Goal: Information Seeking & Learning: Learn about a topic

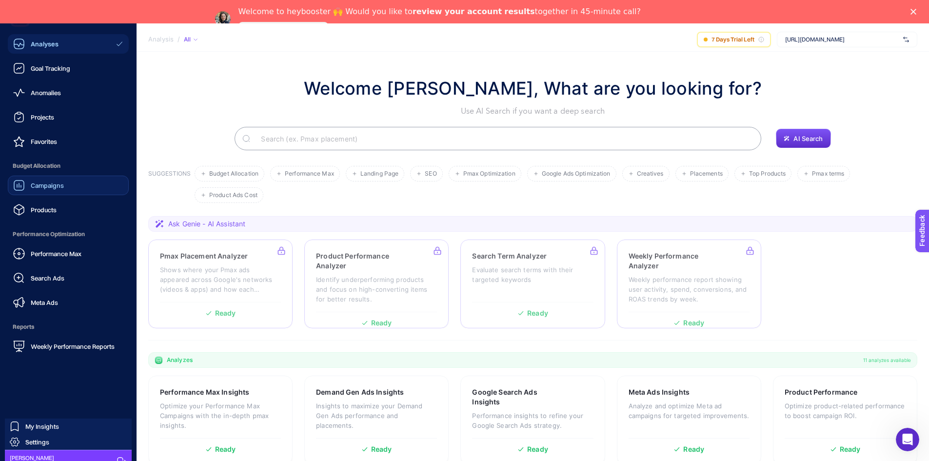
click at [69, 184] on link "Campaigns" at bounding box center [68, 186] width 121 height 20
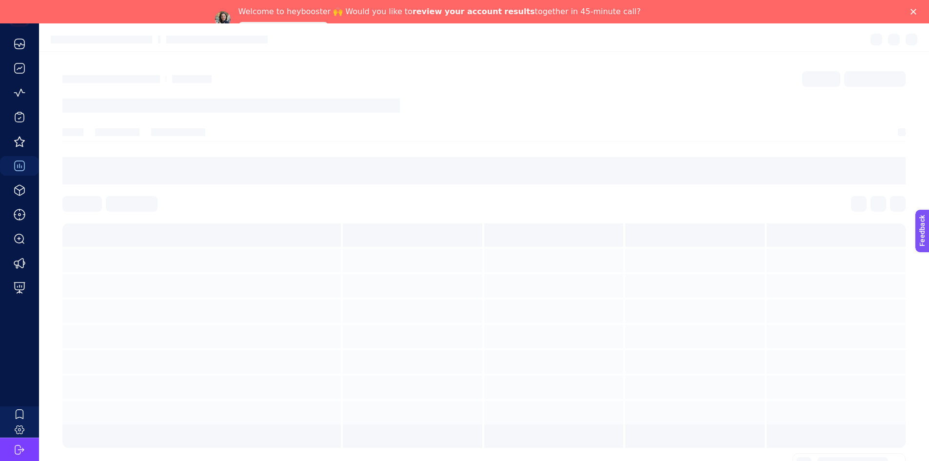
click at [916, 10] on polygon "Close" at bounding box center [913, 12] width 6 height 6
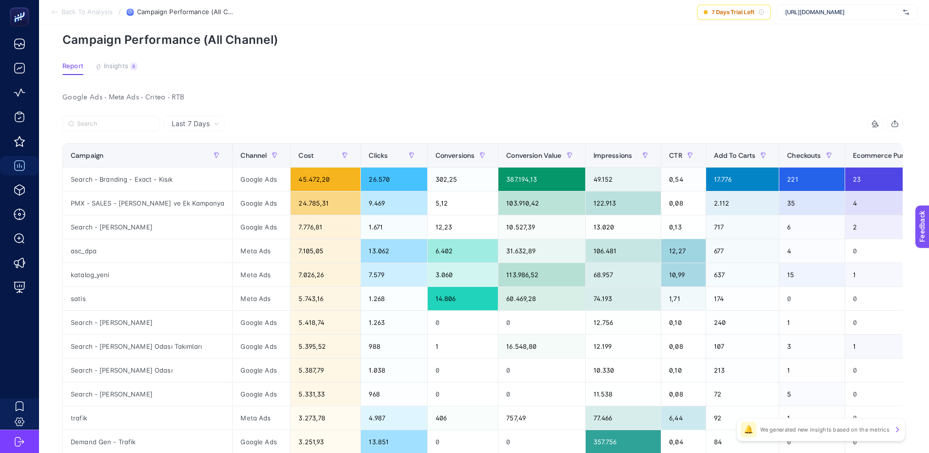
scroll to position [28, 0]
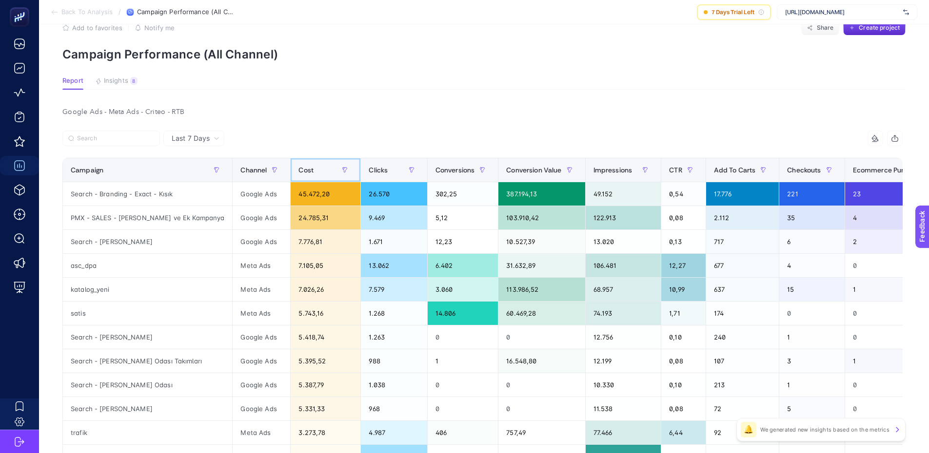
click at [298, 172] on div "Cost" at bounding box center [325, 170] width 54 height 16
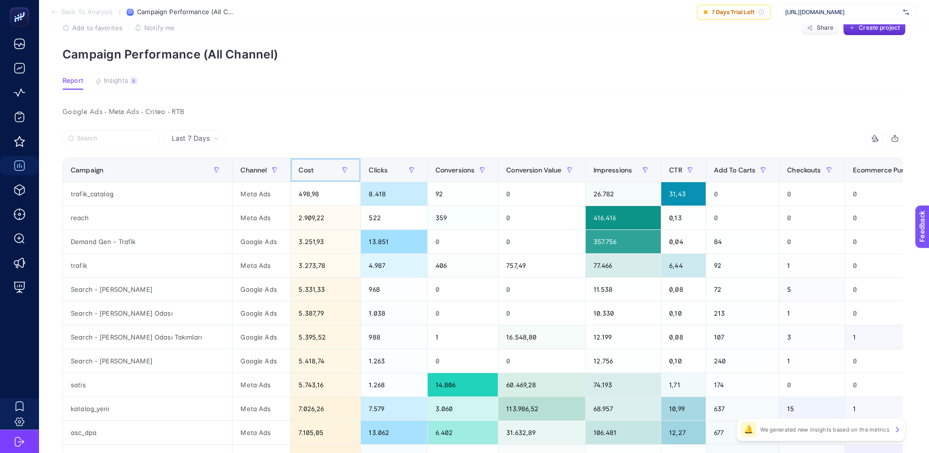
click at [298, 172] on div "Cost" at bounding box center [325, 170] width 54 height 16
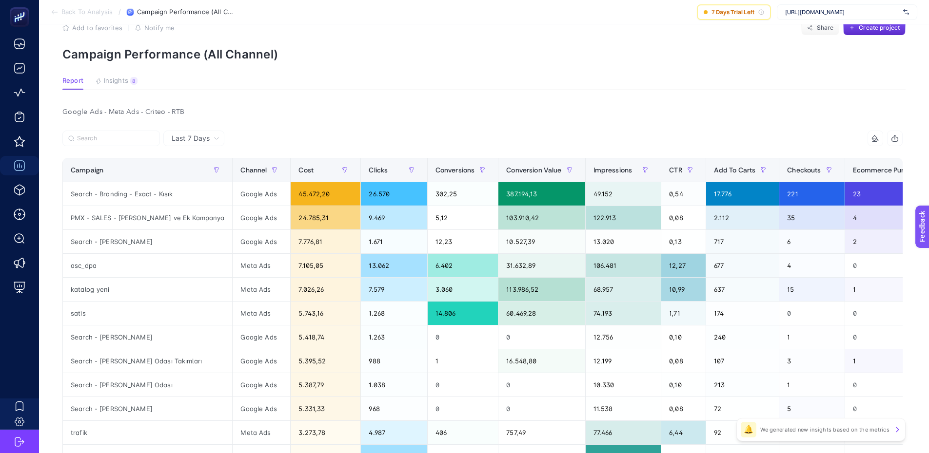
click at [109, 81] on span "Insights" at bounding box center [116, 81] width 24 height 8
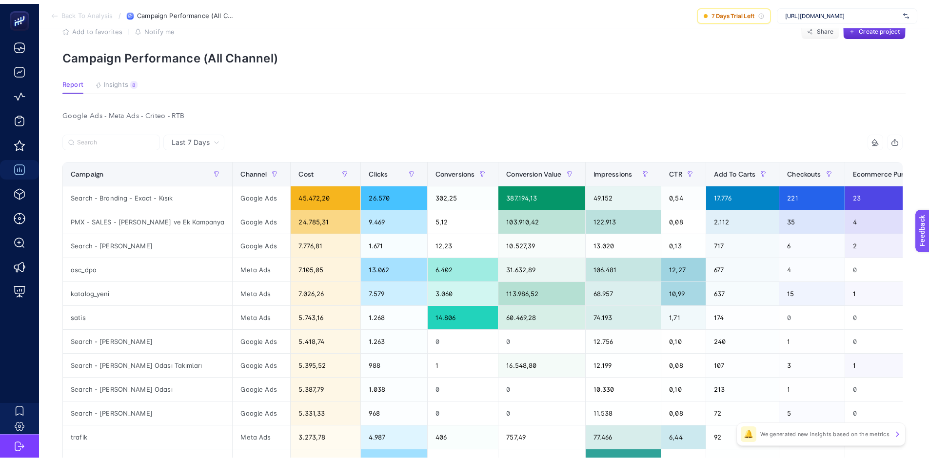
scroll to position [15, 0]
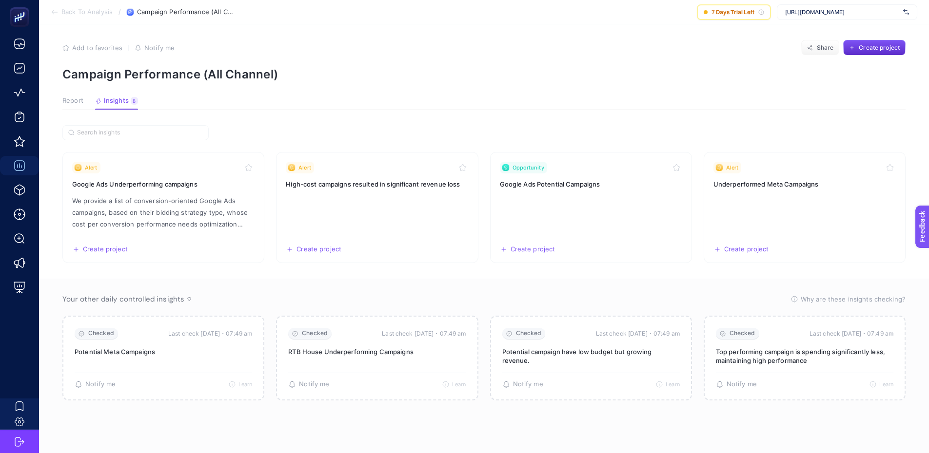
click at [65, 97] on span "Report" at bounding box center [72, 101] width 21 height 8
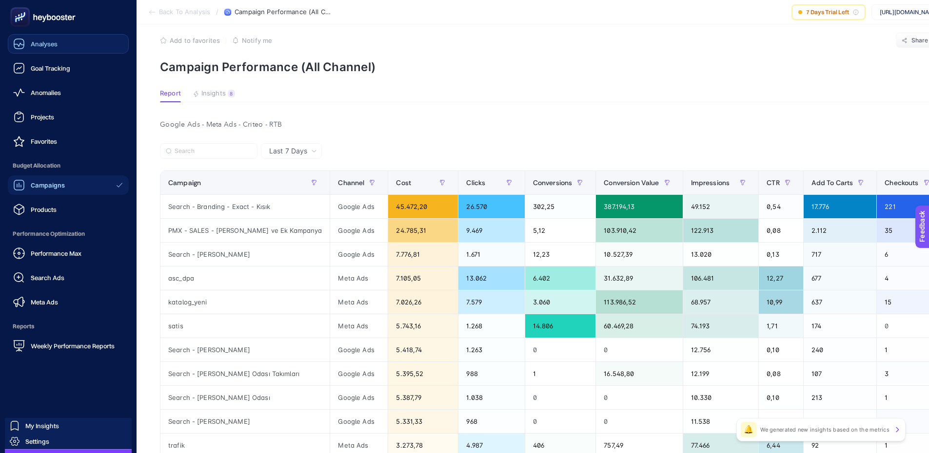
click at [71, 45] on link "Analyses" at bounding box center [68, 44] width 121 height 20
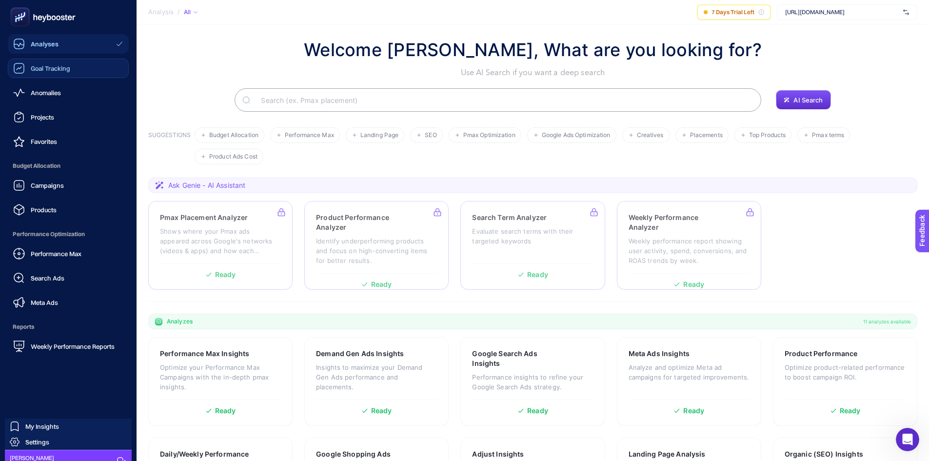
click at [65, 71] on span "Goal Tracking" at bounding box center [50, 68] width 39 height 8
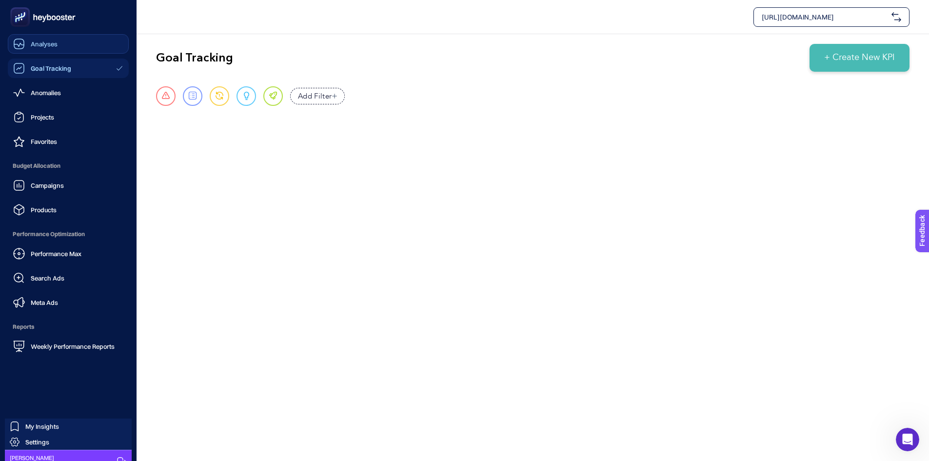
click at [42, 40] on span "Analyses" at bounding box center [44, 44] width 27 height 8
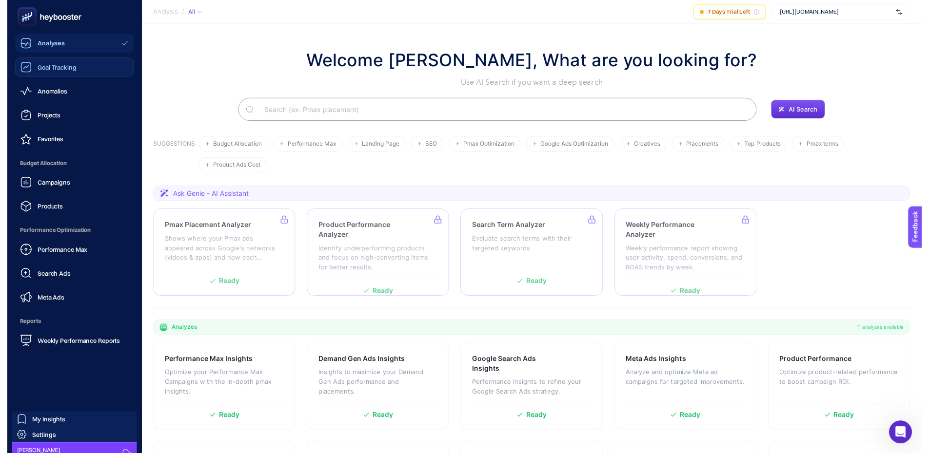
scroll to position [15, 0]
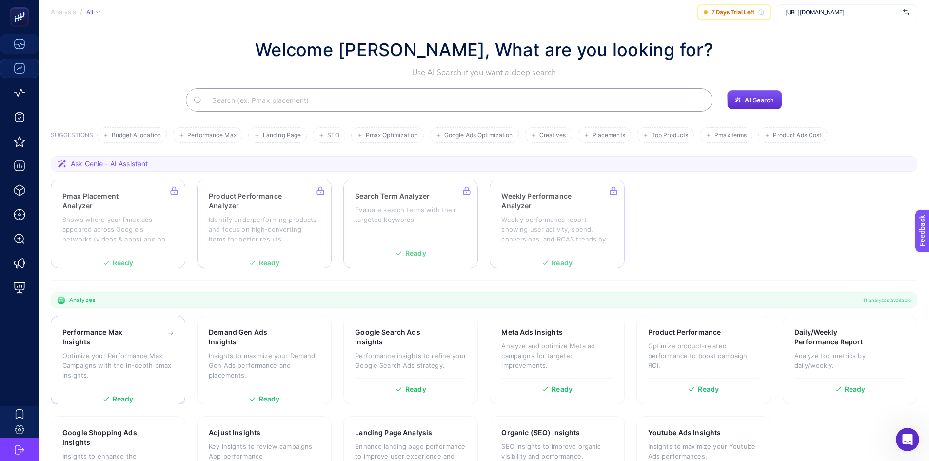
click at [144, 353] on p "Optimize your Performance Max Campaigns with the in-depth pmax insights." at bounding box center [117, 365] width 111 height 29
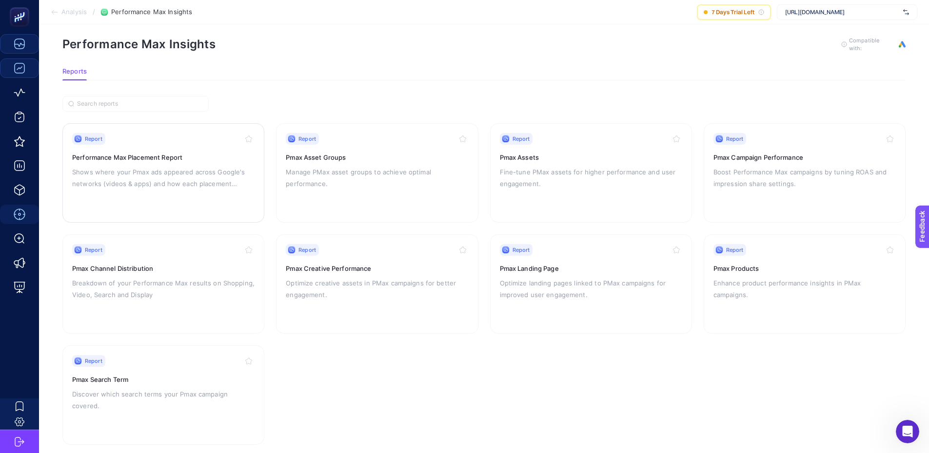
click at [197, 188] on p "Shows where your Pmax ads appeared across Google's networks (videos & apps) and…" at bounding box center [163, 177] width 182 height 23
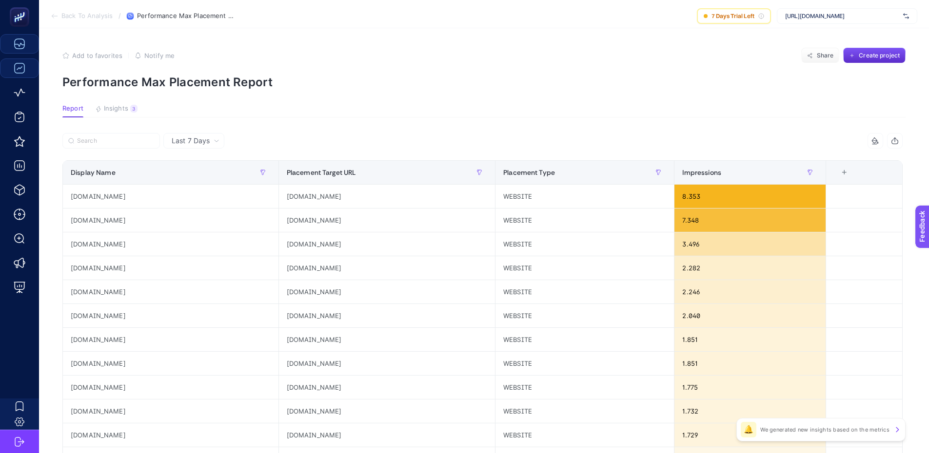
click at [98, 14] on span "Back To Analysis" at bounding box center [86, 16] width 51 height 8
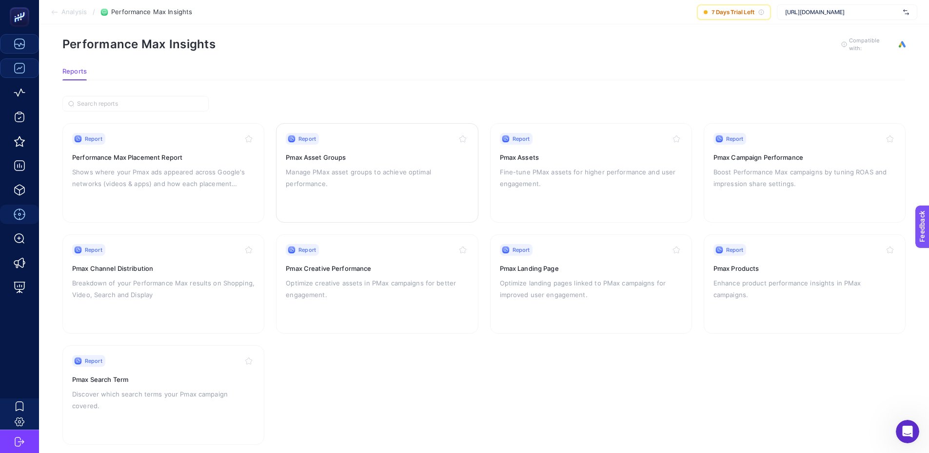
click at [357, 176] on p "Manage PMax asset groups to achieve optimal performance." at bounding box center [377, 177] width 182 height 23
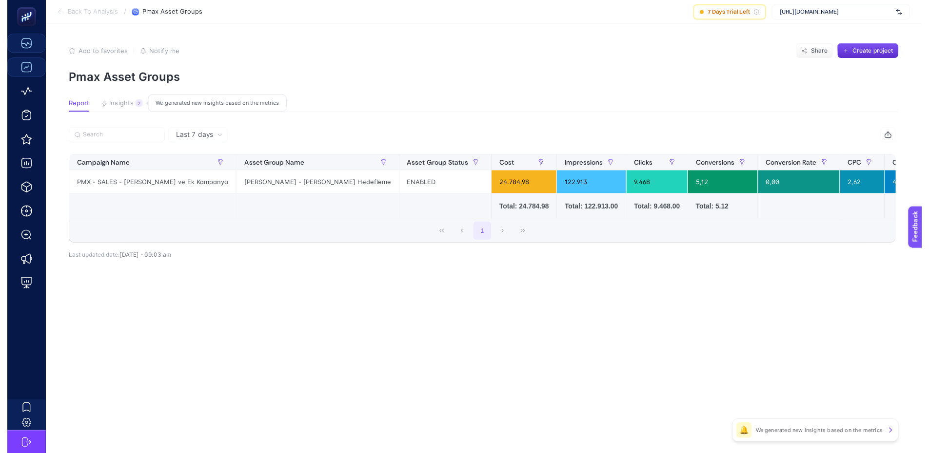
scroll to position [11, 0]
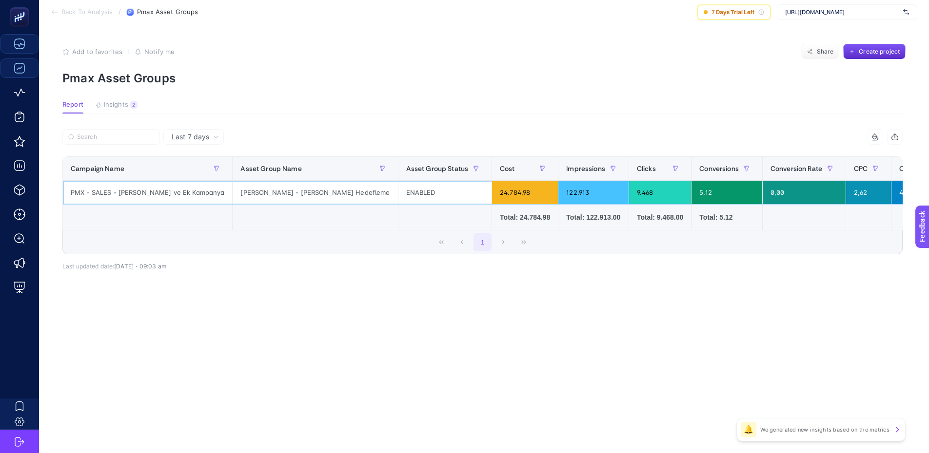
click at [763, 187] on div "0,00" at bounding box center [804, 192] width 83 height 23
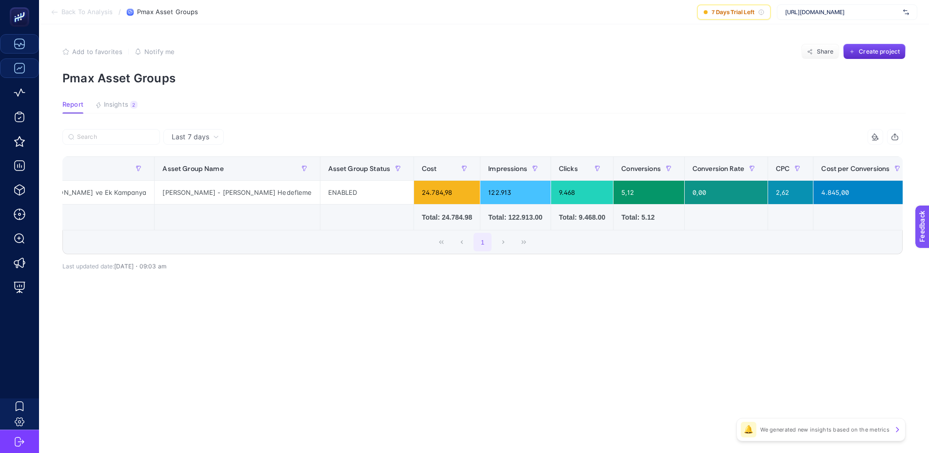
click at [83, 11] on span "Back To Analysis" at bounding box center [86, 12] width 51 height 8
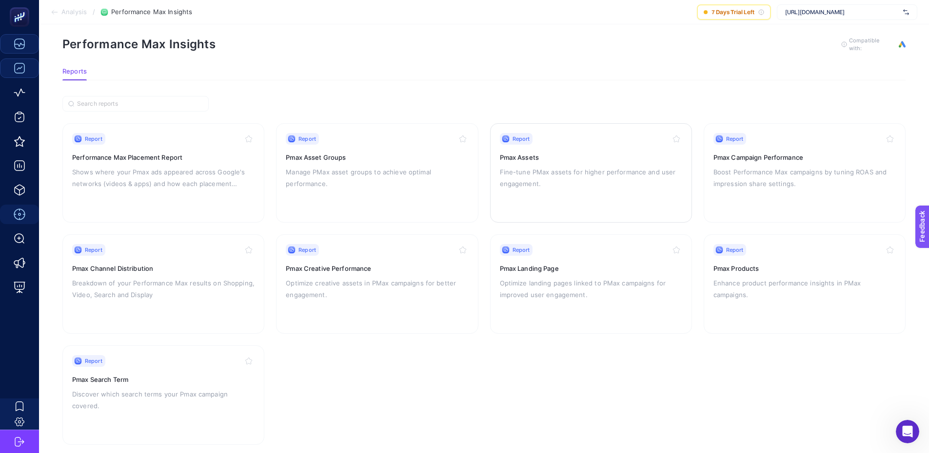
click at [657, 177] on p "Fine-tune PMax assets for higher performance and user engagement." at bounding box center [591, 177] width 182 height 23
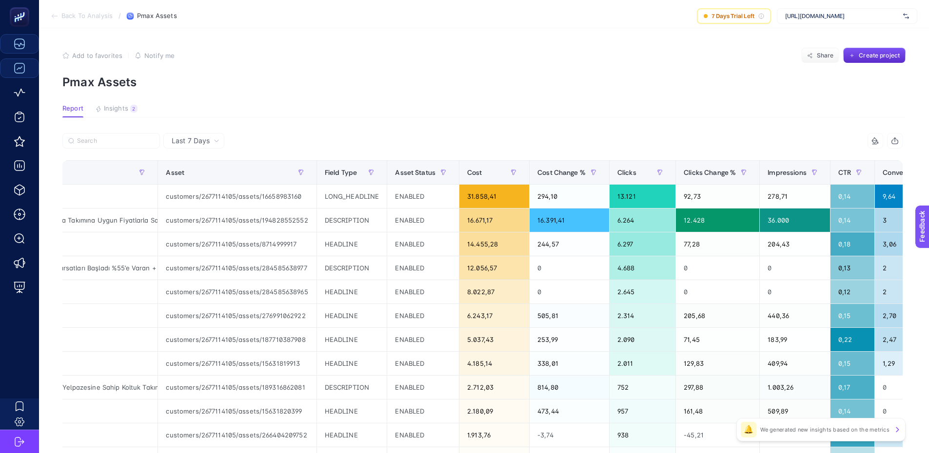
scroll to position [0, 270]
click at [838, 169] on span "CTR" at bounding box center [844, 173] width 13 height 8
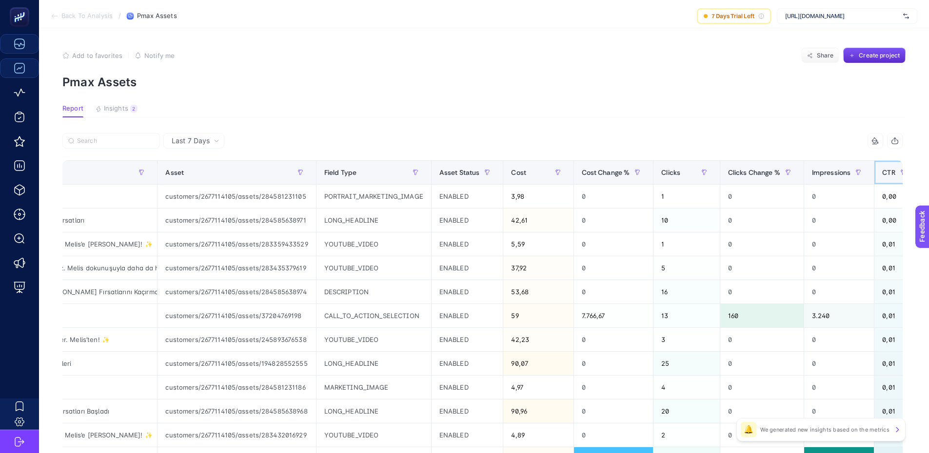
click at [842, 160] on div "12 items selected Campaign Asset Name Asset Field Type Asset Status Cost Cost C…" at bounding box center [482, 422] width 840 height 579
click at [882, 165] on div "CTR" at bounding box center [896, 173] width 28 height 16
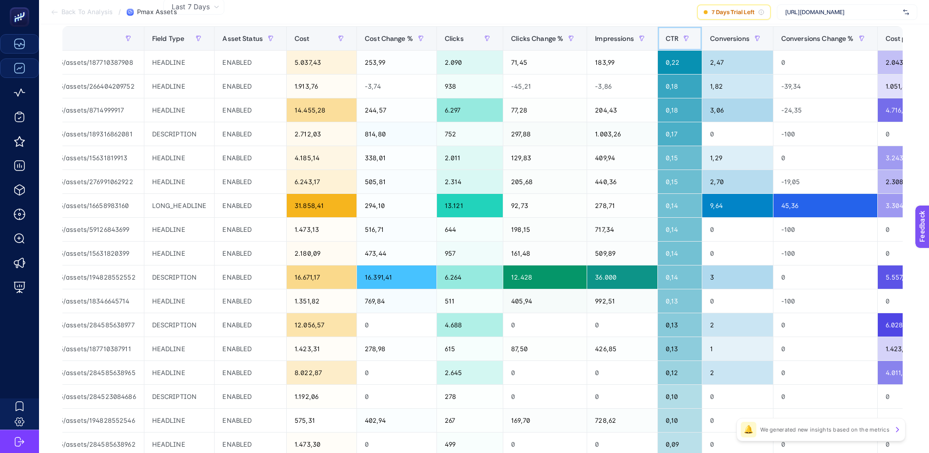
scroll to position [0, 0]
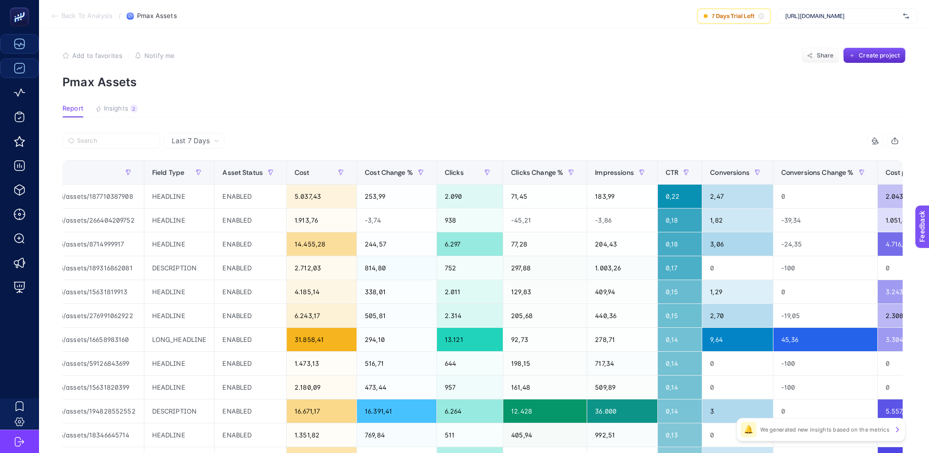
click at [74, 20] on span "Back To Analysis" at bounding box center [86, 16] width 51 height 8
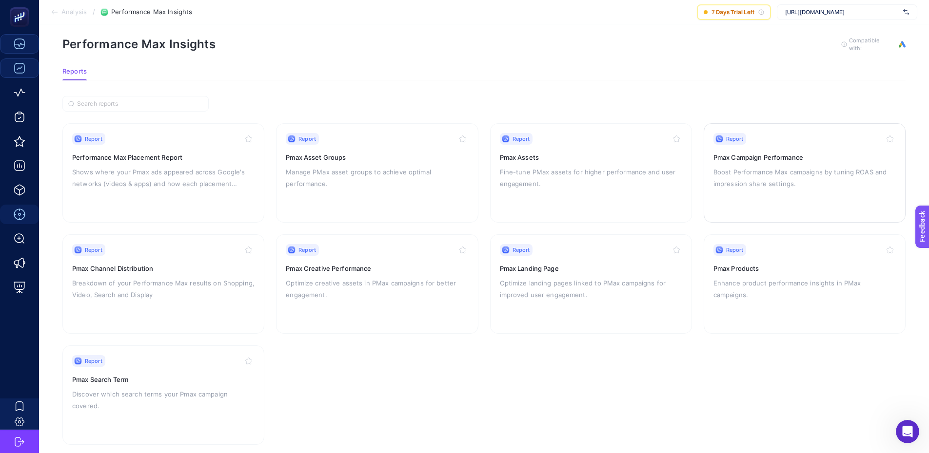
click at [842, 170] on p "Boost Performance Max campaigns by tuning ROAS and impression share settings." at bounding box center [804, 177] width 182 height 23
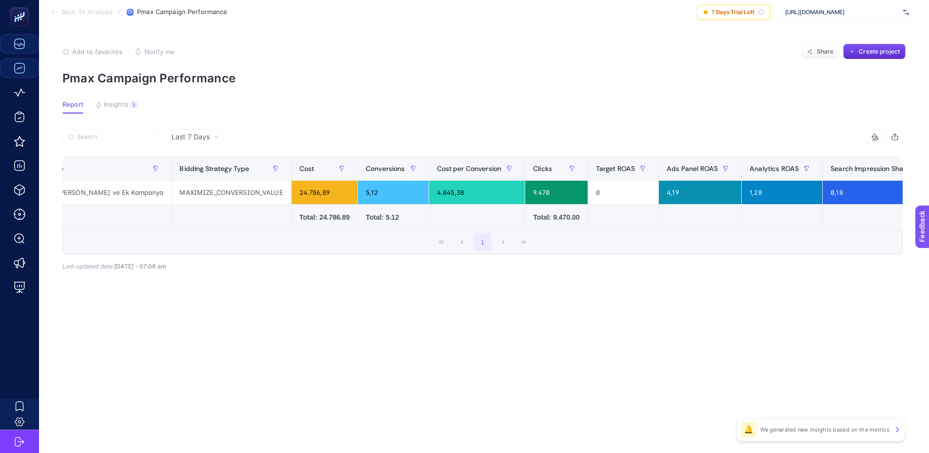
scroll to position [0, 98]
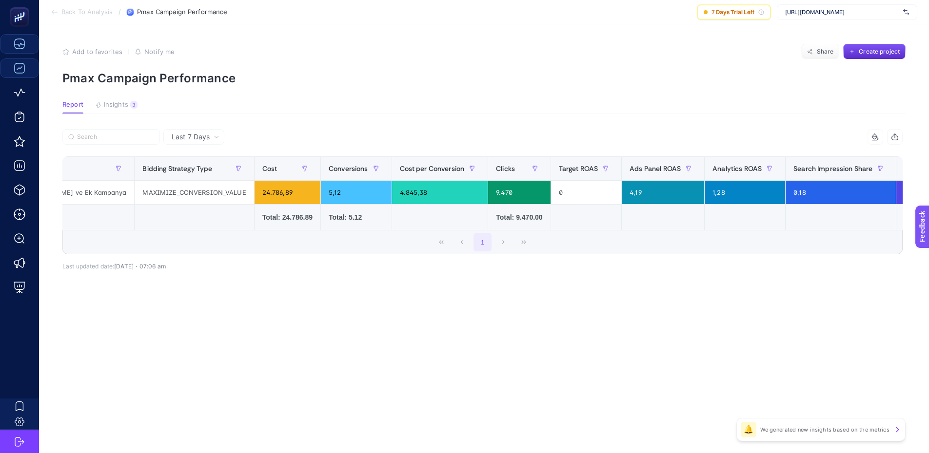
click at [94, 14] on span "Back To Analysis" at bounding box center [86, 12] width 51 height 8
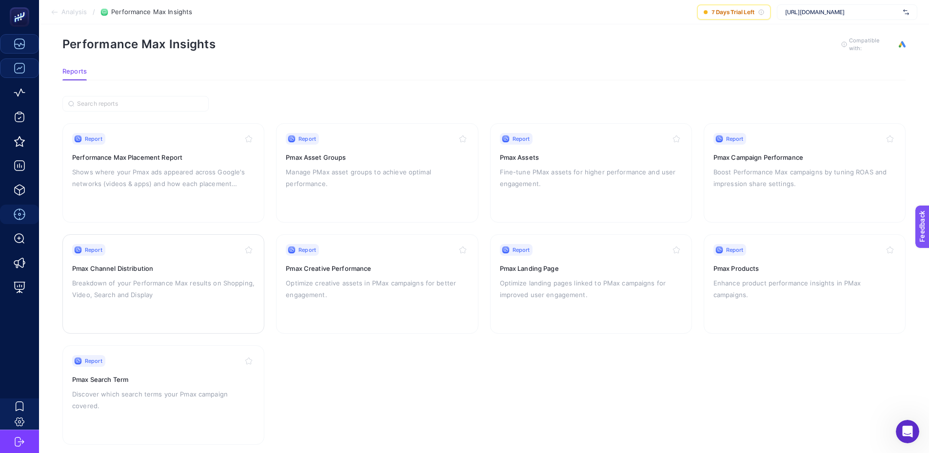
click at [182, 259] on div "Report Pmax Channel Distribution Breakdown of your Performance Max results on S…" at bounding box center [163, 284] width 182 height 80
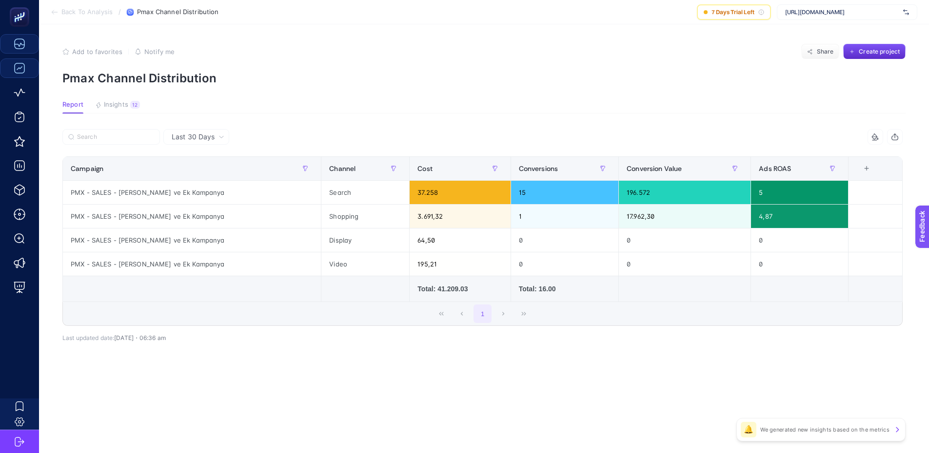
scroll to position [11, 0]
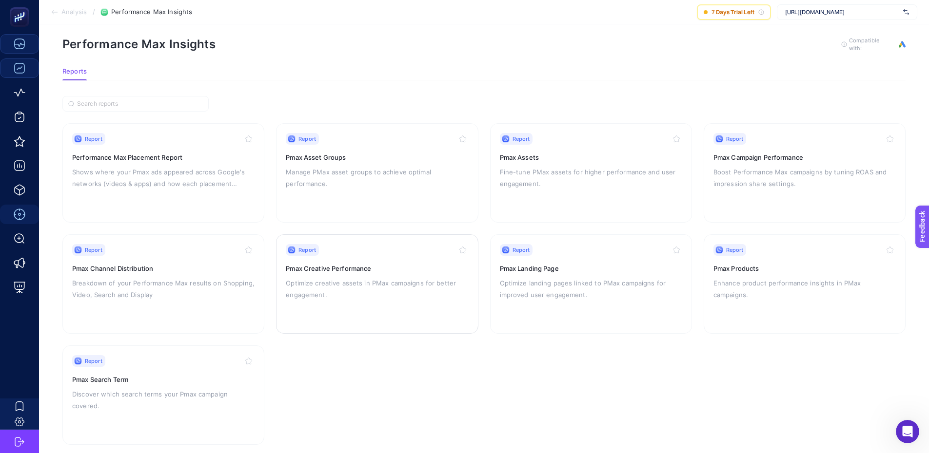
click at [374, 307] on div "Report Pmax Creative Performance Optimize creative assets in PMax campaigns for…" at bounding box center [377, 284] width 182 height 80
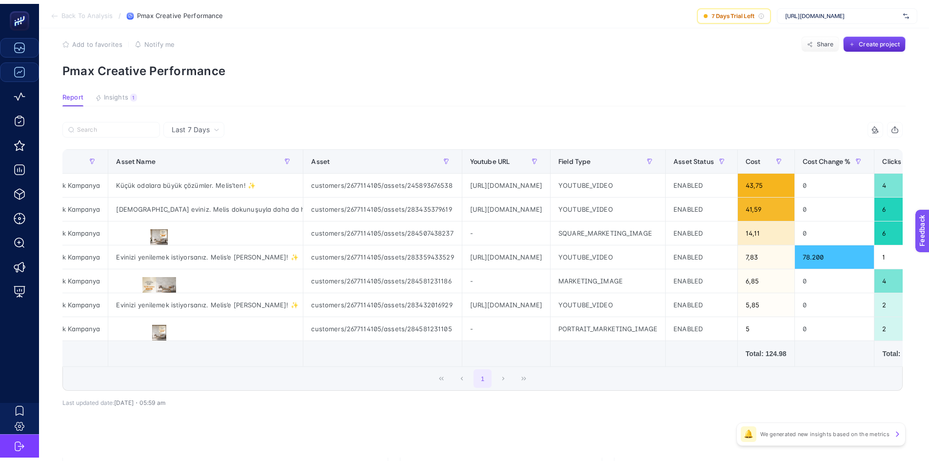
scroll to position [0, 117]
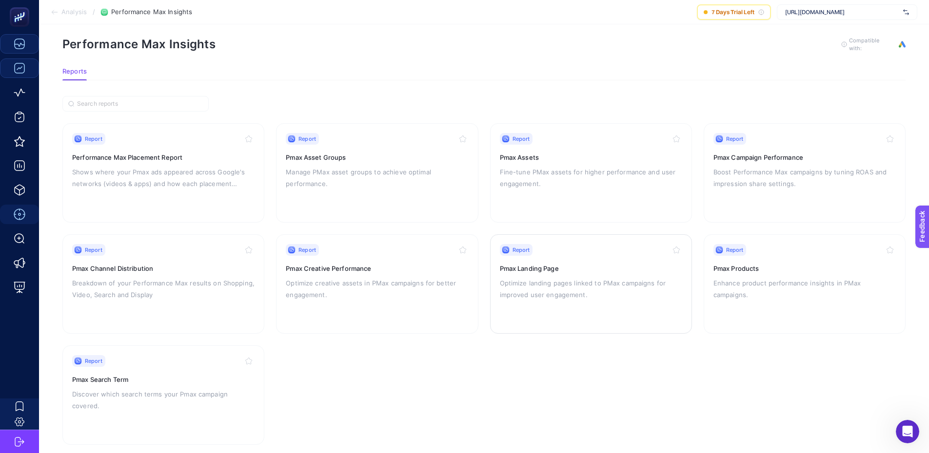
click at [611, 267] on h3 "Pmax Landing Page" at bounding box center [591, 269] width 182 height 10
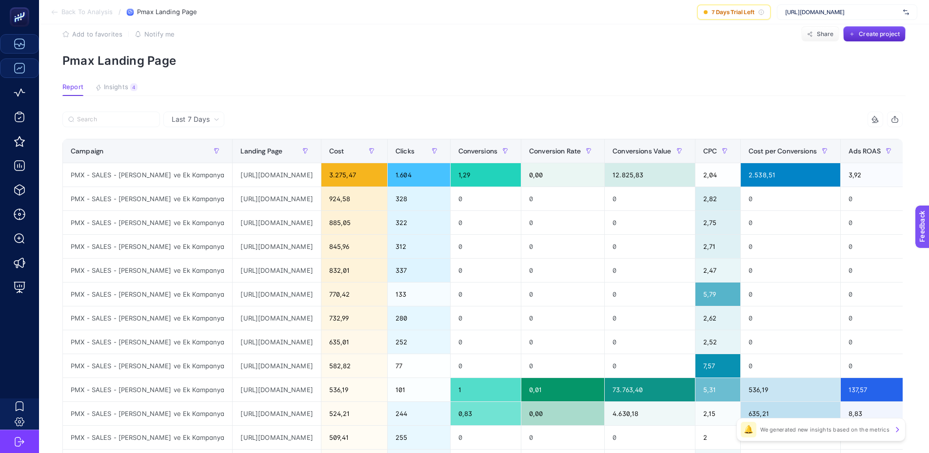
scroll to position [0, 4]
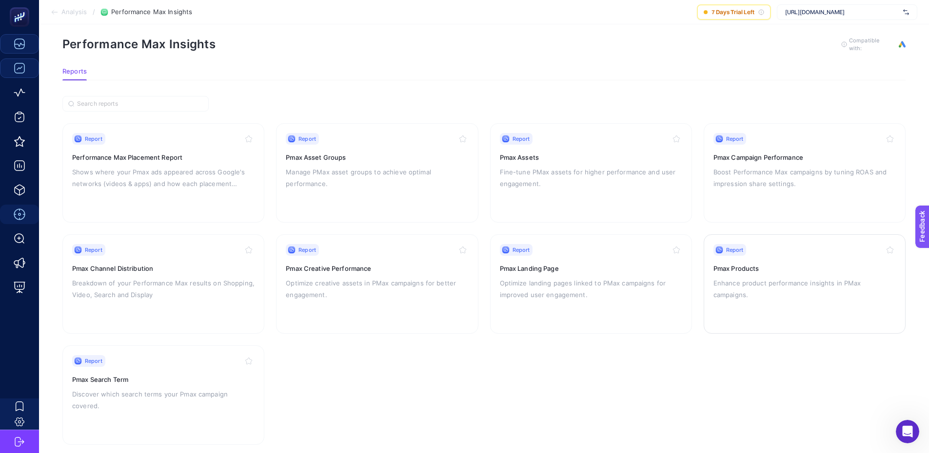
click at [773, 292] on div "Report Pmax Products Enhance product performance insights in PMax campaigns." at bounding box center [804, 284] width 182 height 80
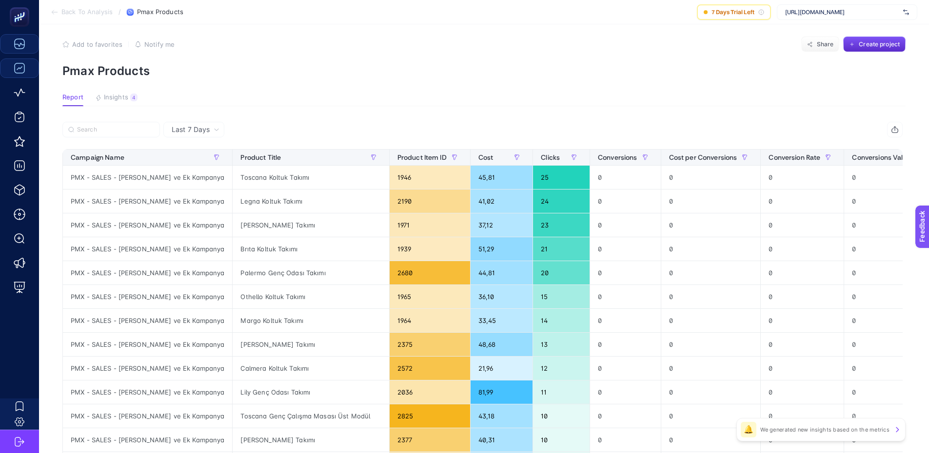
scroll to position [15, 0]
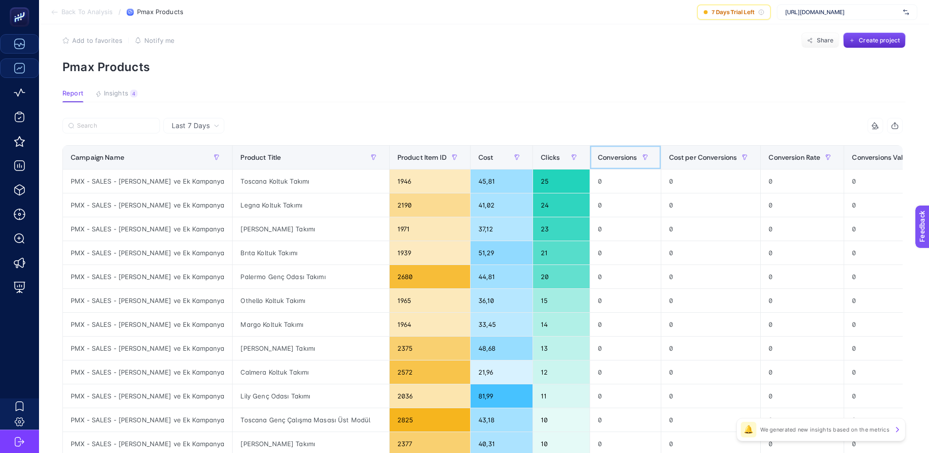
click at [598, 158] on span "Conversions" at bounding box center [617, 158] width 39 height 8
click at [598, 156] on span "Conversions" at bounding box center [617, 158] width 39 height 8
click at [478, 160] on span "Cost" at bounding box center [485, 158] width 15 height 8
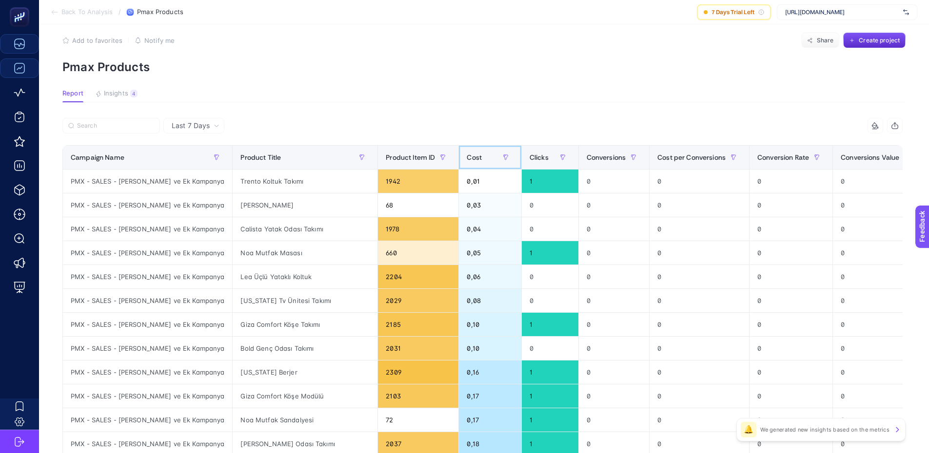
click at [467, 163] on div "Cost" at bounding box center [490, 158] width 46 height 16
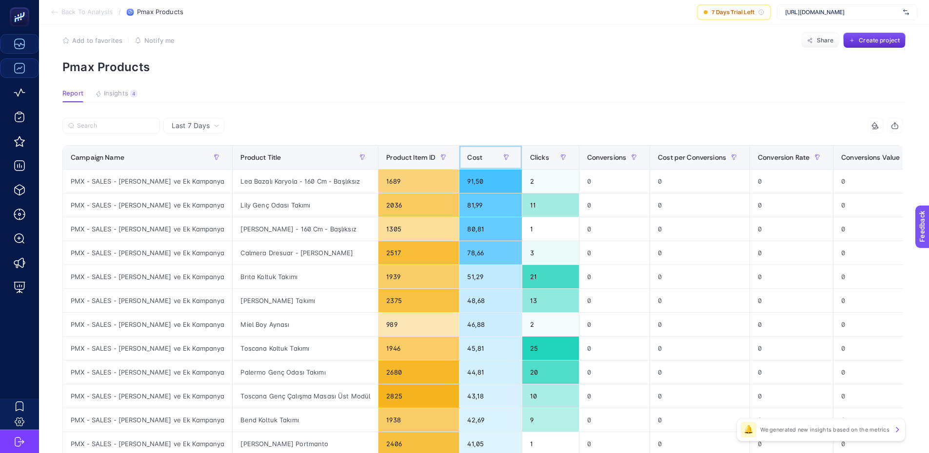
scroll to position [15, 4]
click at [203, 127] on span "Last 7 Days" at bounding box center [191, 126] width 38 height 10
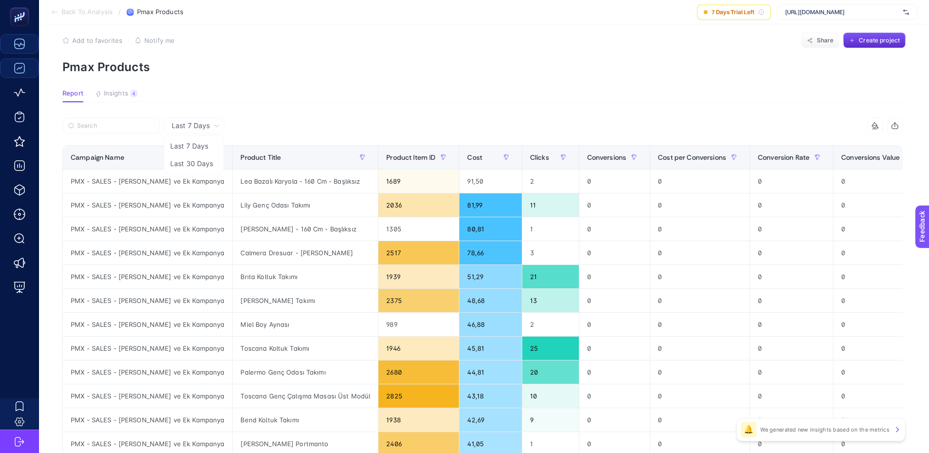
drag, startPoint x: 178, startPoint y: 165, endPoint x: 359, endPoint y: 58, distance: 211.0
click at [178, 166] on li "Last 30 Days" at bounding box center [193, 164] width 55 height 18
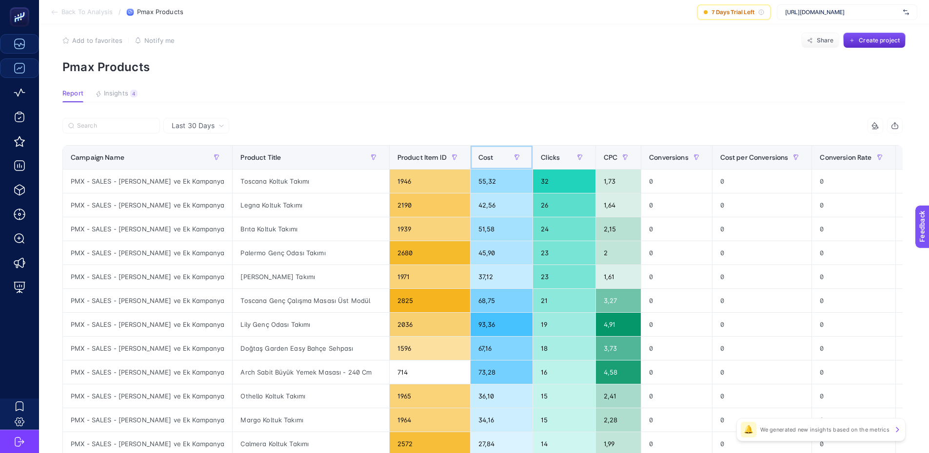
click at [478, 161] on div "Cost" at bounding box center [501, 158] width 46 height 16
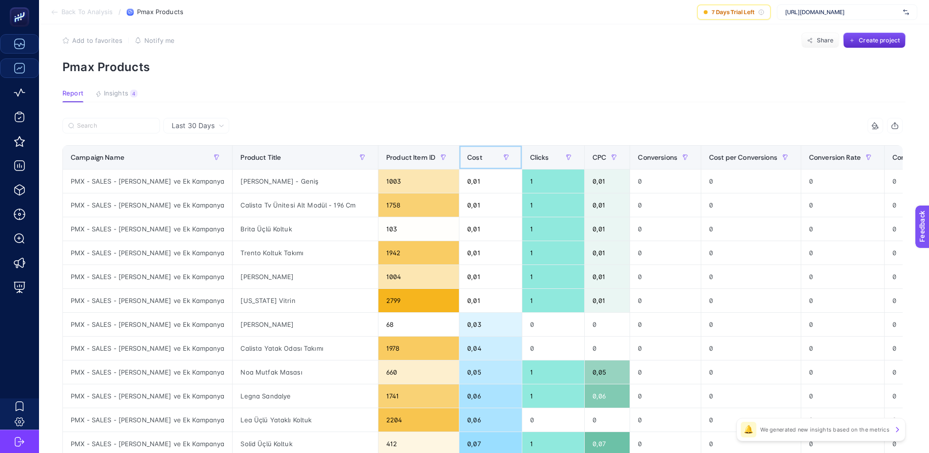
click at [467, 159] on span "Cost" at bounding box center [474, 158] width 15 height 8
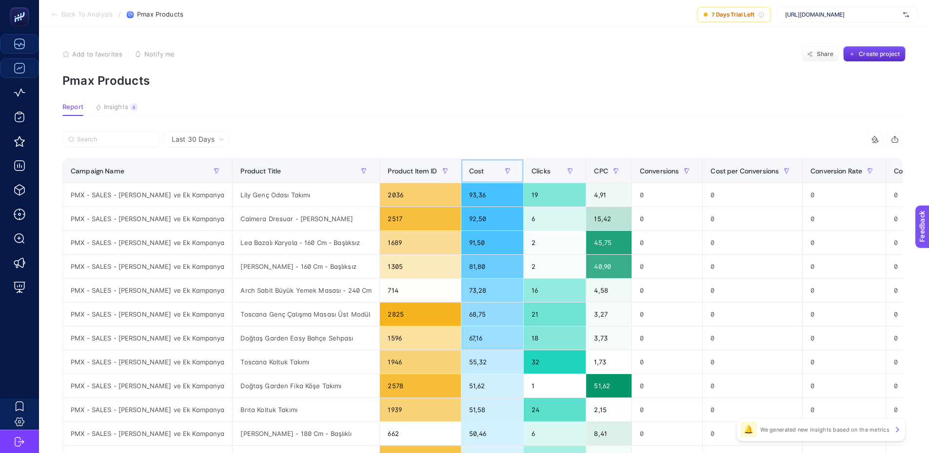
scroll to position [0, 4]
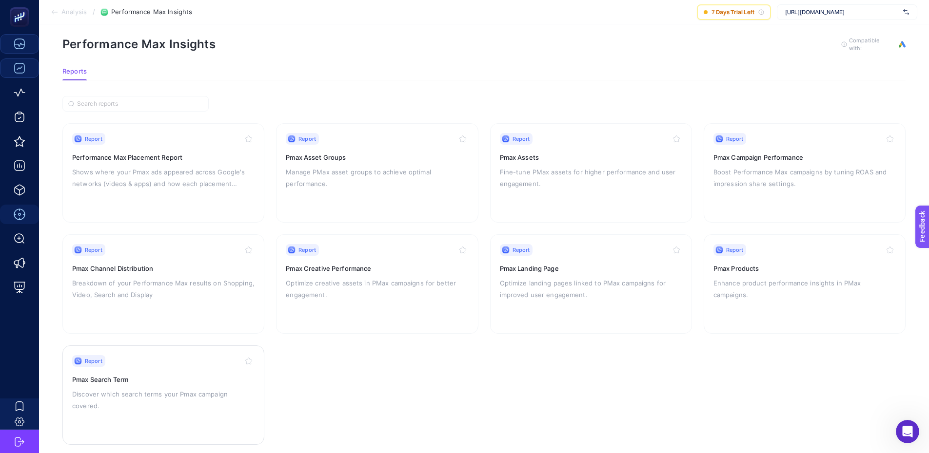
click at [146, 378] on h3 "Pmax Search Term" at bounding box center [163, 380] width 182 height 10
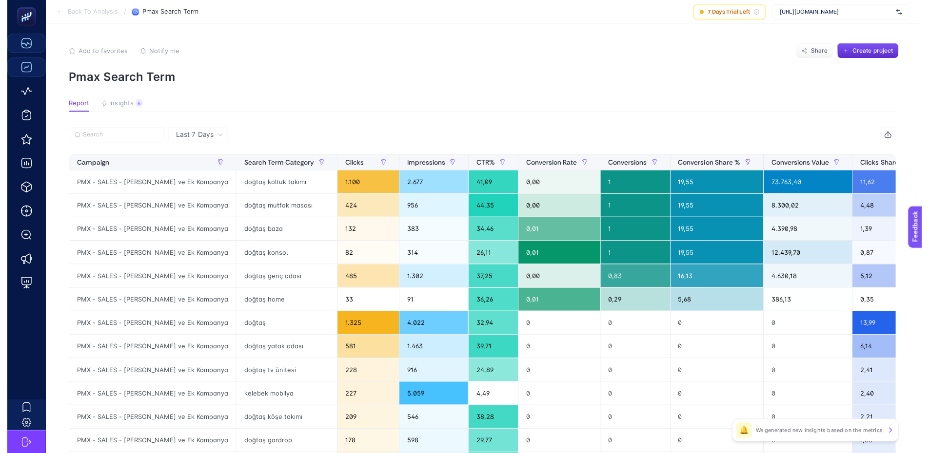
scroll to position [15, 0]
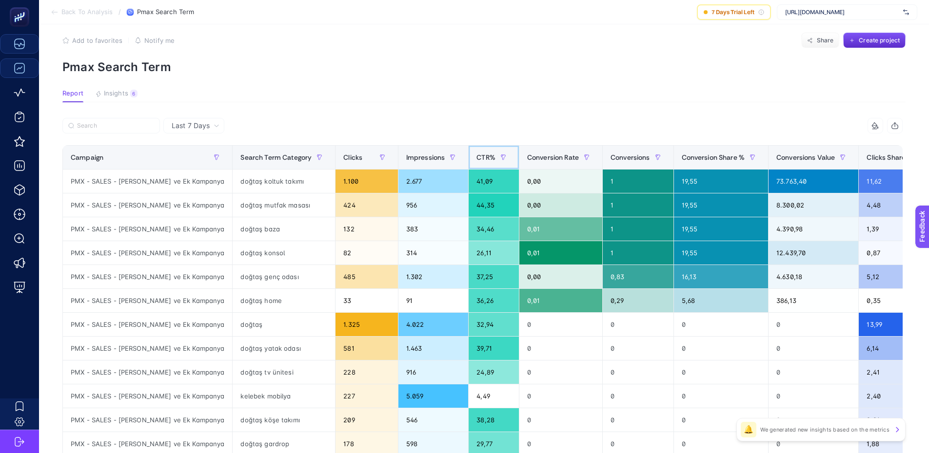
click at [476, 157] on span "CTR%" at bounding box center [485, 158] width 19 height 8
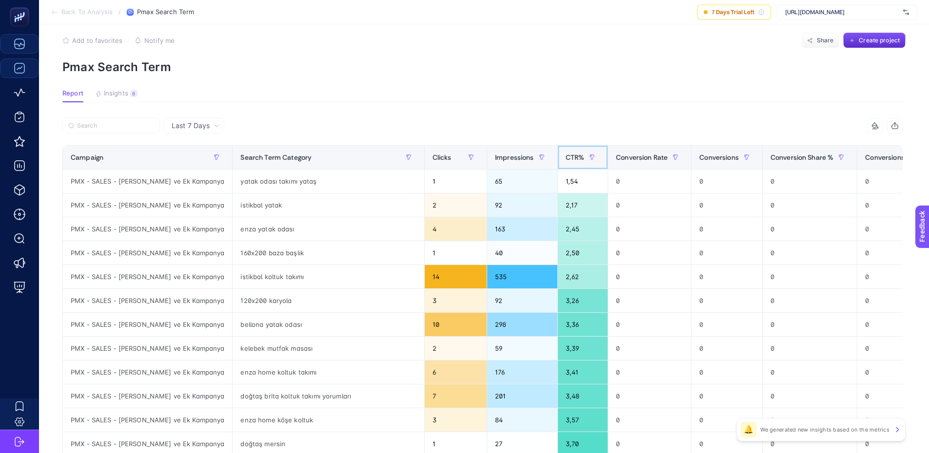
click at [566, 153] on div "CTR%" at bounding box center [583, 158] width 35 height 16
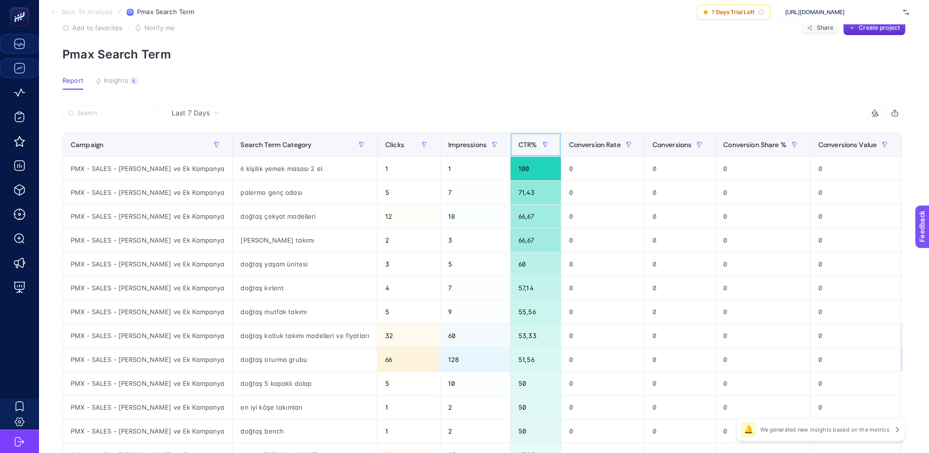
scroll to position [64, 0]
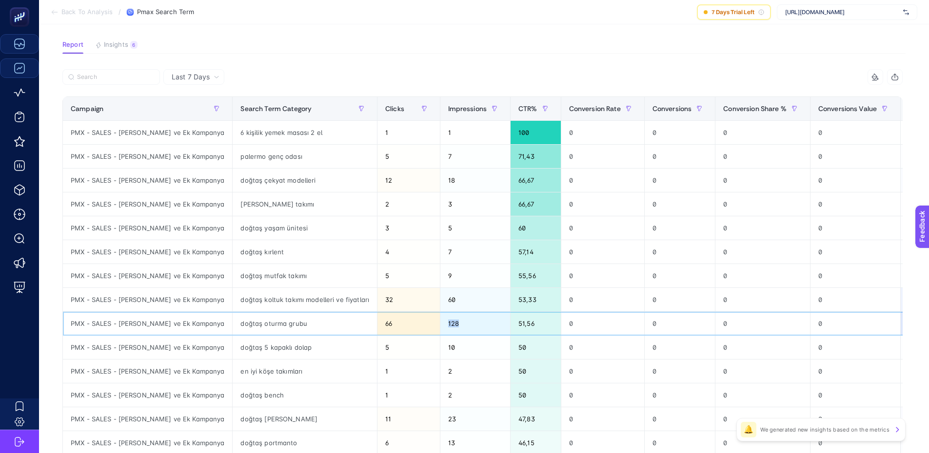
drag, startPoint x: 414, startPoint y: 329, endPoint x: 387, endPoint y: 333, distance: 27.7
click at [440, 325] on div "128" at bounding box center [475, 323] width 70 height 23
drag, startPoint x: 358, startPoint y: 329, endPoint x: 337, endPoint y: 330, distance: 21.5
click at [377, 330] on div "66" at bounding box center [408, 323] width 62 height 23
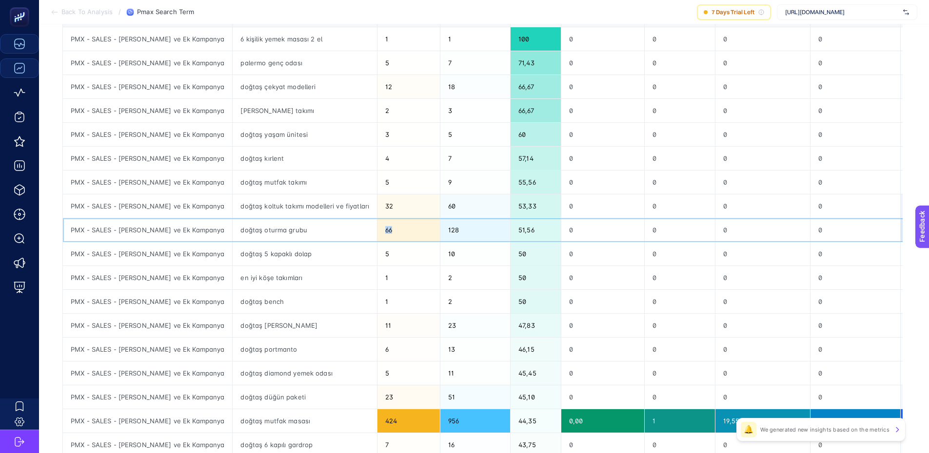
scroll to position [161, 0]
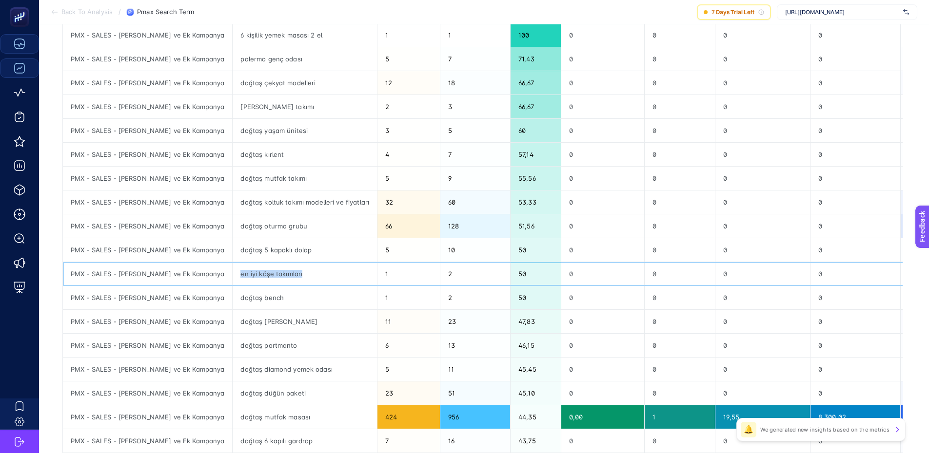
drag, startPoint x: 267, startPoint y: 275, endPoint x: 215, endPoint y: 270, distance: 51.9
click at [233, 276] on div "en iyi köşe takımları" at bounding box center [305, 273] width 144 height 23
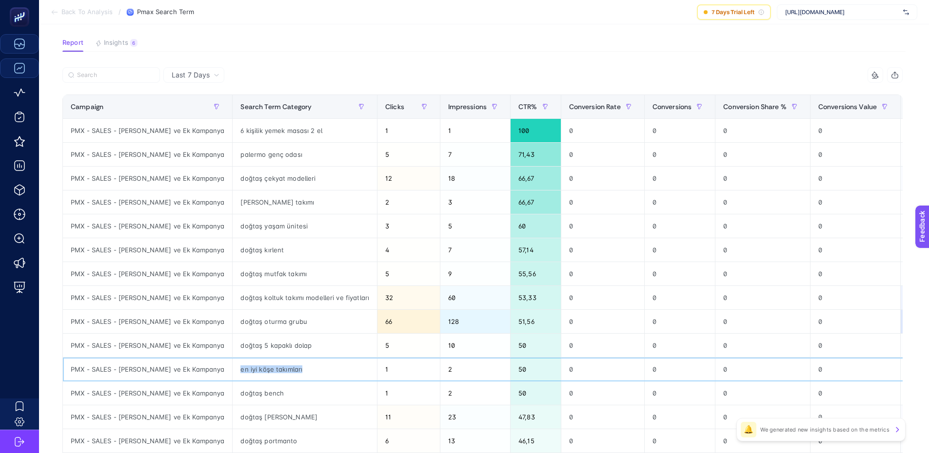
scroll to position [64, 0]
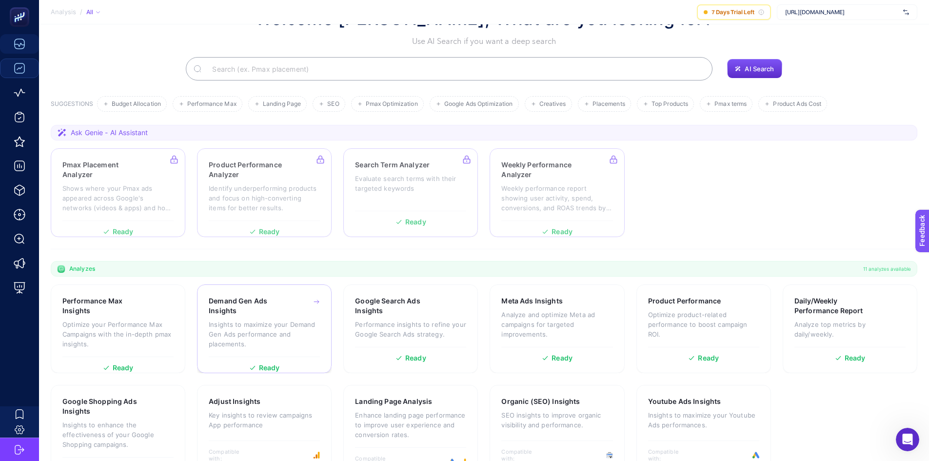
scroll to position [71, 0]
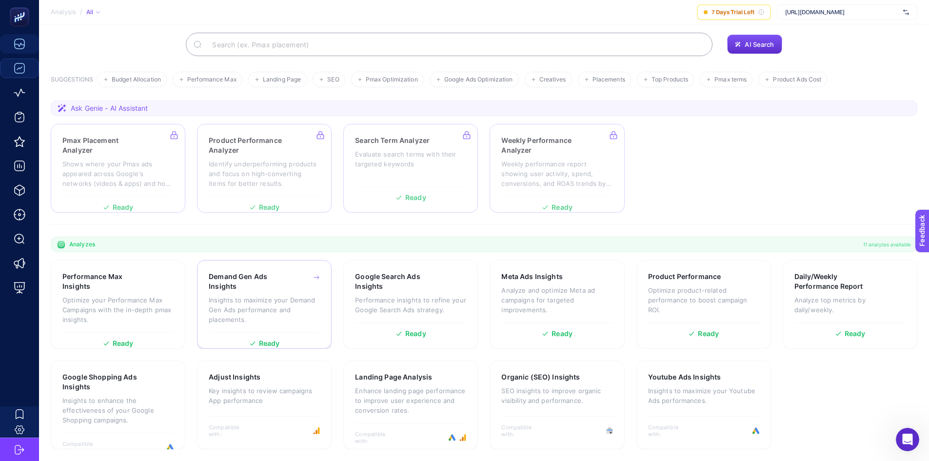
click at [262, 286] on h3 "Demand Gen Ads Insights" at bounding box center [249, 282] width 80 height 20
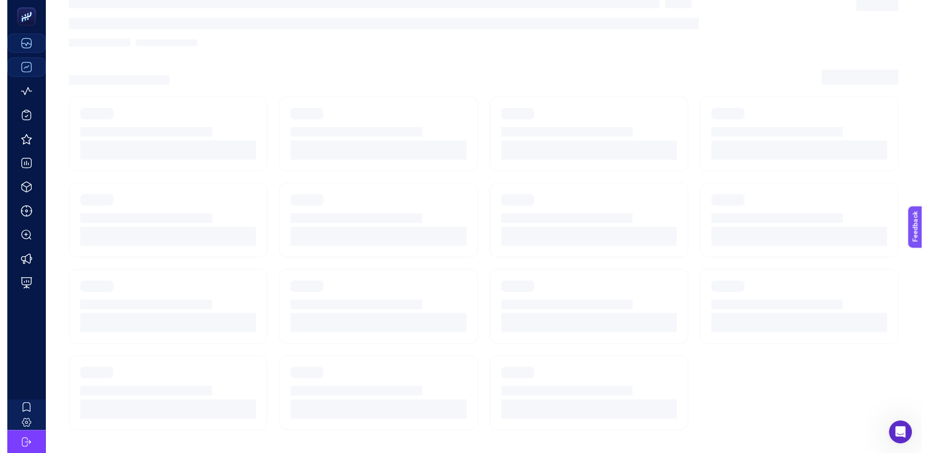
scroll to position [11, 0]
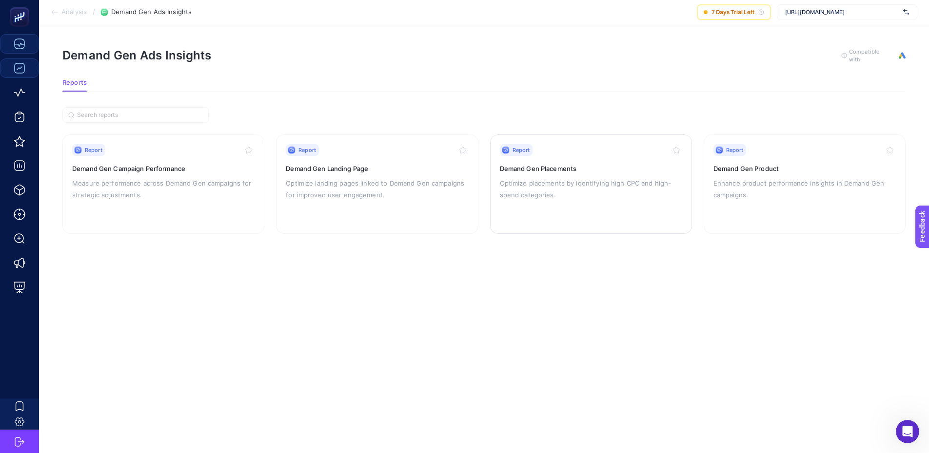
click at [524, 177] on p "Optimize placements by identifying high CPC and high-spend categories." at bounding box center [591, 188] width 182 height 23
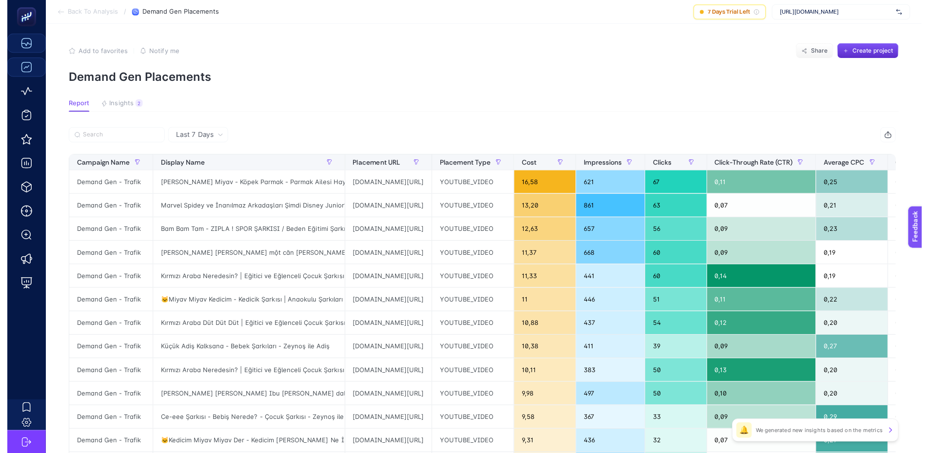
scroll to position [11, 0]
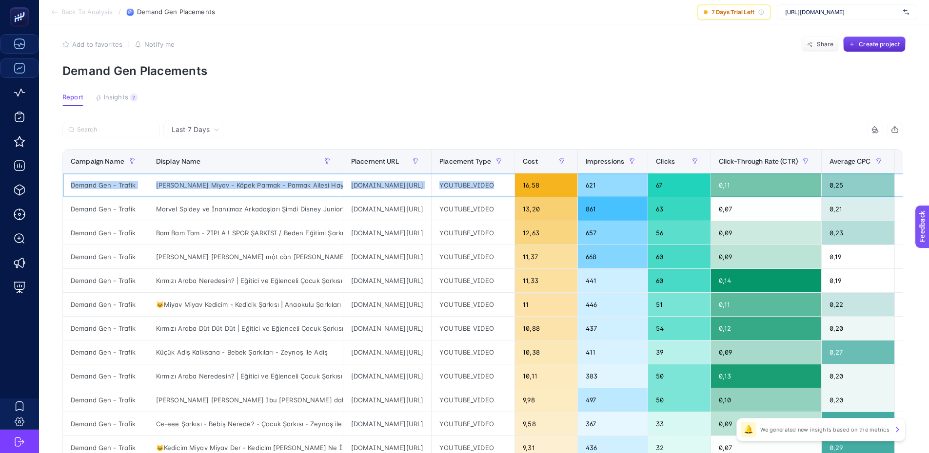
drag, startPoint x: 531, startPoint y: 186, endPoint x: 489, endPoint y: 170, distance: 44.5
click at [489, 170] on table "Campaign Name Display Name Placement URL Placement Type Cost Impressions Clicks…" at bounding box center [531, 413] width 939 height 528
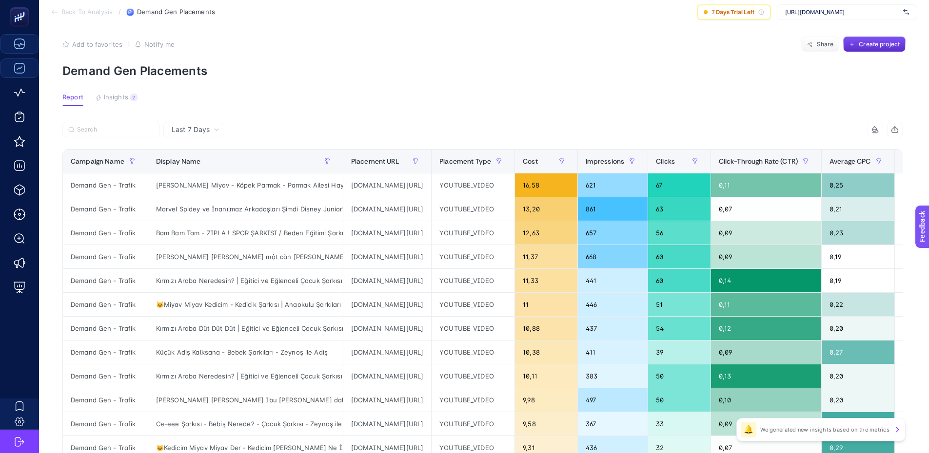
click at [401, 97] on section "Report Insights 2 We generated new insights based on the metrics" at bounding box center [483, 100] width 843 height 13
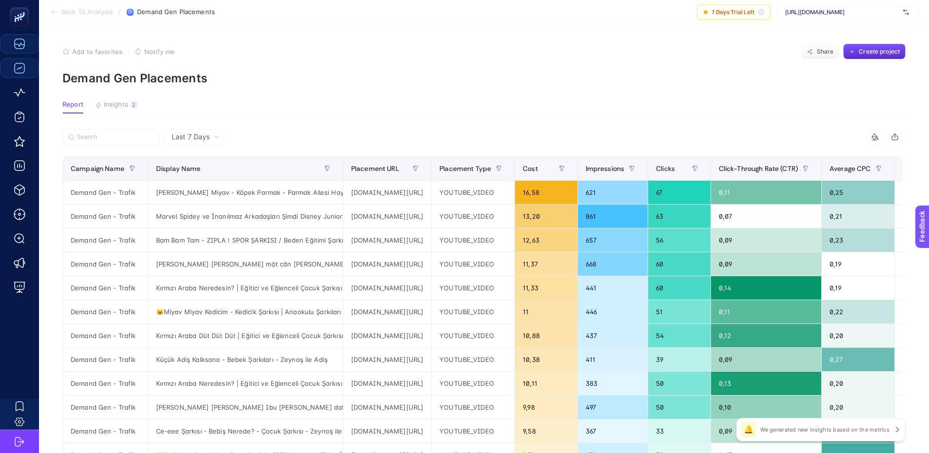
scroll to position [0, 0]
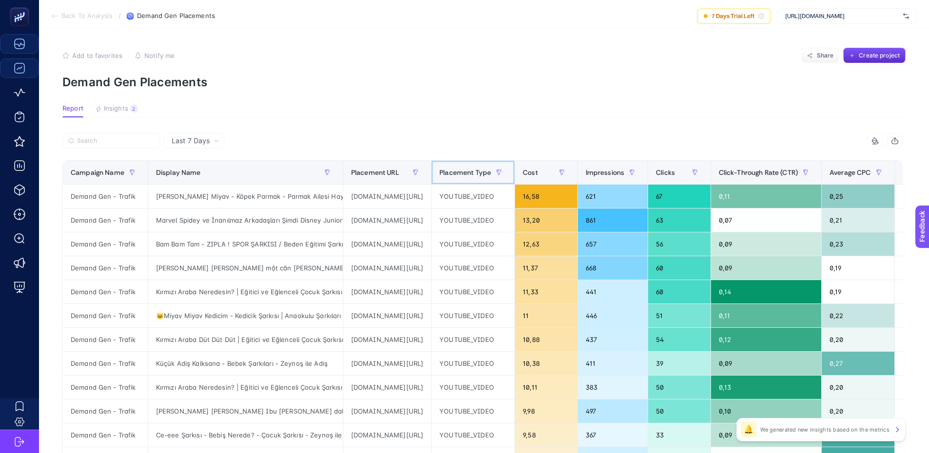
click at [489, 169] on span "Placement Type" at bounding box center [465, 173] width 52 height 8
drag, startPoint x: 499, startPoint y: 172, endPoint x: 505, endPoint y: 168, distance: 7.7
click at [491, 172] on span "Placement Type" at bounding box center [465, 173] width 52 height 8
drag, startPoint x: 521, startPoint y: 172, endPoint x: 530, endPoint y: 122, distance: 50.5
click at [491, 172] on span "Placement Type" at bounding box center [465, 173] width 52 height 8
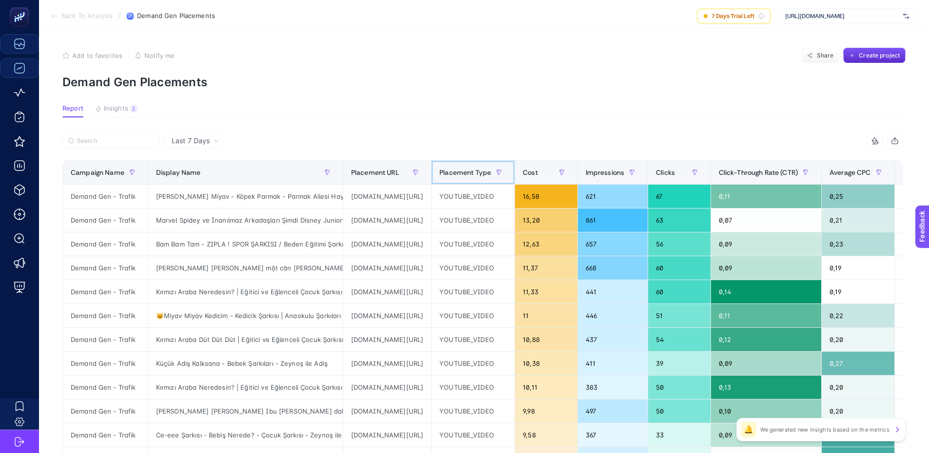
click at [507, 179] on div "Placement Type" at bounding box center [472, 173] width 67 height 16
click at [502, 171] on icon "button" at bounding box center [499, 173] width 6 height 6
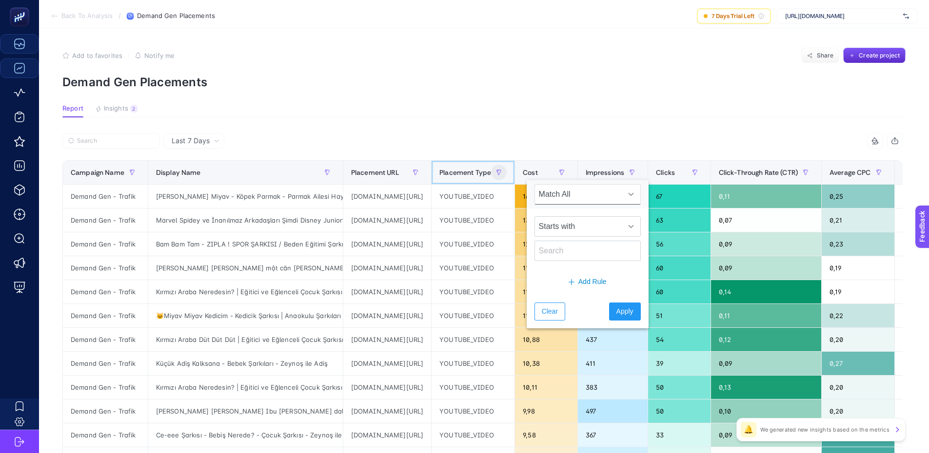
click at [490, 177] on div "Placement Type" at bounding box center [472, 173] width 67 height 16
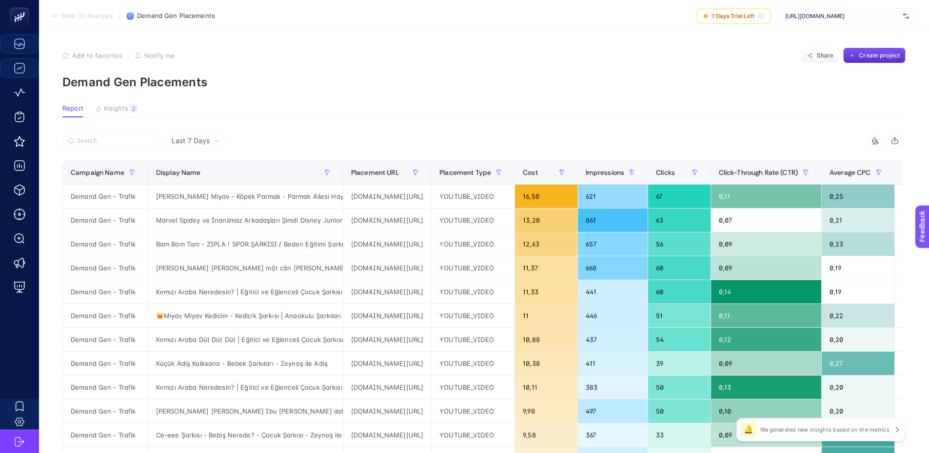
click at [492, 97] on article "Add to favorites false Notify me Share Create project Demand Gen Placements Rep…" at bounding box center [484, 409] width 890 height 762
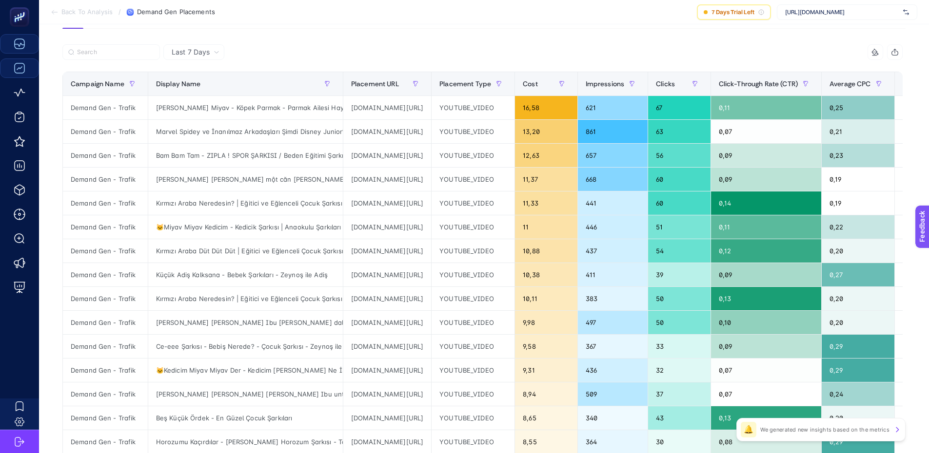
scroll to position [48, 0]
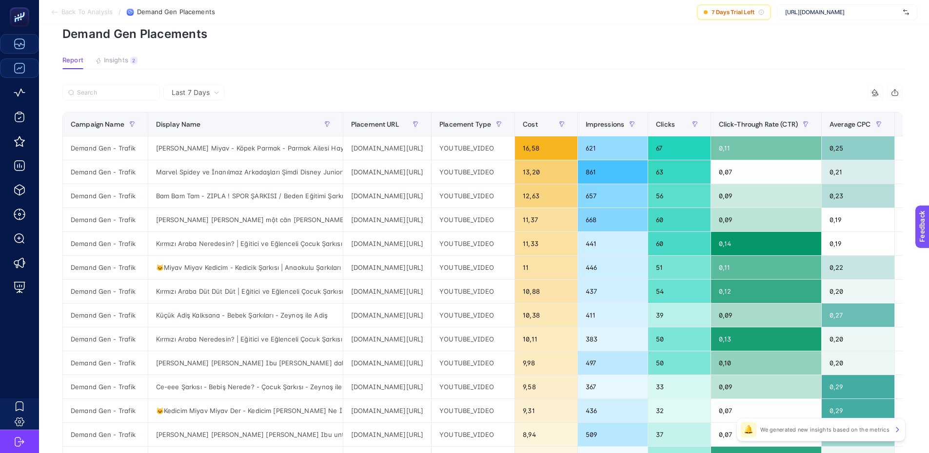
click at [899, 95] on icon "button" at bounding box center [895, 93] width 8 height 8
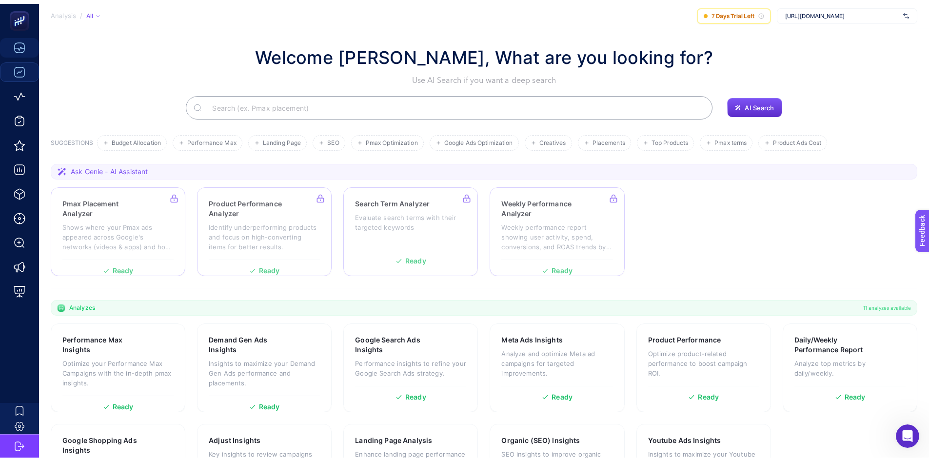
scroll to position [71, 0]
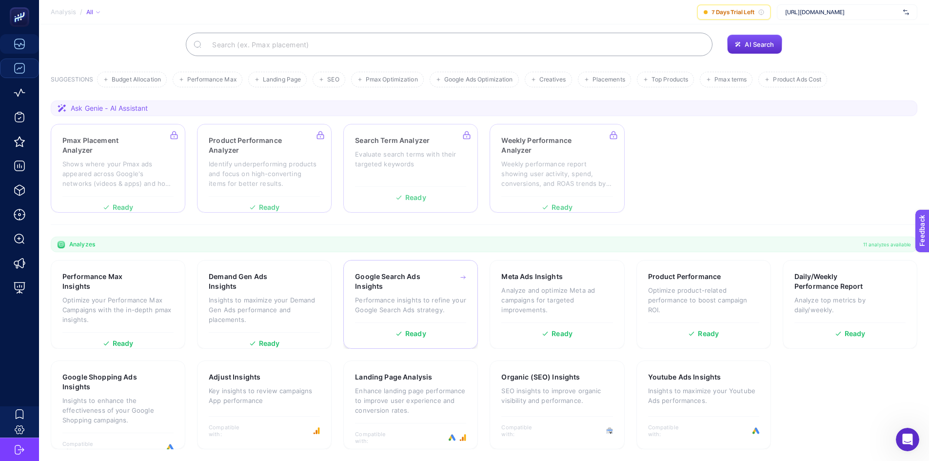
click at [397, 299] on p "Performance insights to refine your Google Search Ads strategy." at bounding box center [410, 305] width 111 height 20
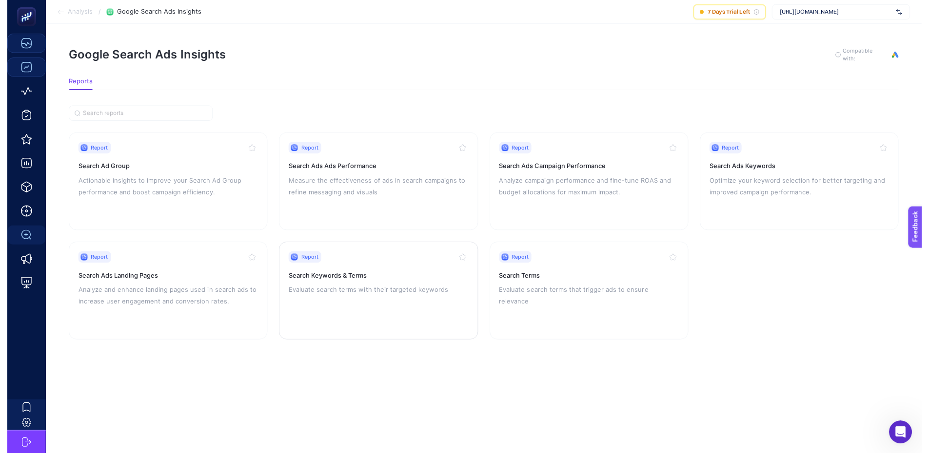
scroll to position [11, 0]
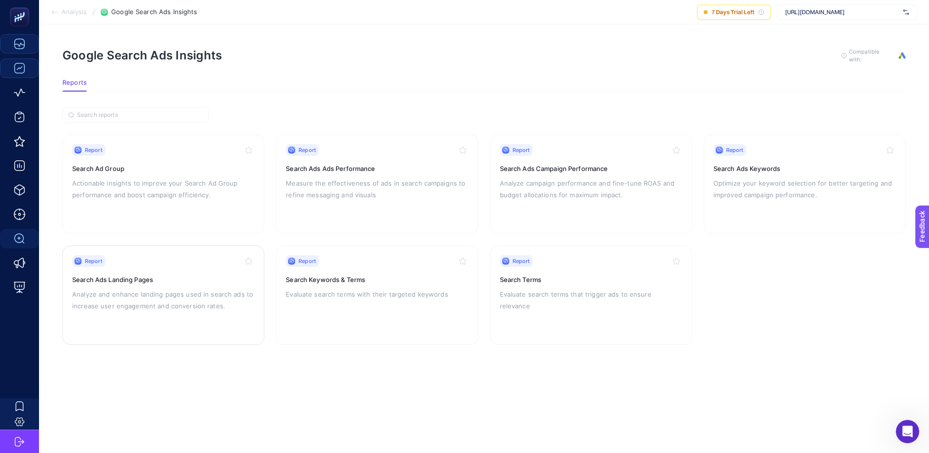
click at [138, 289] on p "Analyze and enhance landing pages used in search ads to increase user engagemen…" at bounding box center [163, 300] width 182 height 23
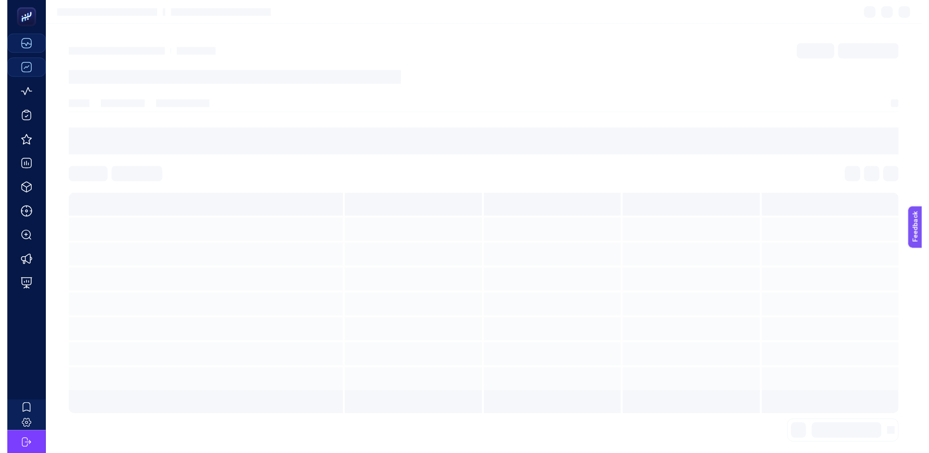
scroll to position [11, 0]
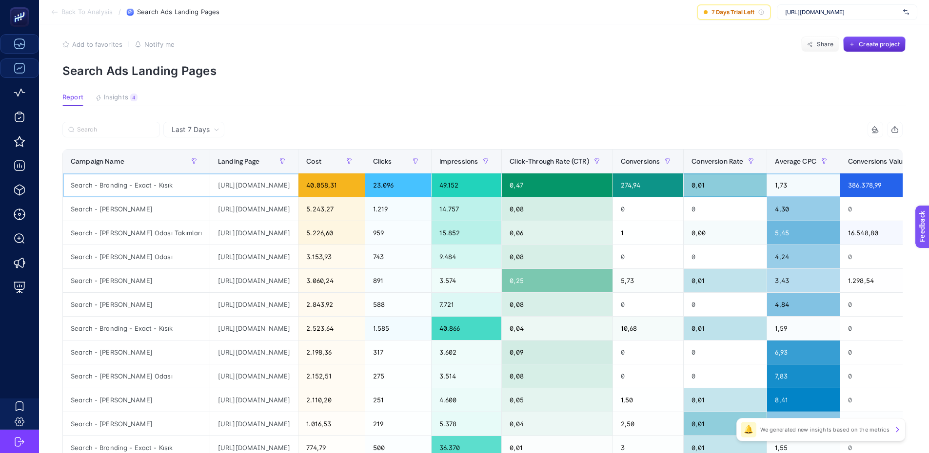
drag, startPoint x: 316, startPoint y: 183, endPoint x: 186, endPoint y: 193, distance: 130.5
click at [210, 191] on td "[URL][DOMAIN_NAME]" at bounding box center [254, 186] width 88 height 24
click at [298, 180] on div "[URL][DOMAIN_NAME]" at bounding box center [254, 185] width 88 height 23
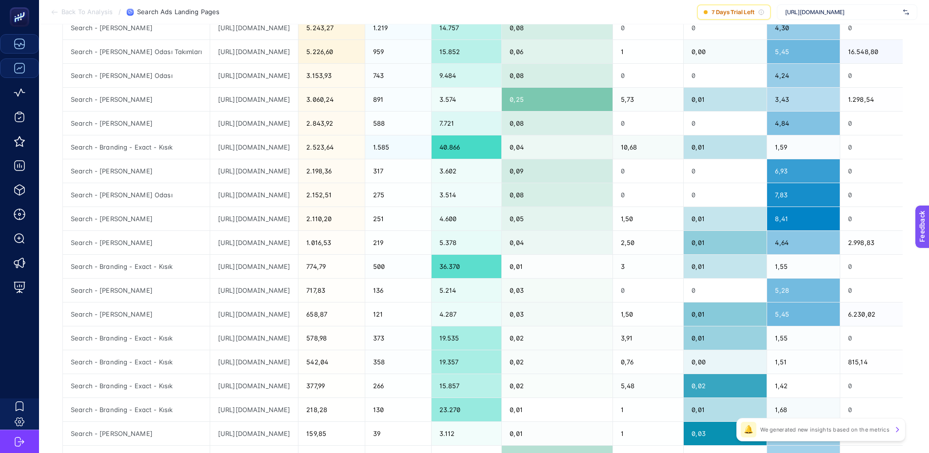
scroll to position [11, 4]
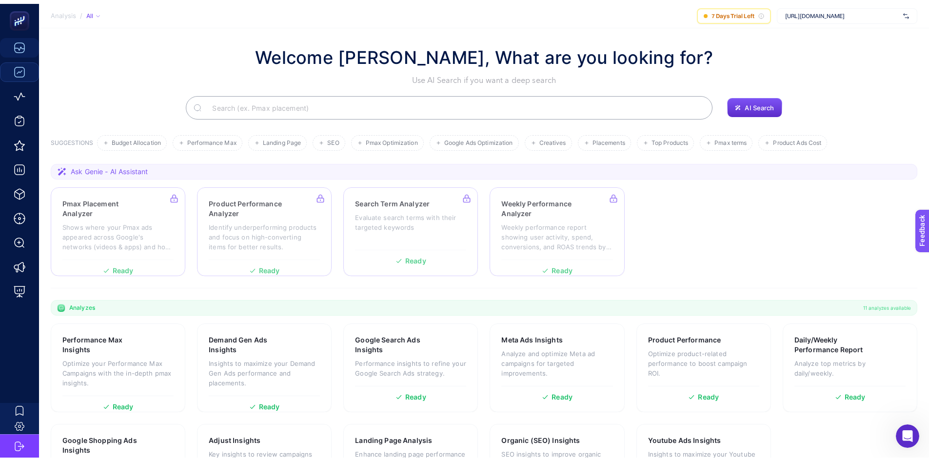
scroll to position [71, 0]
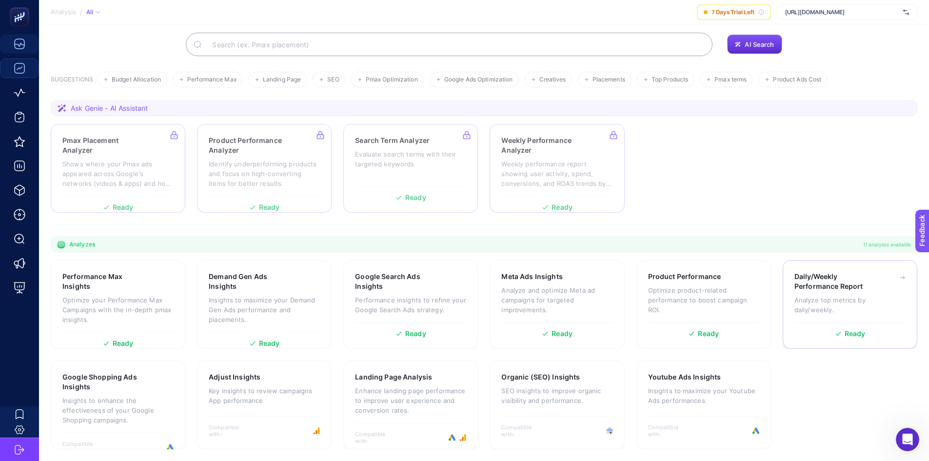
click at [844, 287] on h3 "Daily/Weekly Performance Report" at bounding box center [835, 282] width 82 height 20
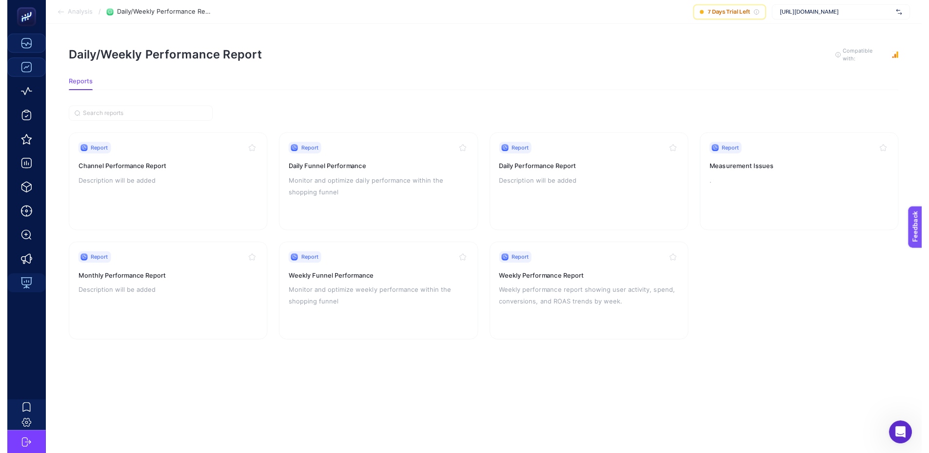
scroll to position [11, 0]
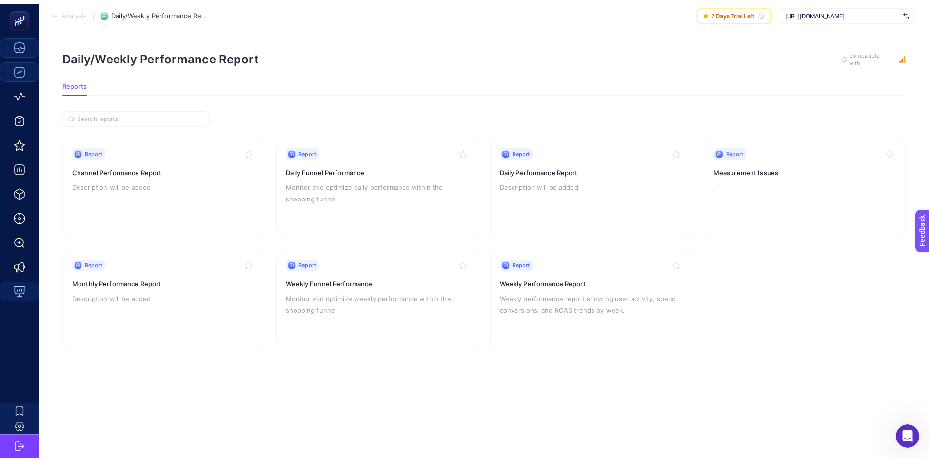
scroll to position [71, 0]
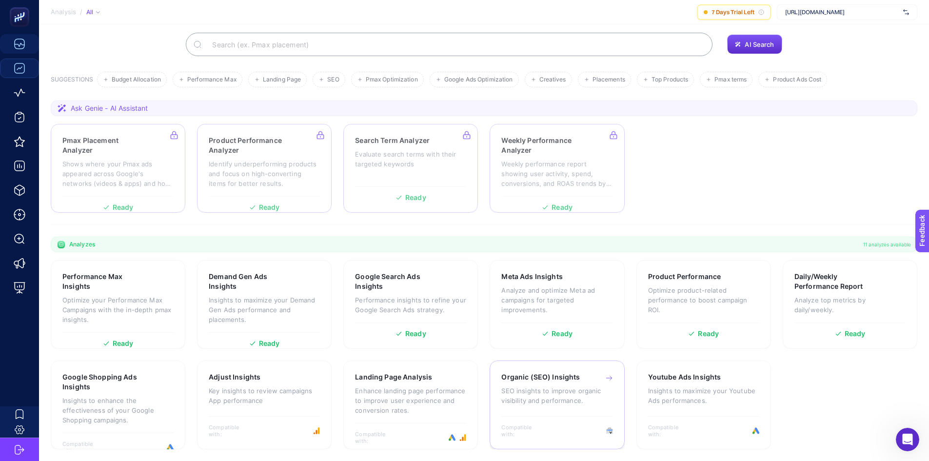
click at [534, 374] on h3 "Organic (SEO) Insights" at bounding box center [540, 377] width 79 height 10
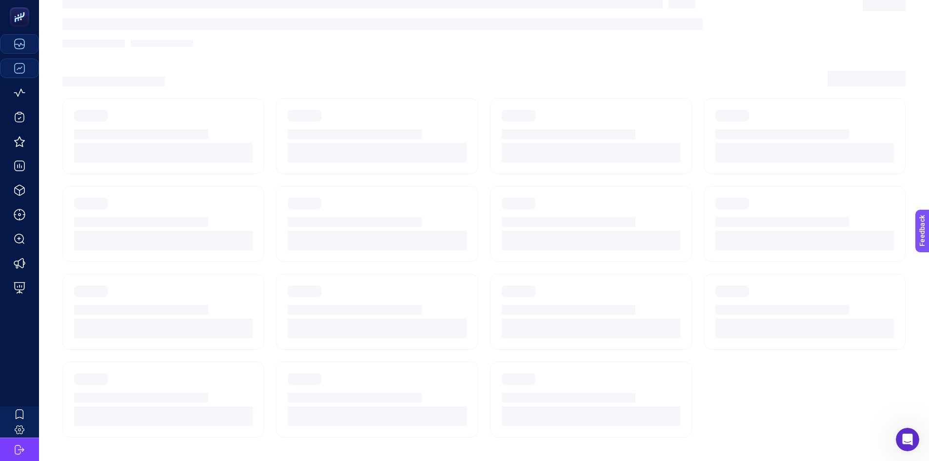
scroll to position [4, 0]
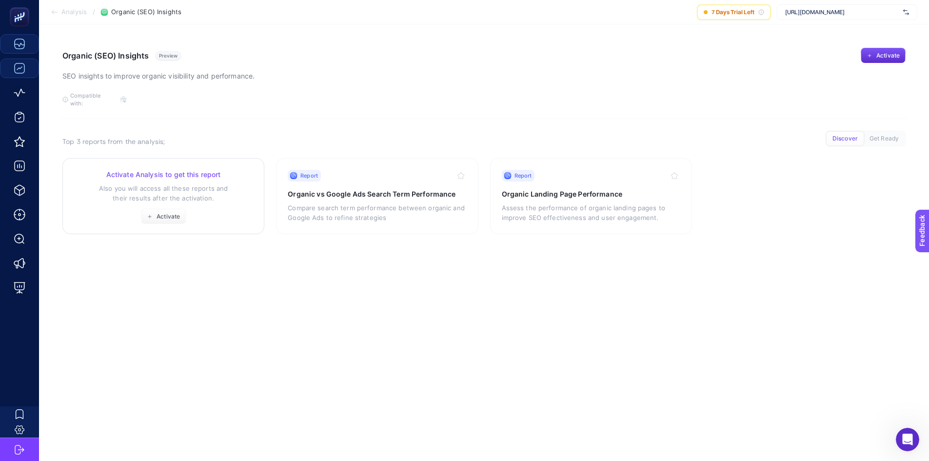
click at [171, 183] on p "Also you will access all these reports and their results after the activation." at bounding box center [163, 193] width 178 height 20
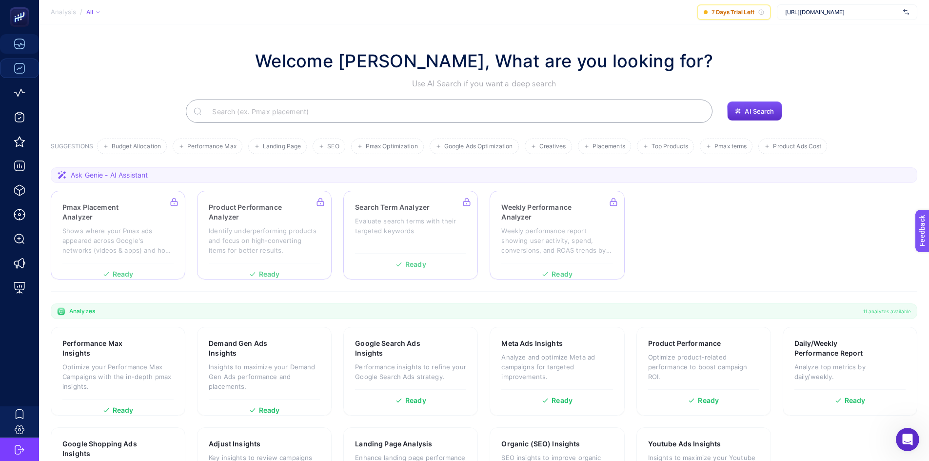
scroll to position [71, 0]
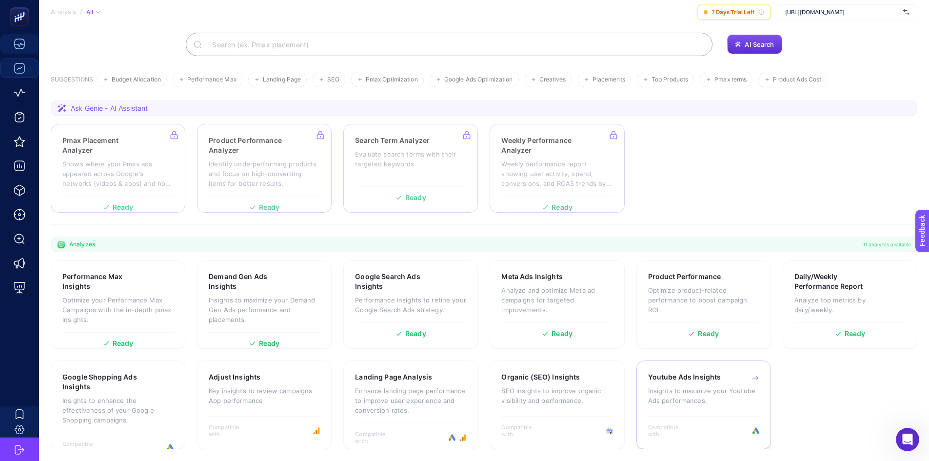
click at [688, 377] on h3 "Youtube Ads Insights" at bounding box center [684, 377] width 73 height 10
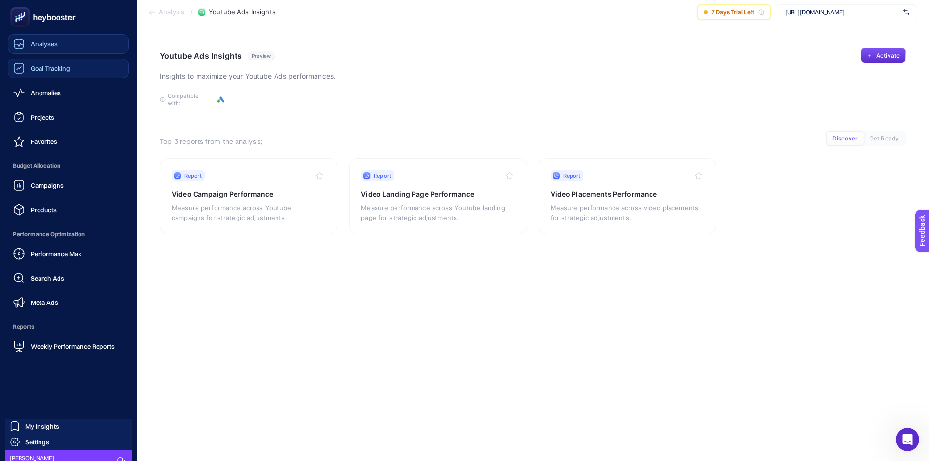
scroll to position [4, 0]
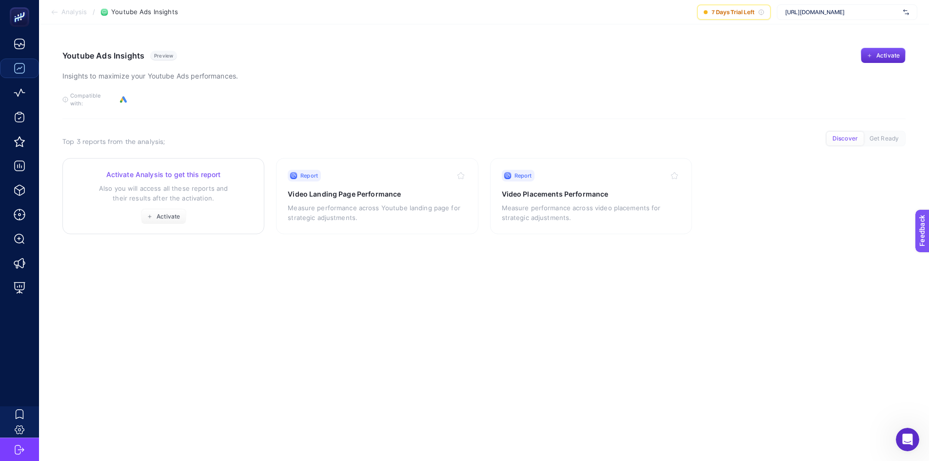
click at [195, 183] on p "Also you will access all these reports and their results after the activation." at bounding box center [163, 193] width 178 height 20
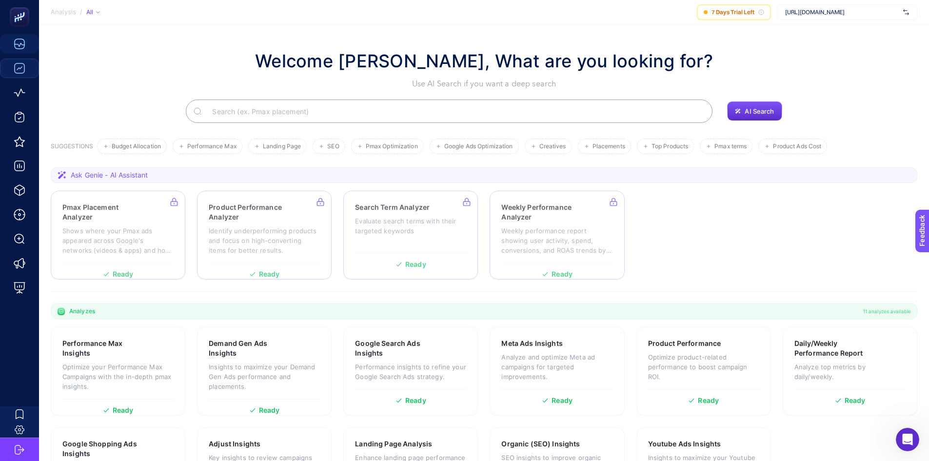
scroll to position [71, 0]
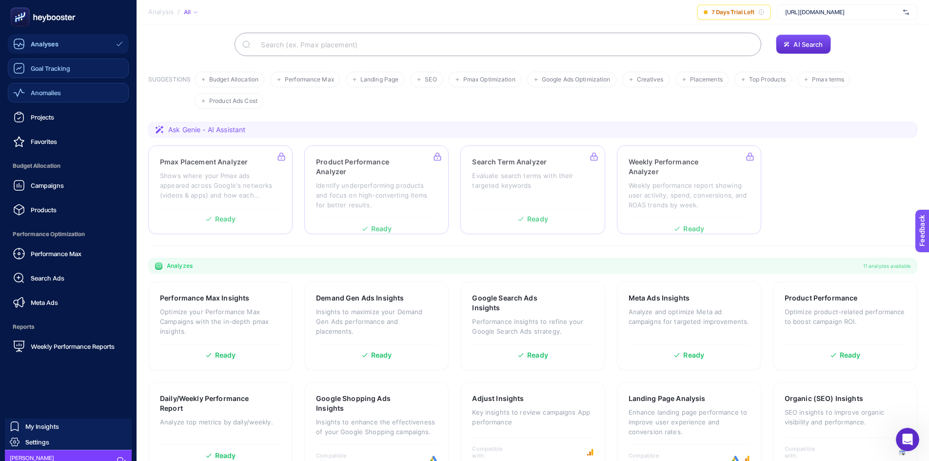
click at [58, 90] on span "Anomalies" at bounding box center [46, 93] width 30 height 8
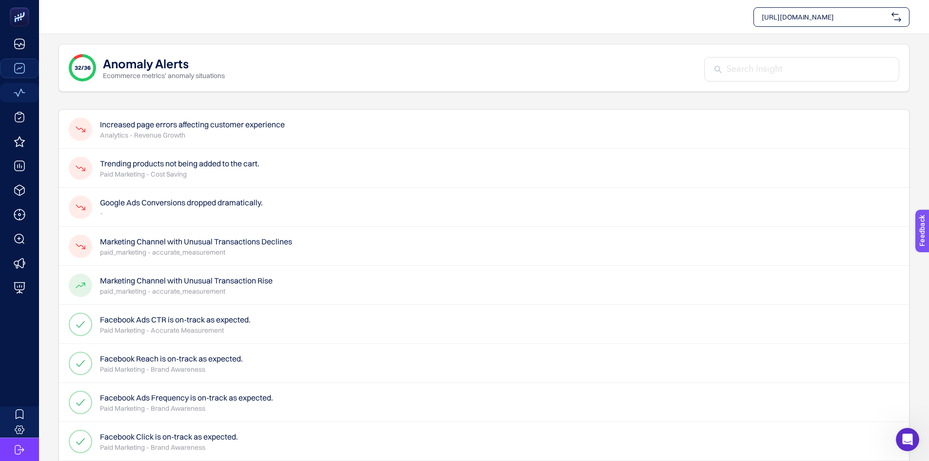
click at [163, 129] on h4 "Increased page errors affecting customer experience" at bounding box center [192, 124] width 185 height 12
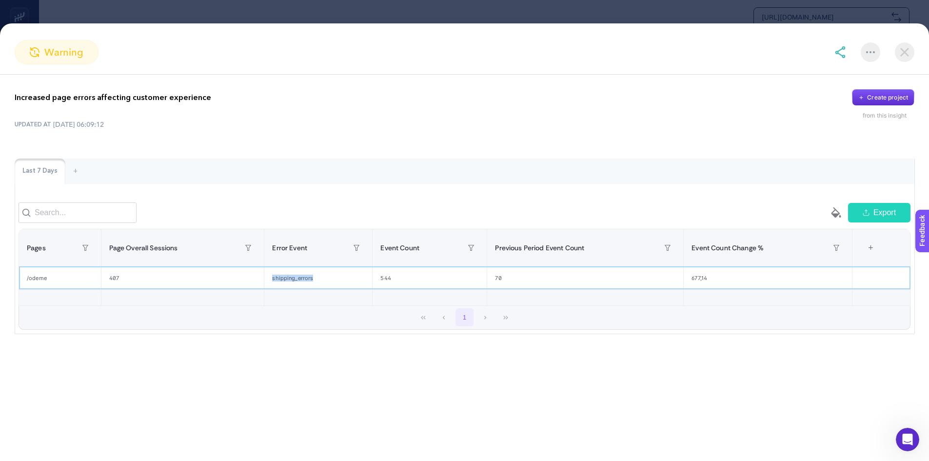
drag, startPoint x: 317, startPoint y: 286, endPoint x: 270, endPoint y: 292, distance: 47.6
click at [270, 289] on div "shipping_errors" at bounding box center [318, 278] width 108 height 22
click at [320, 279] on div "shipping_errors" at bounding box center [318, 278] width 108 height 22
drag, startPoint x: 315, startPoint y: 290, endPoint x: 224, endPoint y: 311, distance: 93.1
click at [247, 289] on tr "/odeme 407 shipping_errors 544 70 677,14" at bounding box center [464, 277] width 891 height 23
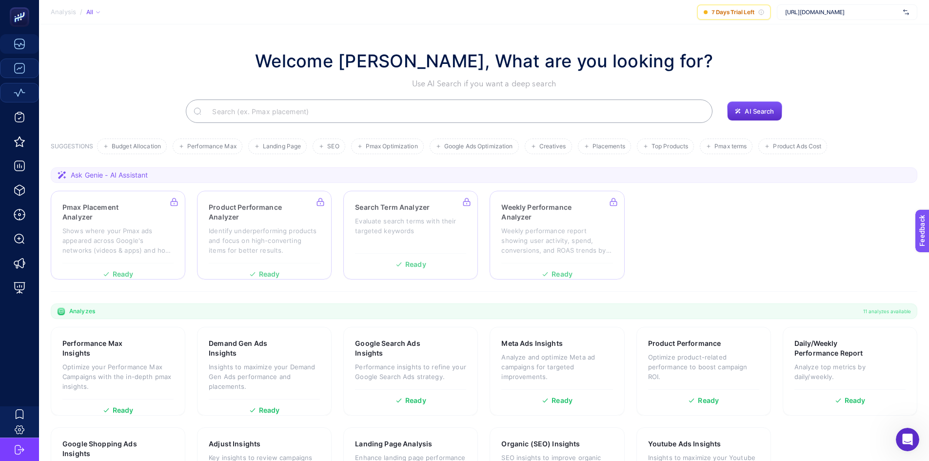
scroll to position [71, 0]
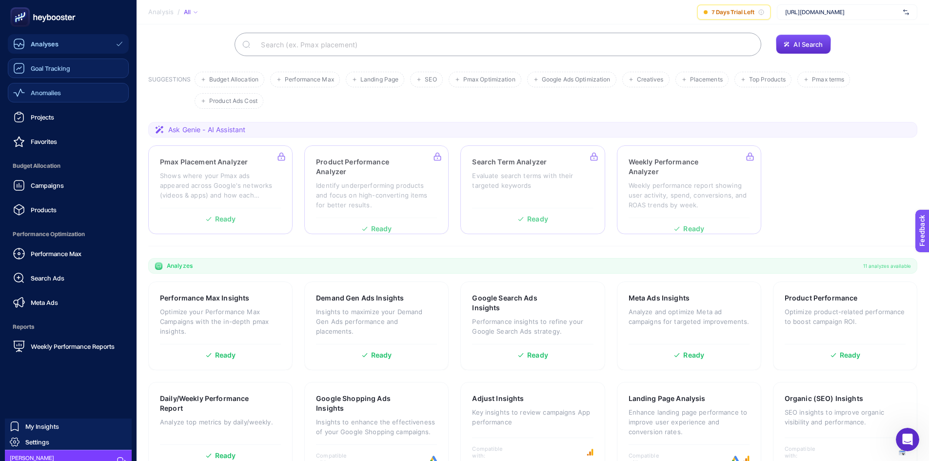
click at [72, 96] on link "Anomalies" at bounding box center [68, 93] width 121 height 20
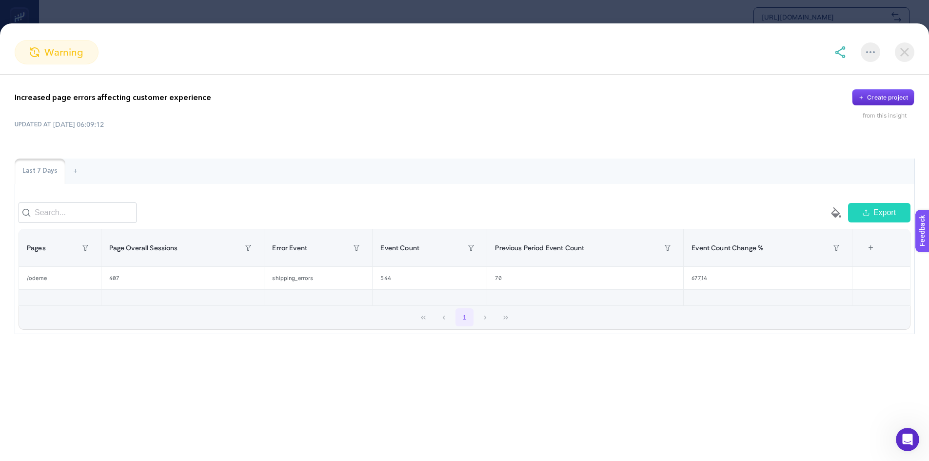
click at [912, 54] on img at bounding box center [905, 52] width 20 height 20
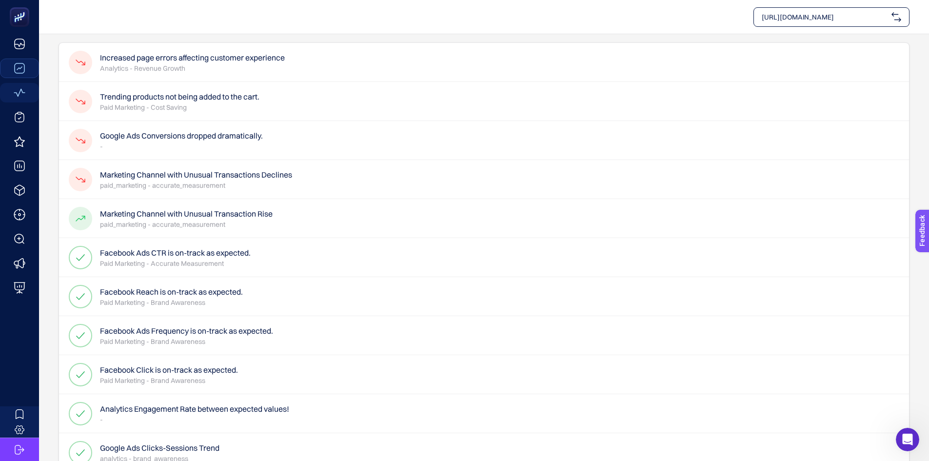
click at [249, 183] on p "paid_marketing - accurate_measurement" at bounding box center [196, 185] width 192 height 10
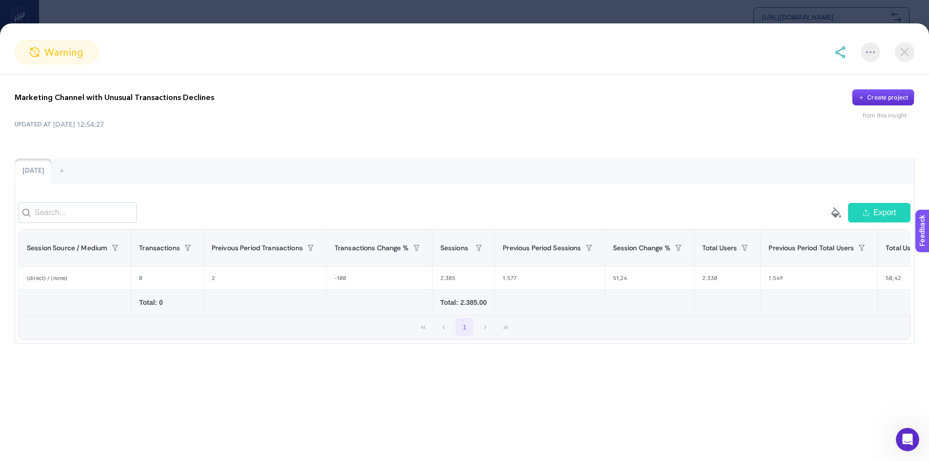
click at [902, 55] on img at bounding box center [905, 52] width 20 height 20
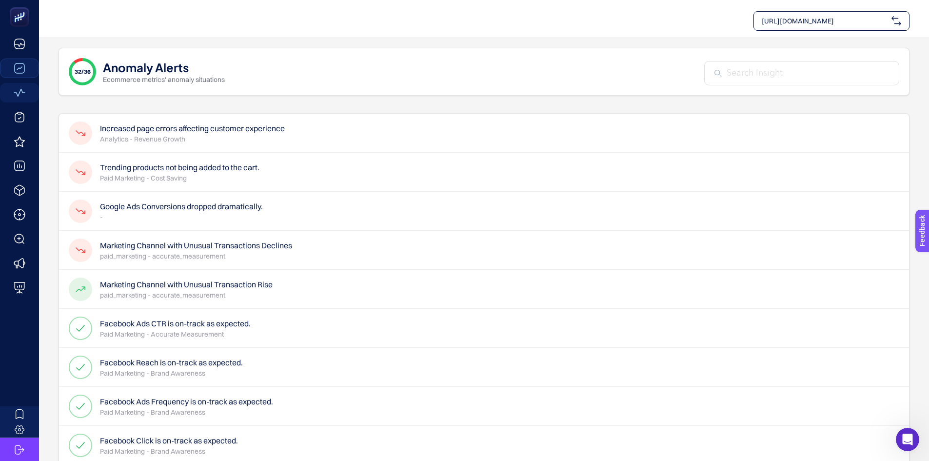
scroll to position [98, 0]
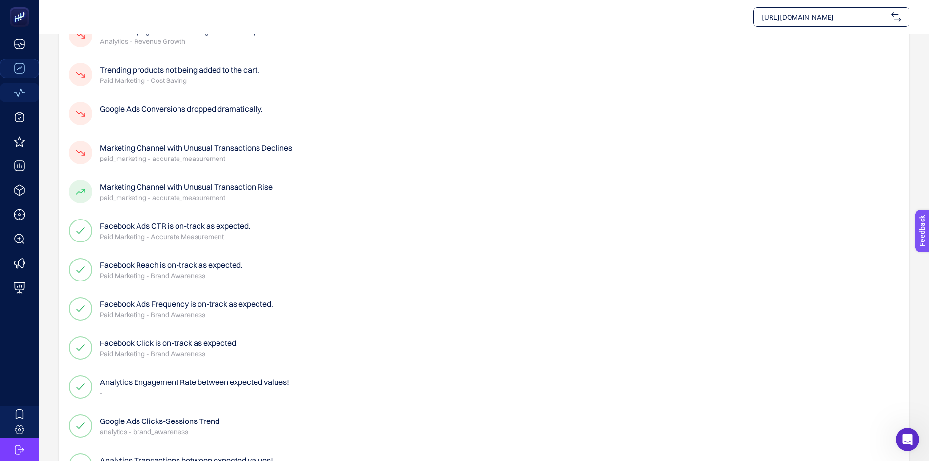
click at [162, 241] on p "Paid Marketing - Accurate Measurement" at bounding box center [175, 237] width 151 height 10
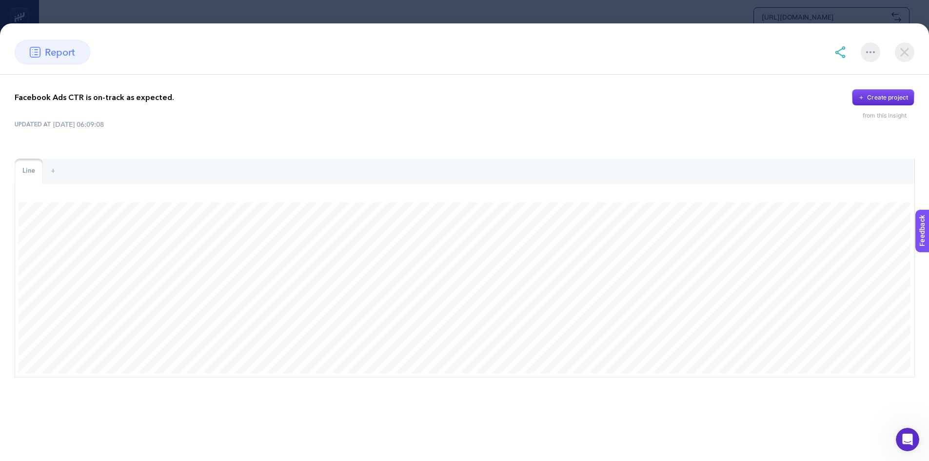
scroll to position [49, 0]
drag, startPoint x: 712, startPoint y: 414, endPoint x: 716, endPoint y: 412, distance: 5.0
click at [715, 413] on div "Facebook Ads CTR is on-track as expected. Create project from this insight UPDA…" at bounding box center [464, 268] width 929 height 386
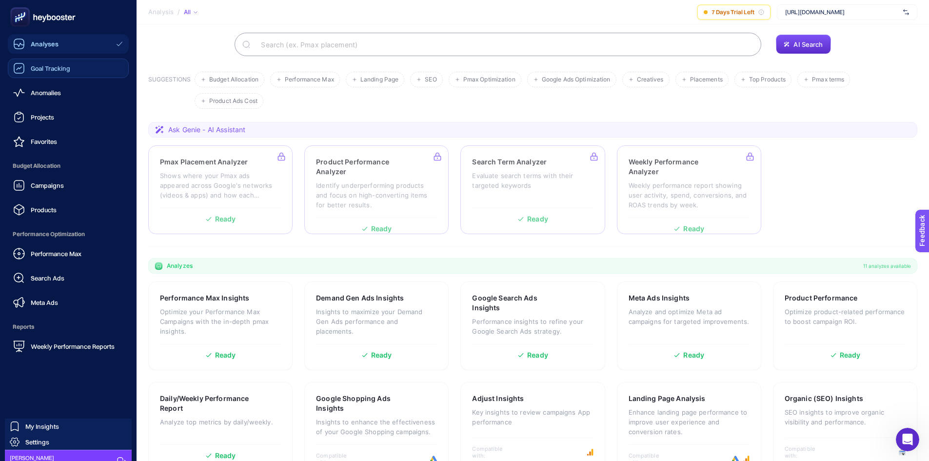
click at [51, 91] on span "Anomalies" at bounding box center [46, 93] width 30 height 8
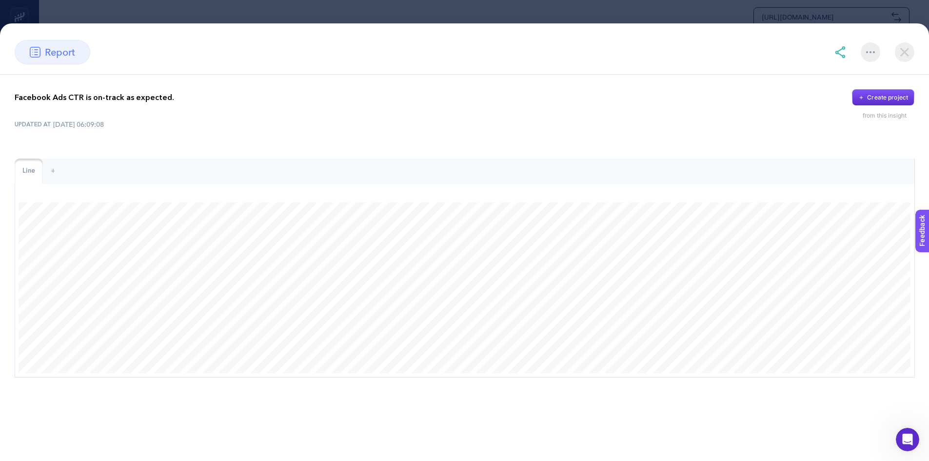
click at [906, 49] on img at bounding box center [905, 52] width 20 height 20
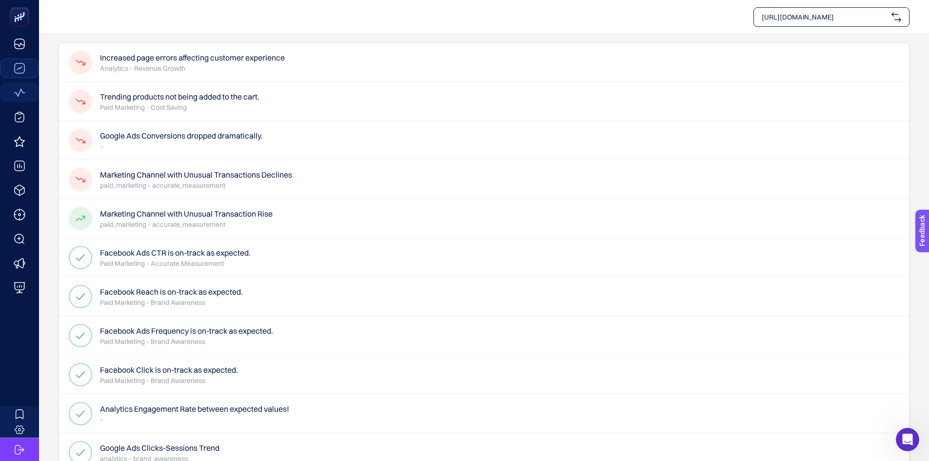
click at [251, 228] on p "paid_marketing - accurate_measurement" at bounding box center [186, 224] width 173 height 10
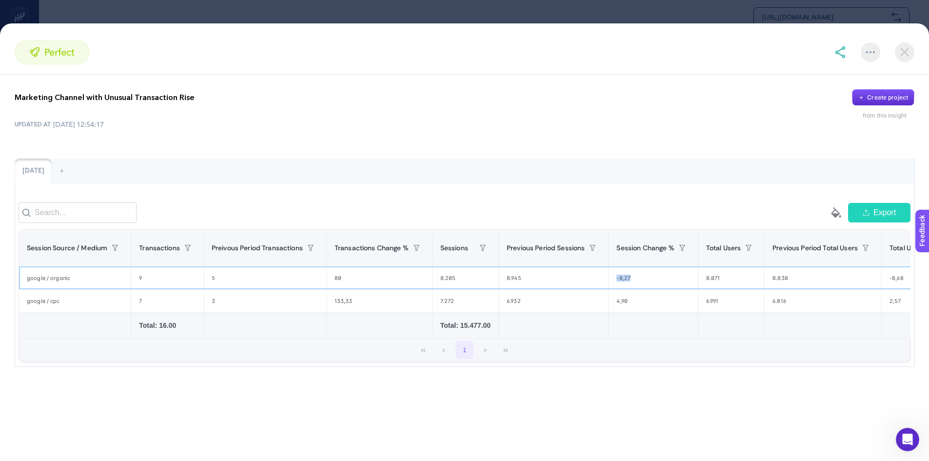
drag, startPoint x: 629, startPoint y: 291, endPoint x: 611, endPoint y: 285, distance: 18.8
click at [611, 285] on div "-8,27" at bounding box center [653, 278] width 89 height 22
drag, startPoint x: 635, startPoint y: 307, endPoint x: 602, endPoint y: 315, distance: 33.6
click at [602, 312] on tr "google / cpc 7 3 133,33 7.272 6.932 4,90 6.991 6.816 2,57 4.514 4.351 3,75 56.5…" at bounding box center [804, 300] width 1571 height 23
click at [902, 54] on img at bounding box center [905, 52] width 20 height 20
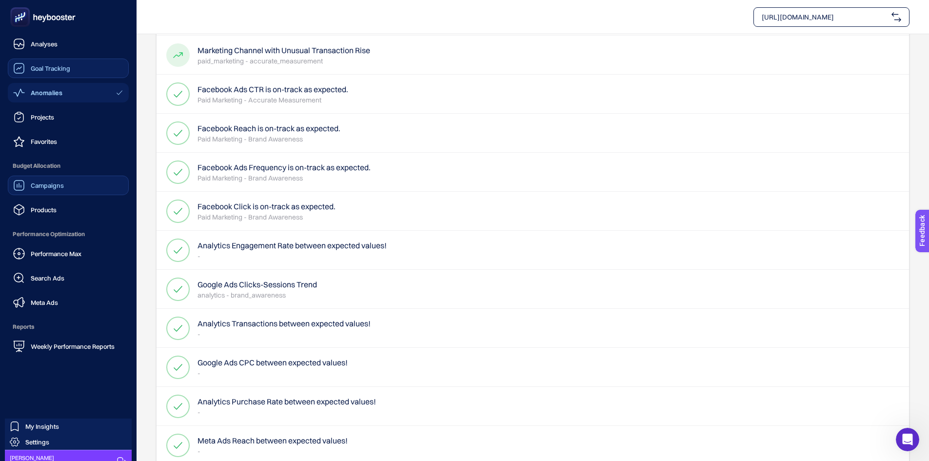
scroll to position [217, 0]
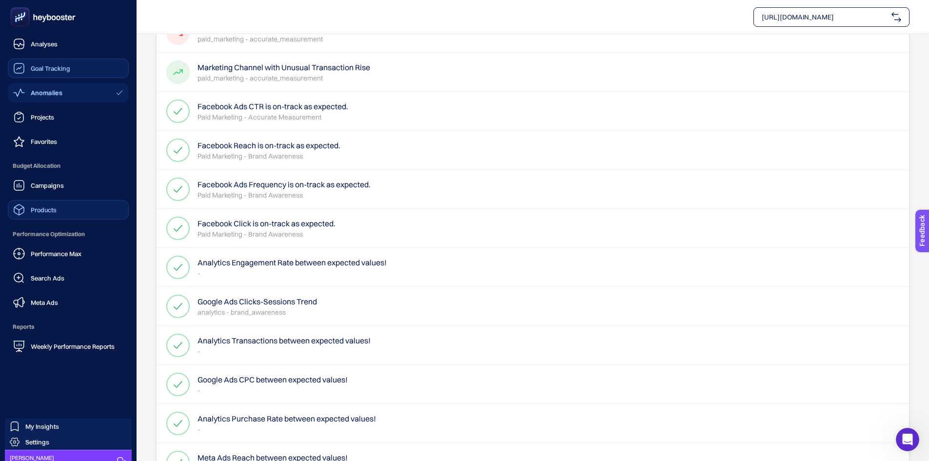
click at [49, 208] on span "Products" at bounding box center [44, 210] width 26 height 8
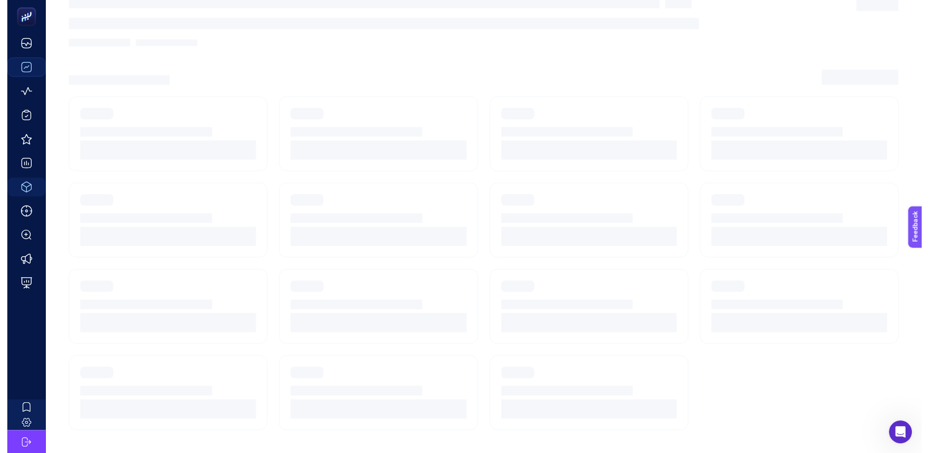
scroll to position [11, 0]
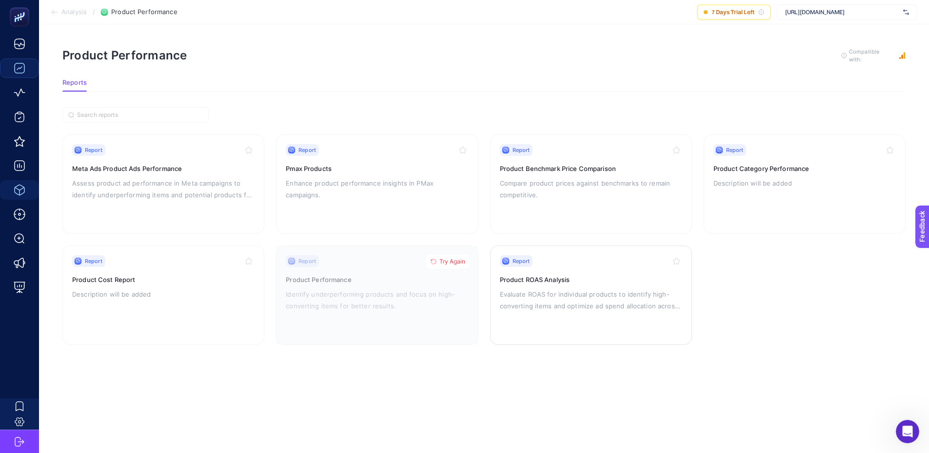
click at [621, 289] on p "Evaluate ROAS for individual products to identify high-converting items and opt…" at bounding box center [591, 300] width 182 height 23
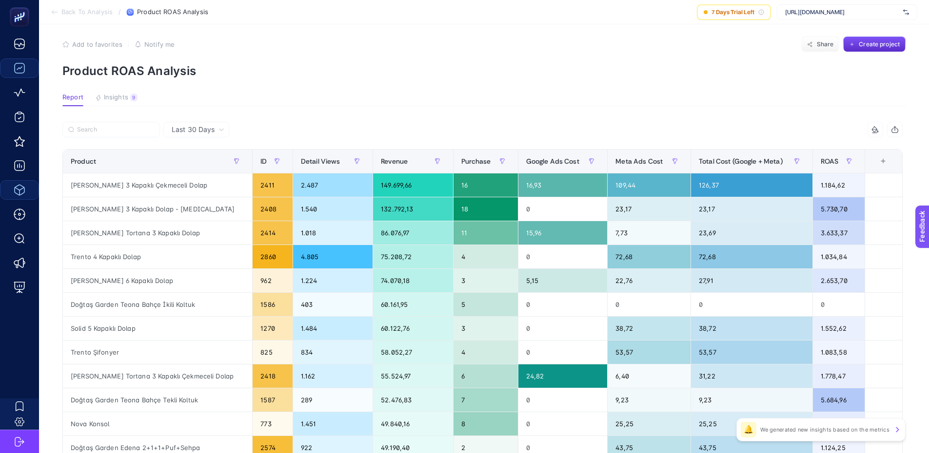
scroll to position [11, 4]
click at [826, 163] on span "ROAS" at bounding box center [830, 162] width 18 height 8
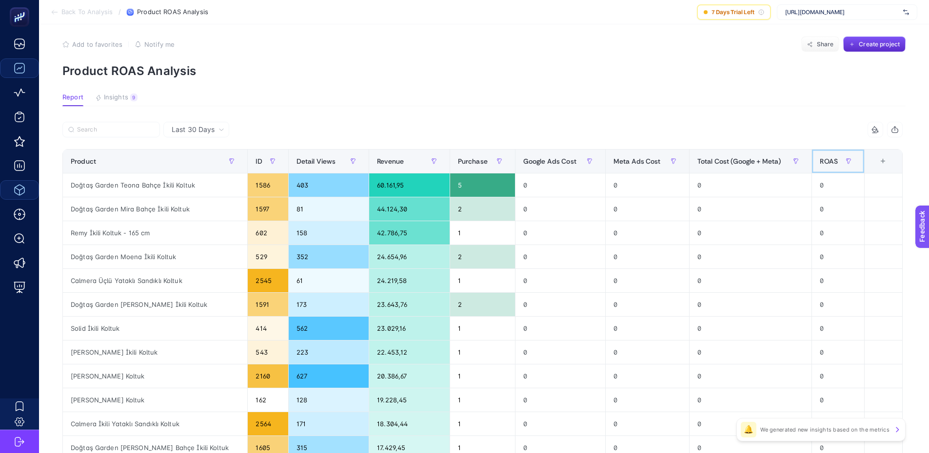
click at [826, 164] on span "ROAS" at bounding box center [829, 162] width 18 height 8
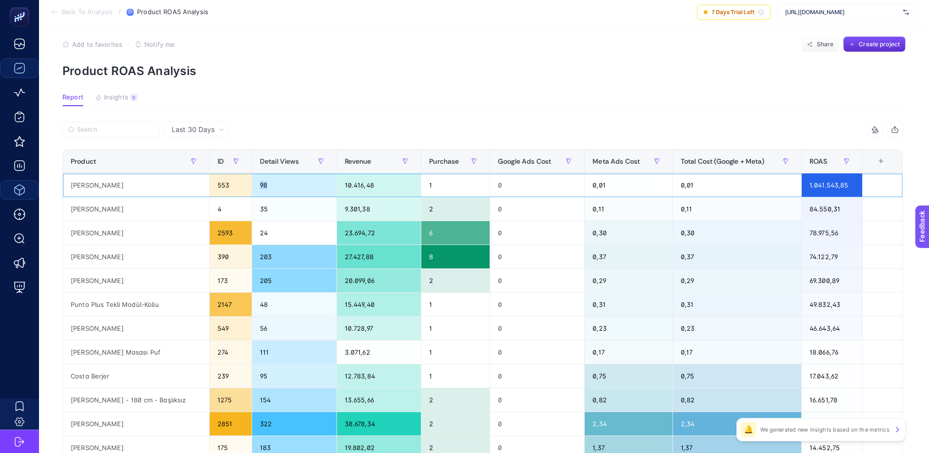
drag, startPoint x: 264, startPoint y: 186, endPoint x: 296, endPoint y: 179, distance: 32.4
click at [254, 185] on div "98" at bounding box center [294, 185] width 84 height 23
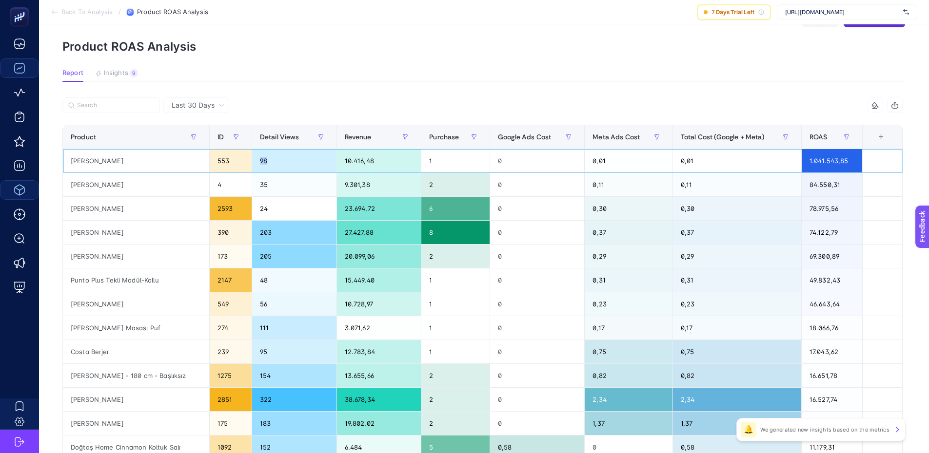
scroll to position [0, 4]
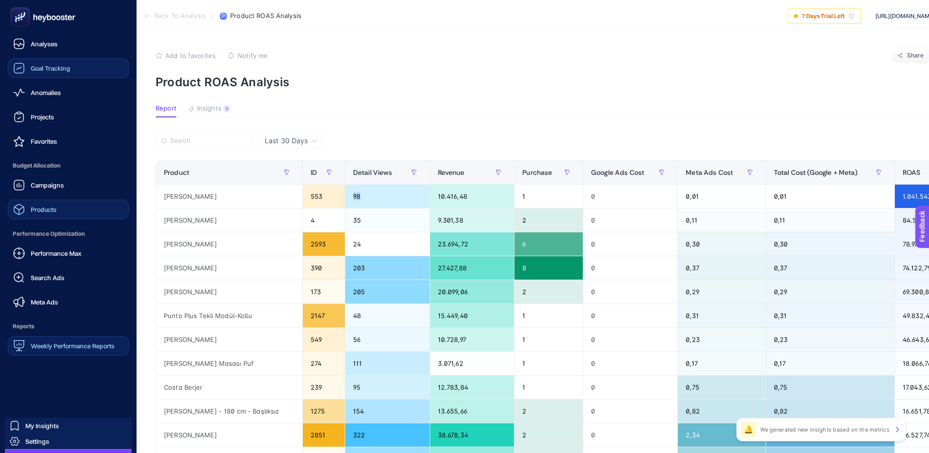
click at [59, 350] on div "Weekly Performance Reports" at bounding box center [63, 346] width 101 height 12
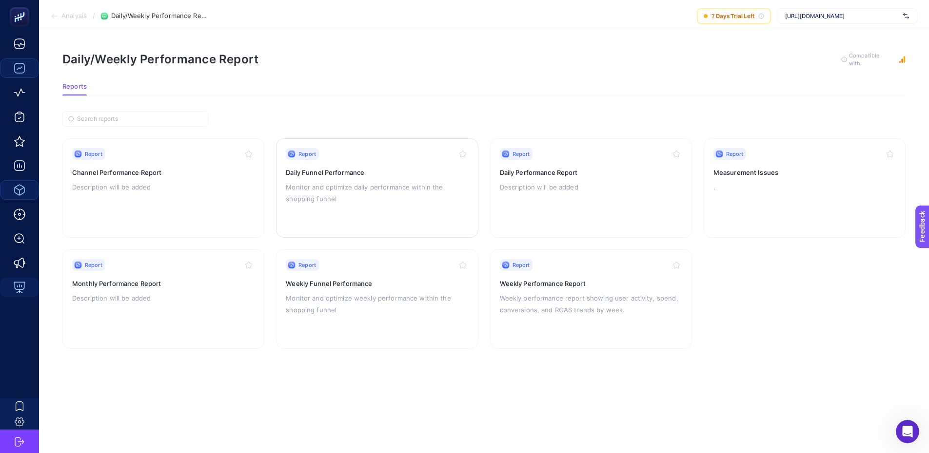
click at [381, 193] on p "Monitor and optimize daily performance within the shopping funnel" at bounding box center [377, 192] width 182 height 23
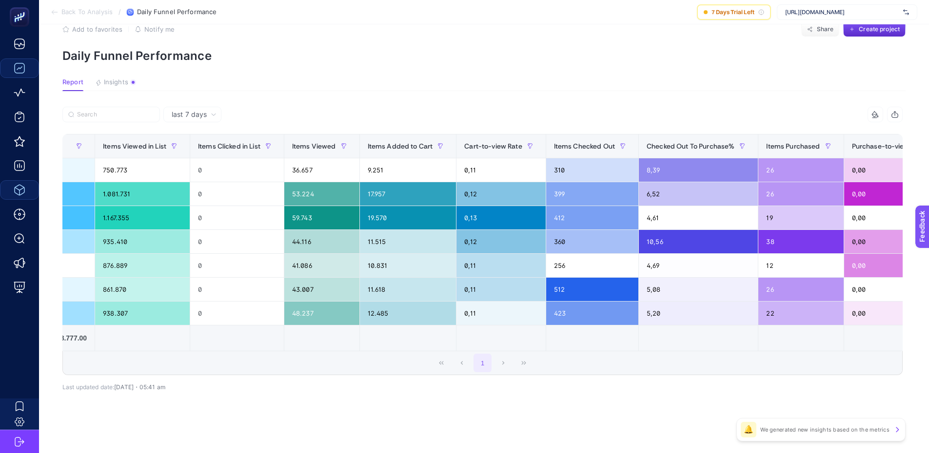
scroll to position [0, 228]
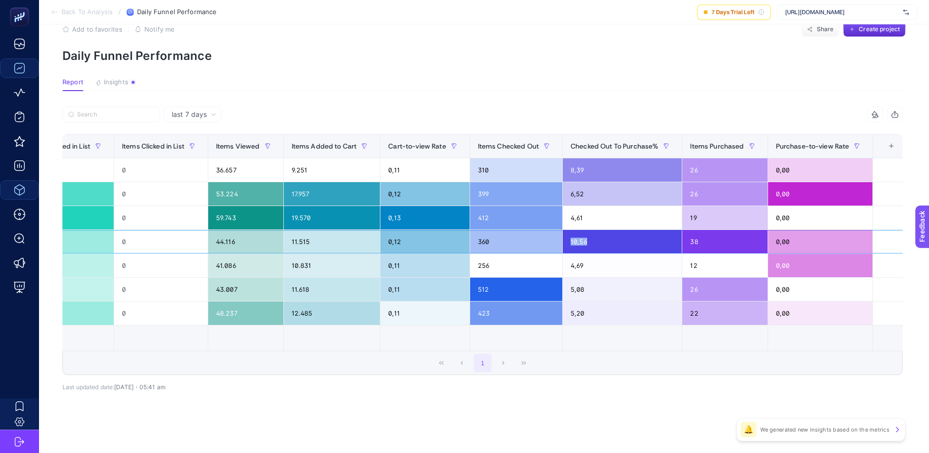
drag, startPoint x: 598, startPoint y: 237, endPoint x: 541, endPoint y: 272, distance: 67.4
click at [553, 242] on tr "[DATE] 14.732 15.528 935.410 0 44.116 11.515 0,12 360 10,56 38 0,00" at bounding box center [371, 242] width 1073 height 24
drag, startPoint x: 705, startPoint y: 240, endPoint x: 650, endPoint y: 381, distance: 151.0
click at [693, 239] on div "38" at bounding box center [724, 241] width 85 height 23
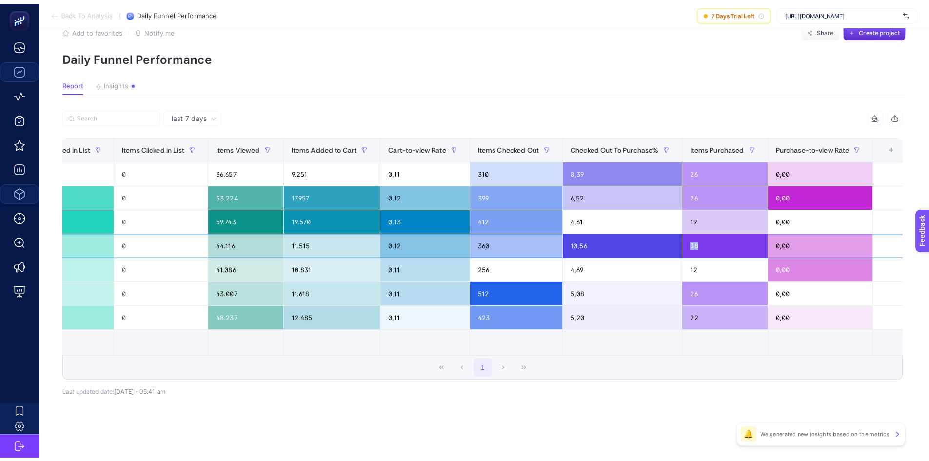
scroll to position [0, 0]
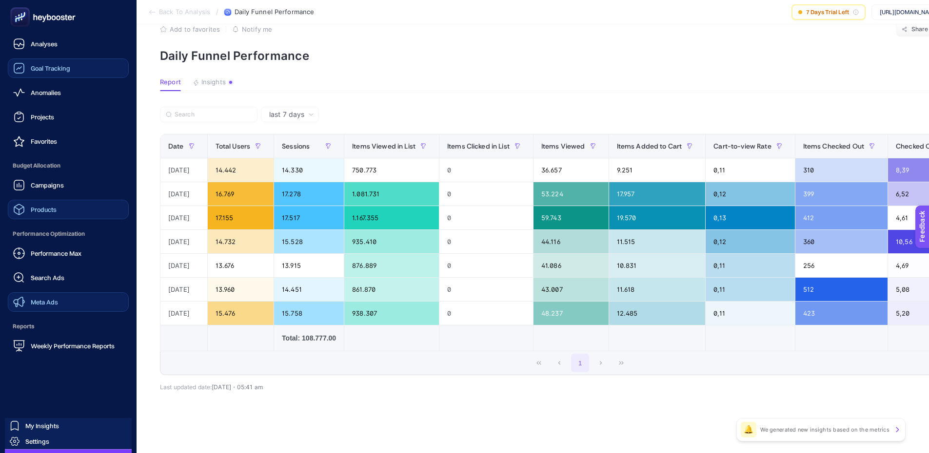
click at [57, 298] on span "Meta Ads" at bounding box center [44, 302] width 27 height 8
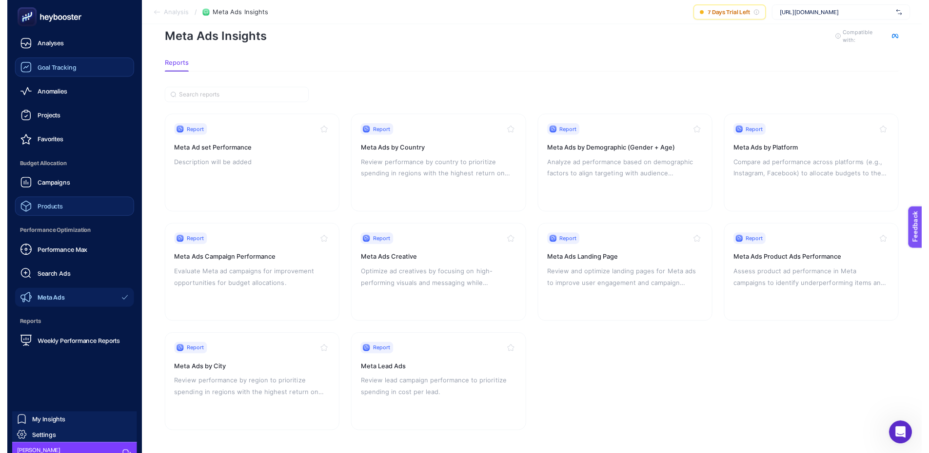
scroll to position [29, 0]
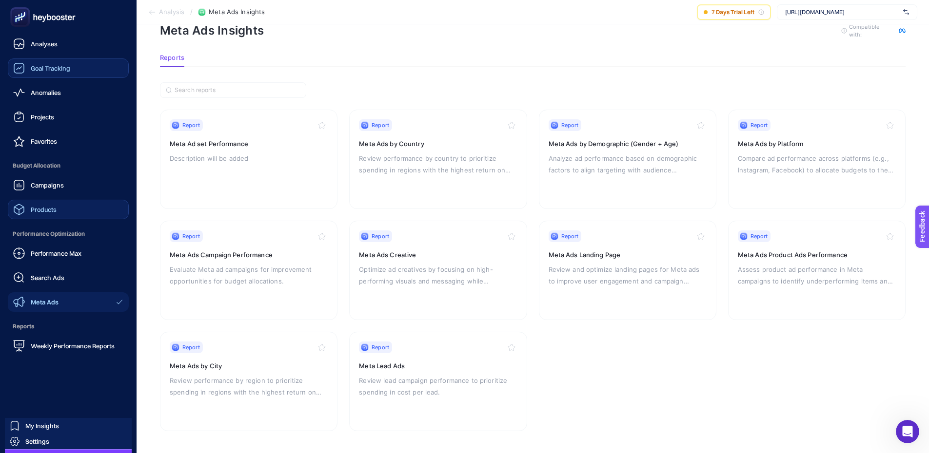
drag, startPoint x: 57, startPoint y: 299, endPoint x: 546, endPoint y: 58, distance: 545.4
click at [546, 58] on section "Reports" at bounding box center [533, 60] width 746 height 13
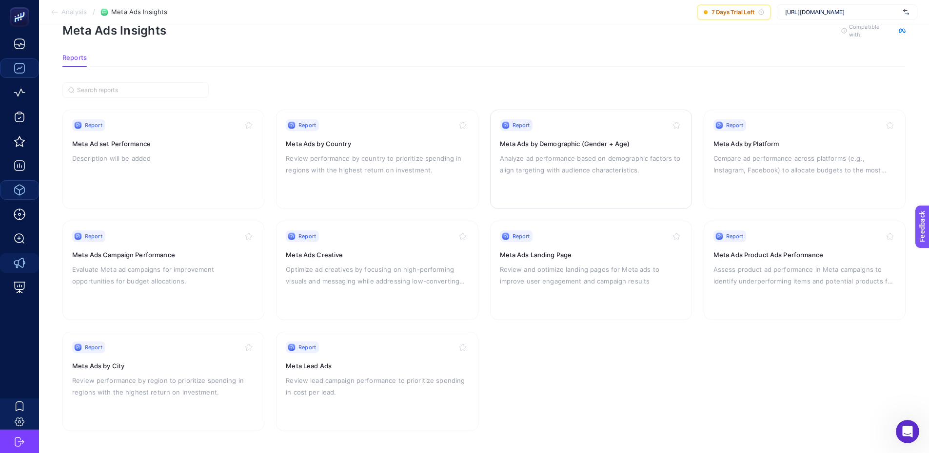
click at [562, 160] on p "Analyze ad performance based on demographic factors to align targeting with aud…" at bounding box center [591, 164] width 182 height 23
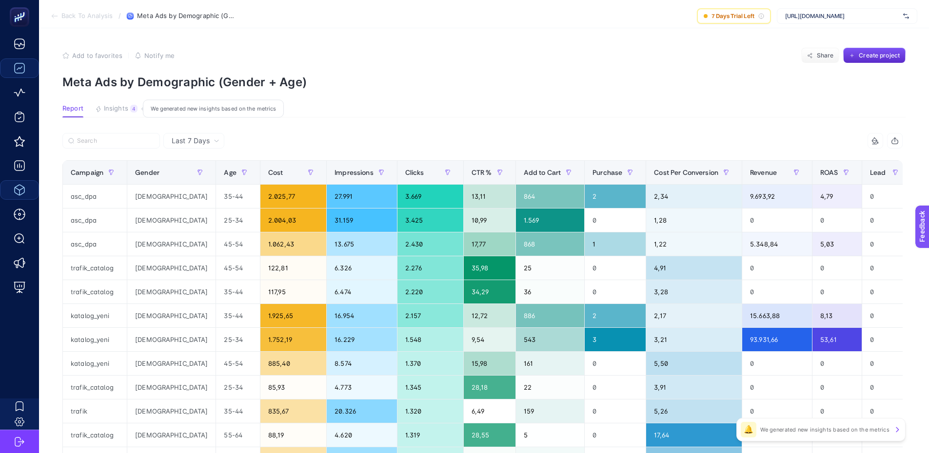
click at [123, 105] on span "Insights" at bounding box center [116, 109] width 24 height 8
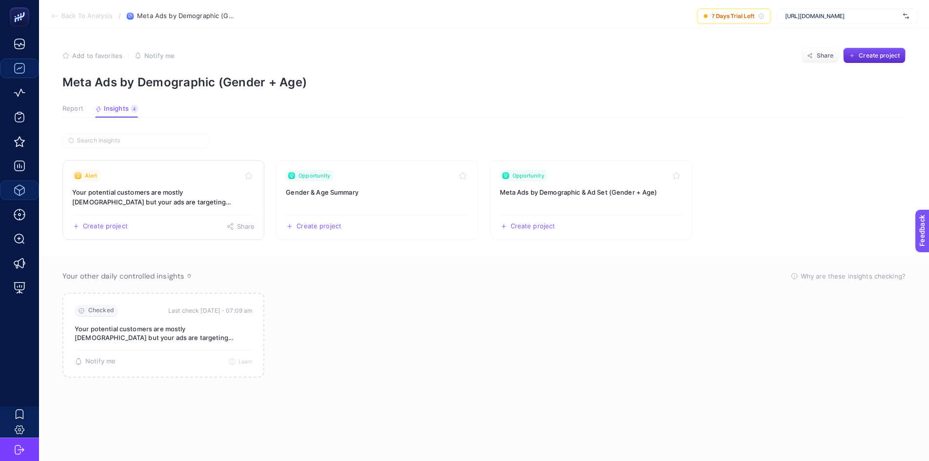
click at [123, 205] on h3 "Your potential customers are mostly [DEMOGRAPHIC_DATA] but your ads are targeti…" at bounding box center [163, 197] width 182 height 20
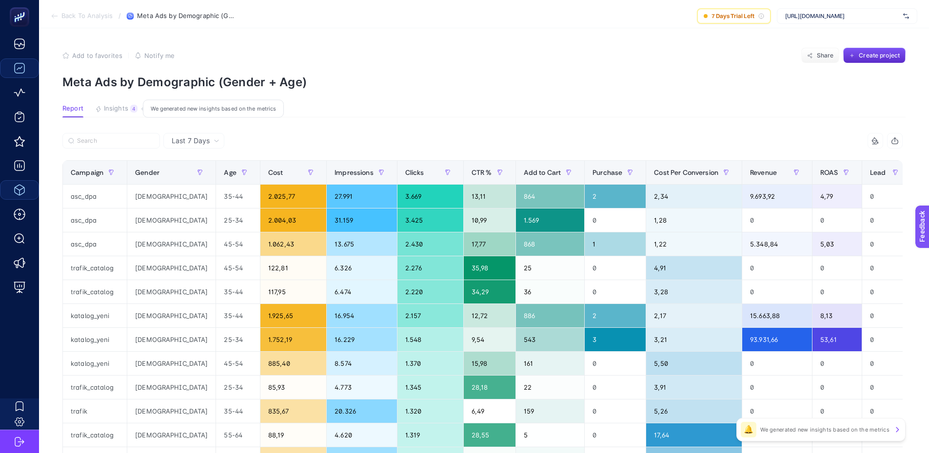
click at [119, 106] on span "Insights" at bounding box center [116, 109] width 24 height 8
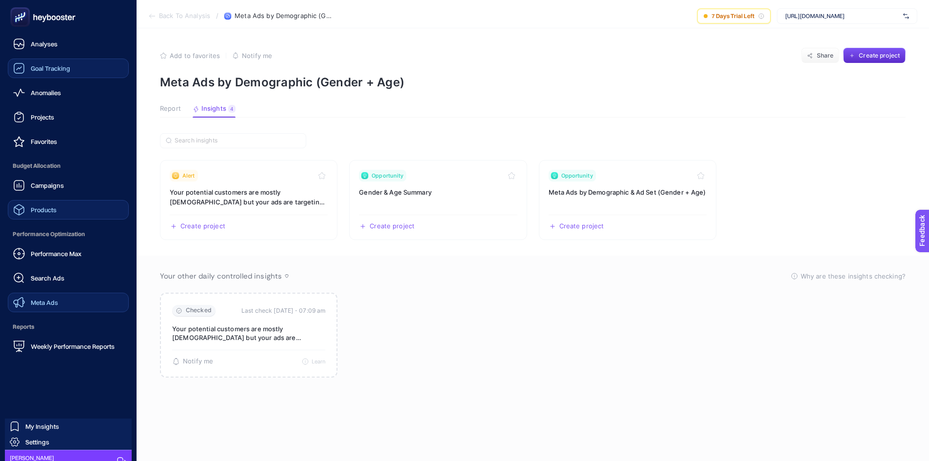
click at [51, 301] on span "Meta Ads" at bounding box center [44, 302] width 27 height 8
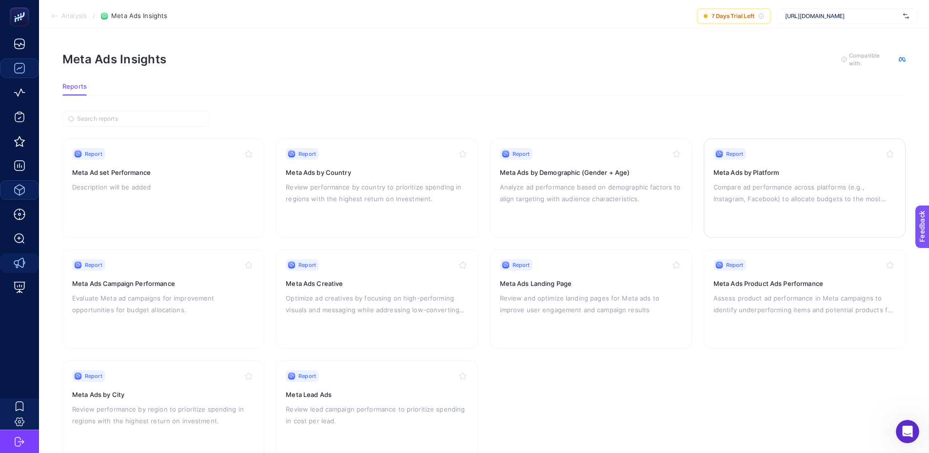
click at [771, 177] on div "Report Meta Ads by Platform Compare ad performance across platforms (e.g., Inst…" at bounding box center [804, 188] width 182 height 80
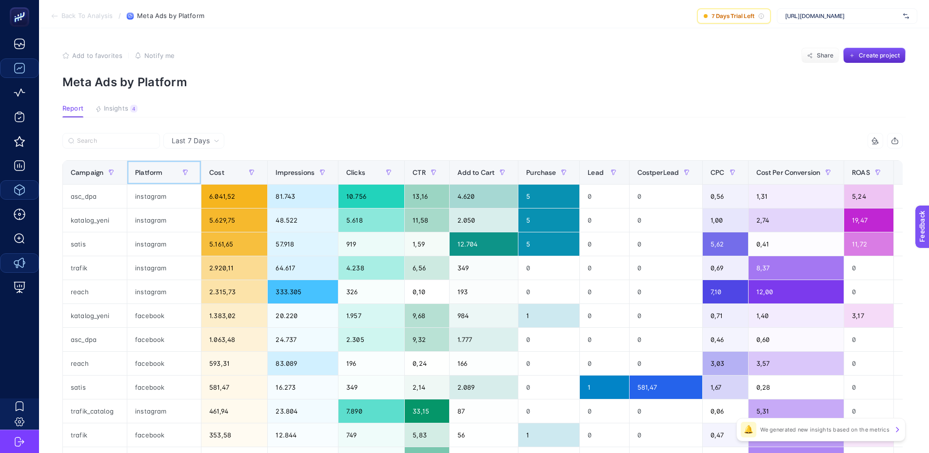
click at [147, 175] on span "Platform" at bounding box center [148, 173] width 27 height 8
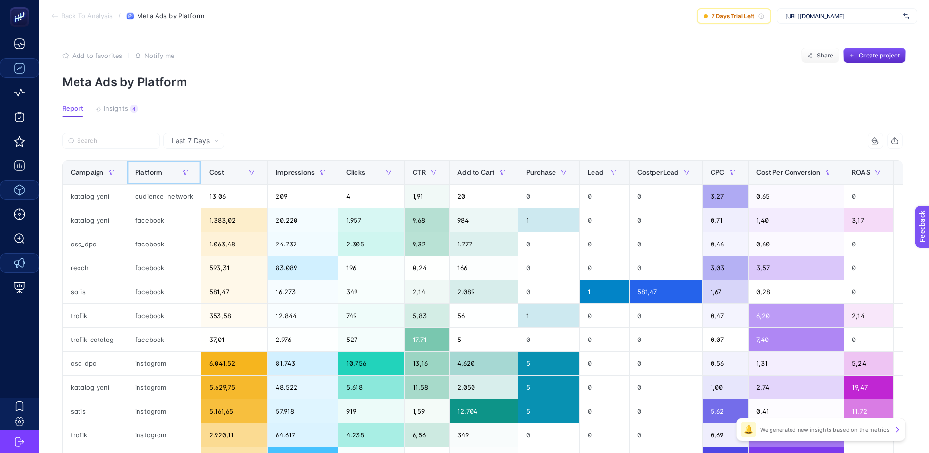
click at [148, 180] on div "Platform" at bounding box center [164, 173] width 58 height 16
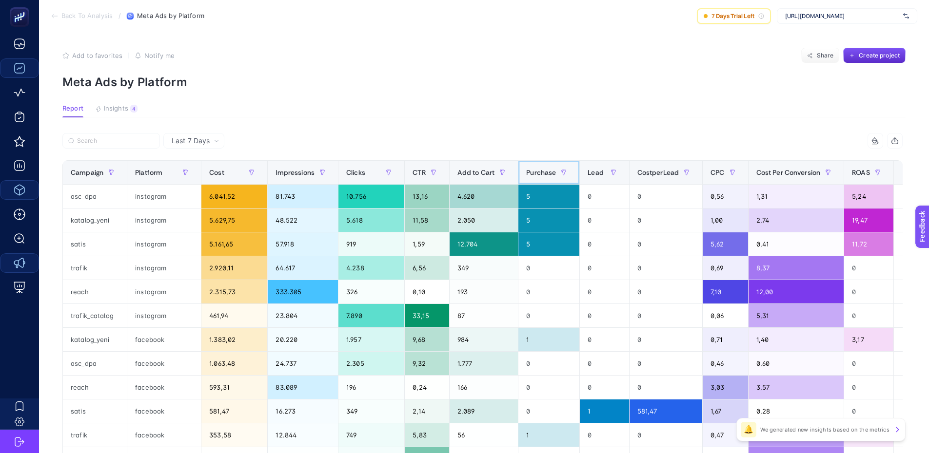
click at [532, 167] on div "Purchase" at bounding box center [548, 173] width 45 height 16
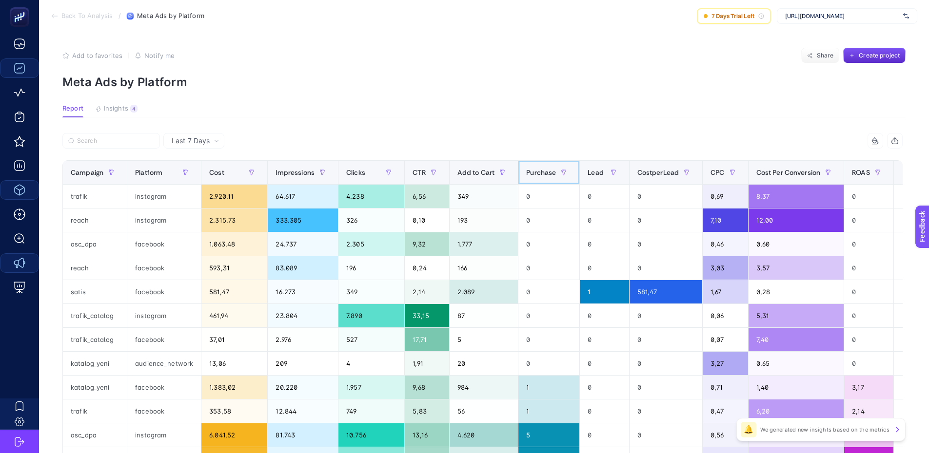
click at [545, 169] on span "Purchase" at bounding box center [541, 173] width 30 height 8
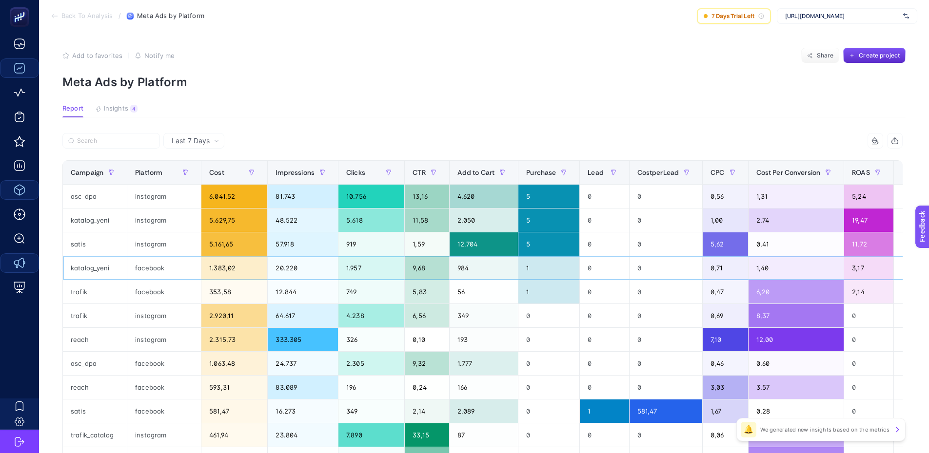
drag, startPoint x: 538, startPoint y: 270, endPoint x: 521, endPoint y: 276, distance: 18.4
click at [522, 272] on div "1" at bounding box center [548, 267] width 61 height 23
click at [201, 144] on span "Last 7 Days" at bounding box center [191, 141] width 38 height 10
click at [171, 182] on li "Last 30 Days" at bounding box center [193, 179] width 55 height 18
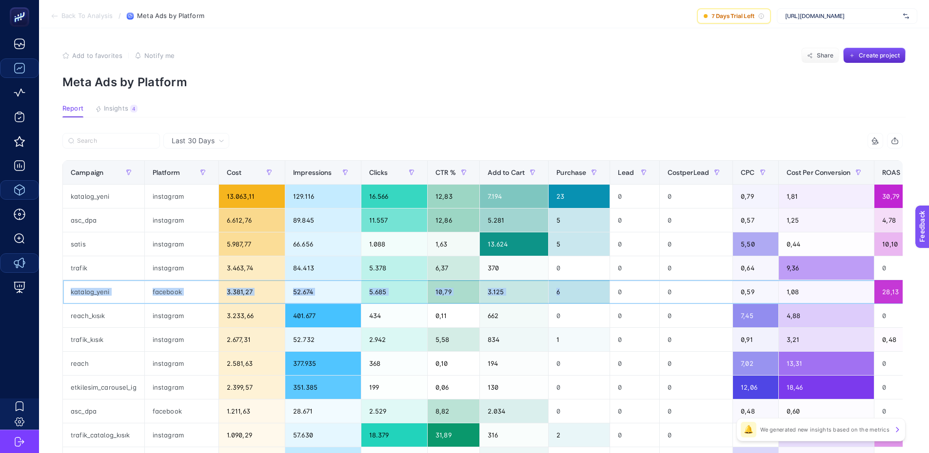
drag, startPoint x: 70, startPoint y: 295, endPoint x: 572, endPoint y: 296, distance: 502.3
click at [572, 296] on tr "katalog_yeni facebook 3.381,27 52.674 5.685 10,79 3.125 6 0 0 0,59 1,08 28,13" at bounding box center [511, 292] width 897 height 24
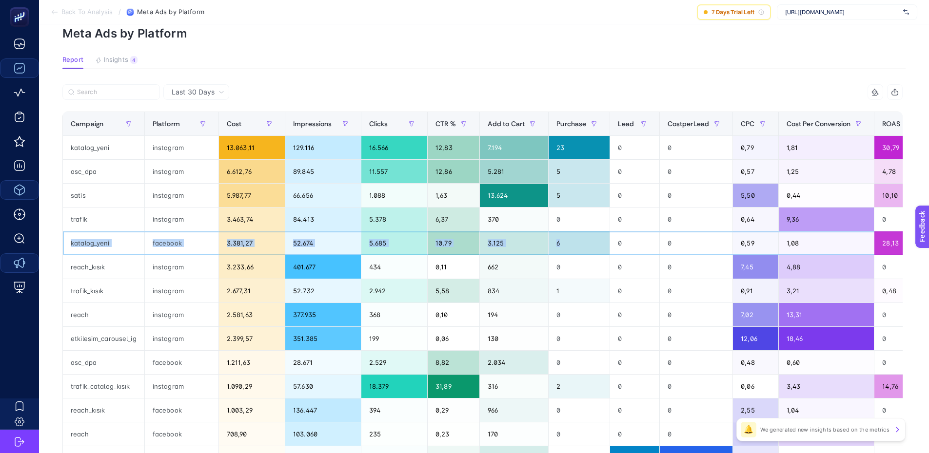
scroll to position [49, 0]
click at [879, 95] on icon at bounding box center [875, 92] width 8 height 8
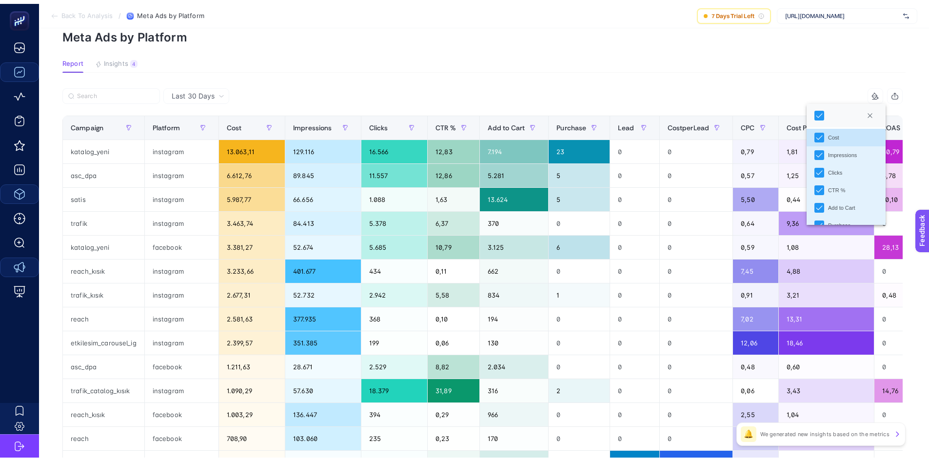
scroll to position [0, 0]
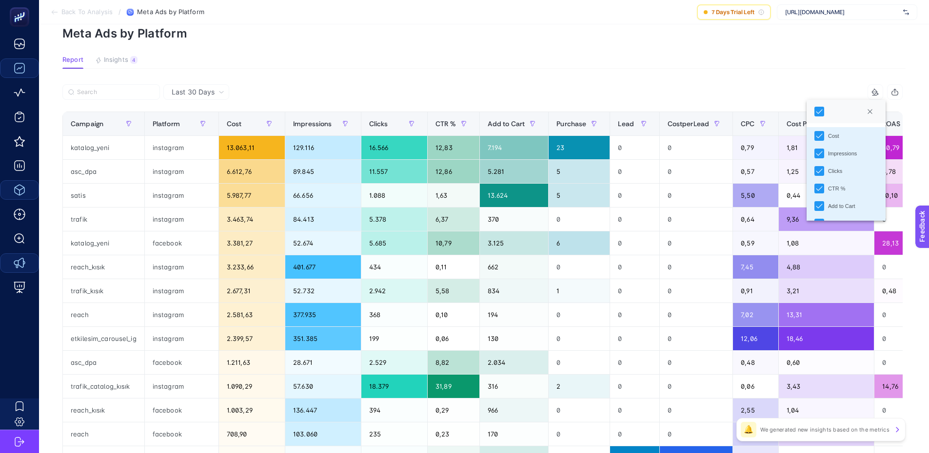
click at [750, 72] on article "Add to favorites false Notify me Share Create project Meta Ads by Platform Repo…" at bounding box center [484, 361] width 890 height 762
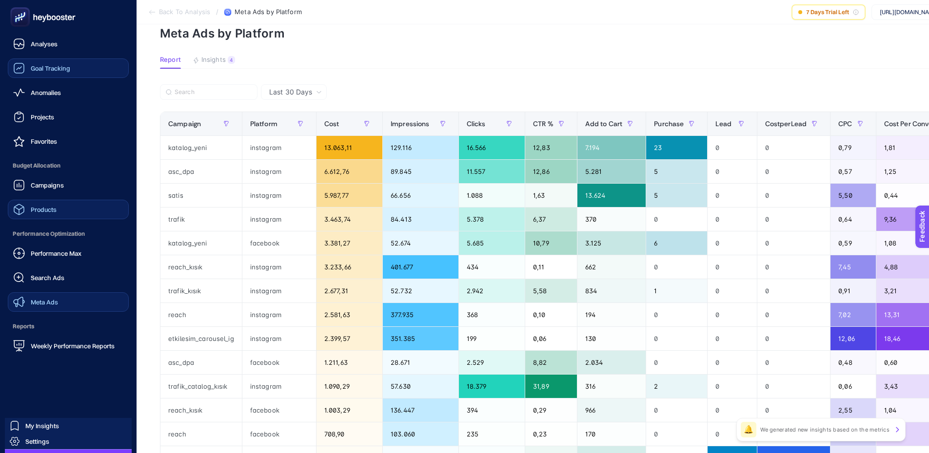
click at [55, 303] on span "Meta Ads" at bounding box center [44, 302] width 27 height 8
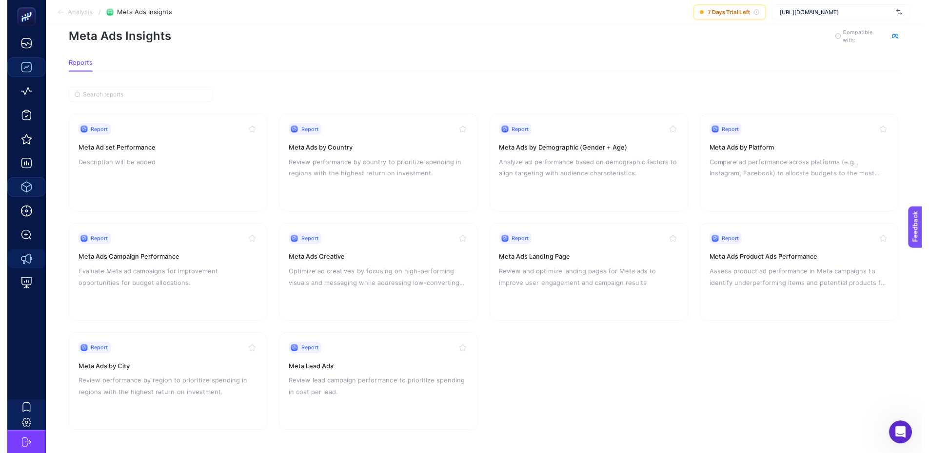
scroll to position [29, 0]
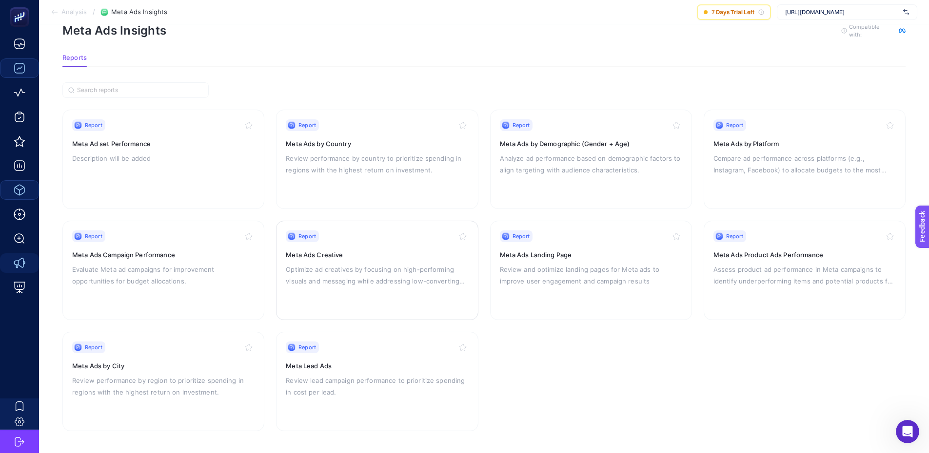
click at [328, 262] on div "Report Meta Ads Creative Optimize ad creatives by focusing on high-performing v…" at bounding box center [377, 271] width 182 height 80
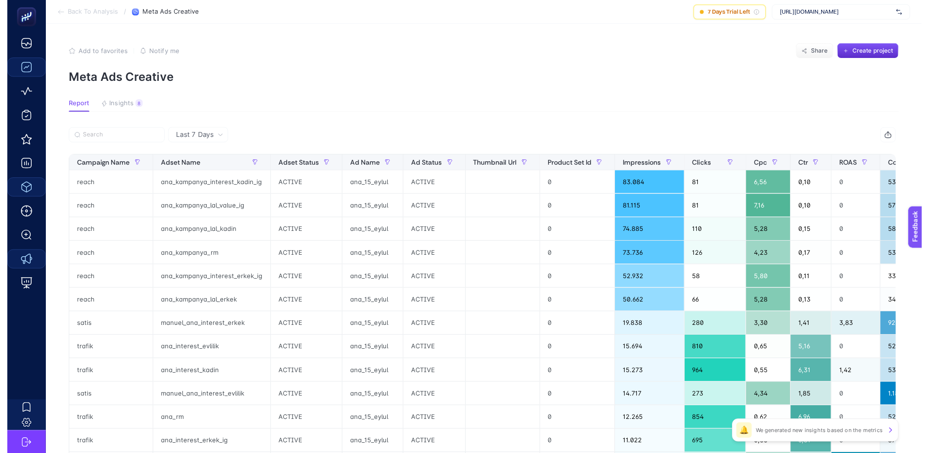
scroll to position [29, 0]
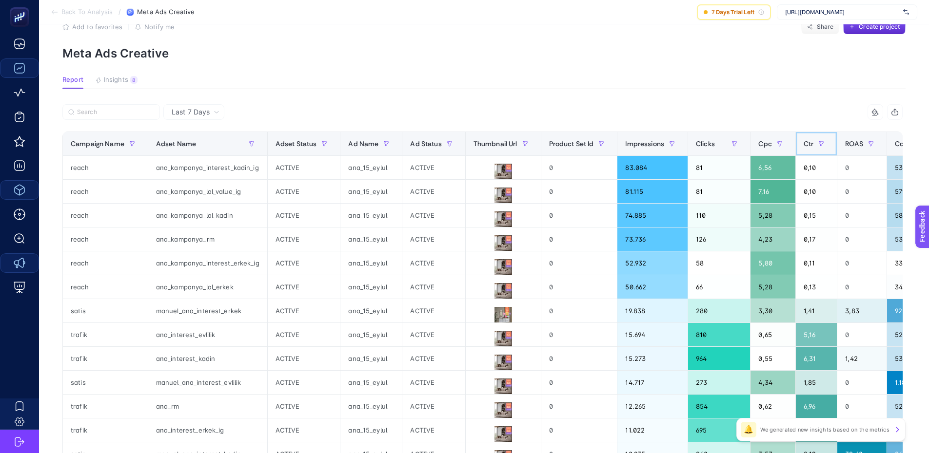
click at [804, 147] on span "Ctr" at bounding box center [809, 144] width 10 height 8
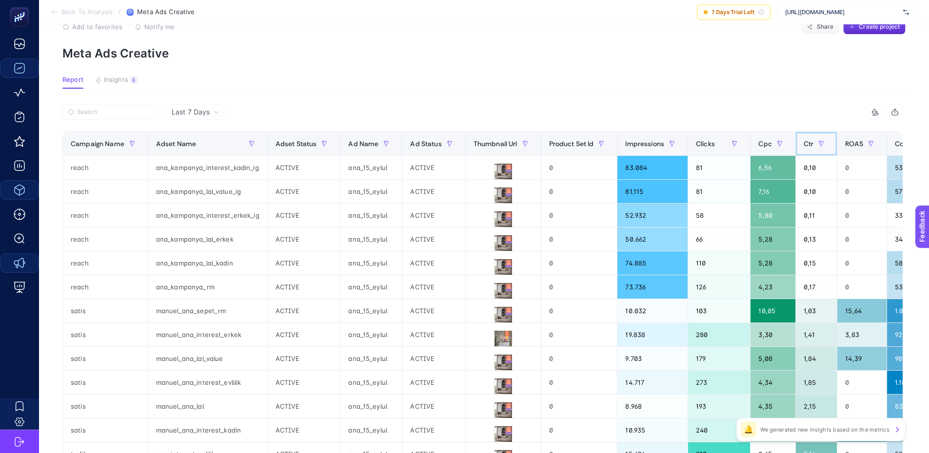
click at [804, 143] on span "Ctr" at bounding box center [809, 144] width 10 height 8
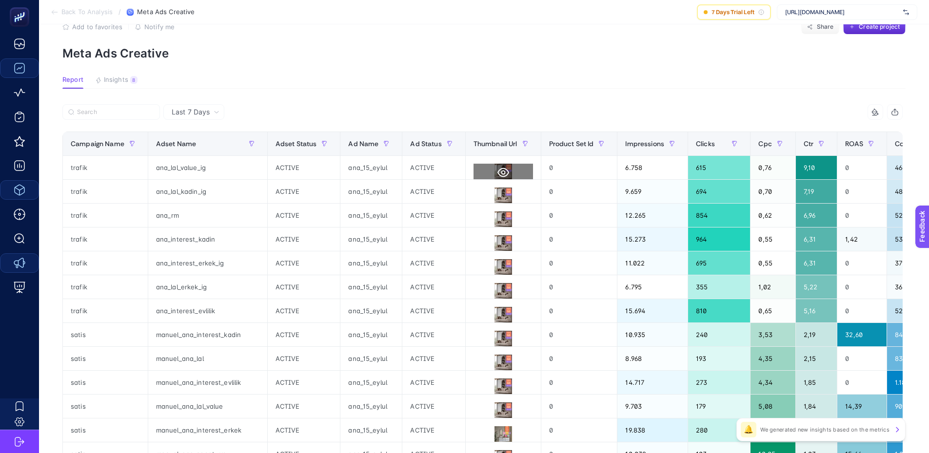
click at [497, 170] on icon at bounding box center [503, 172] width 12 height 9
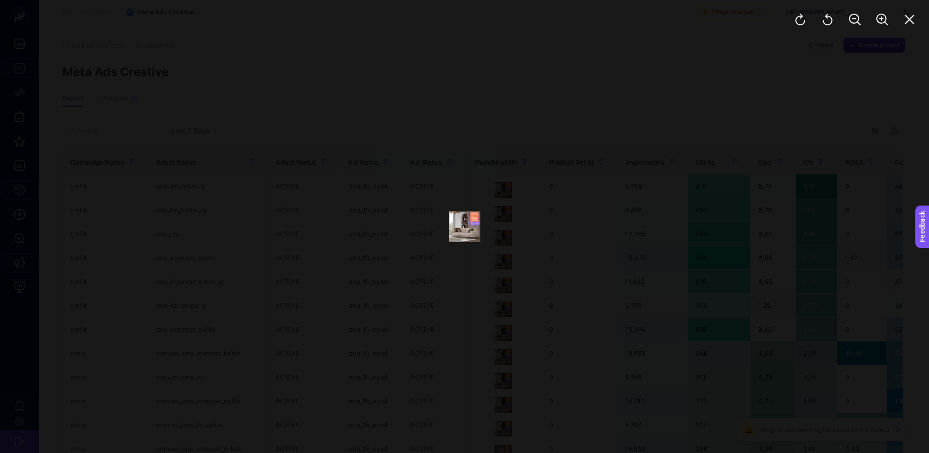
scroll to position [0, 0]
drag, startPoint x: 454, startPoint y: 210, endPoint x: 654, endPoint y: 123, distance: 218.0
click at [454, 209] on div at bounding box center [464, 226] width 929 height 453
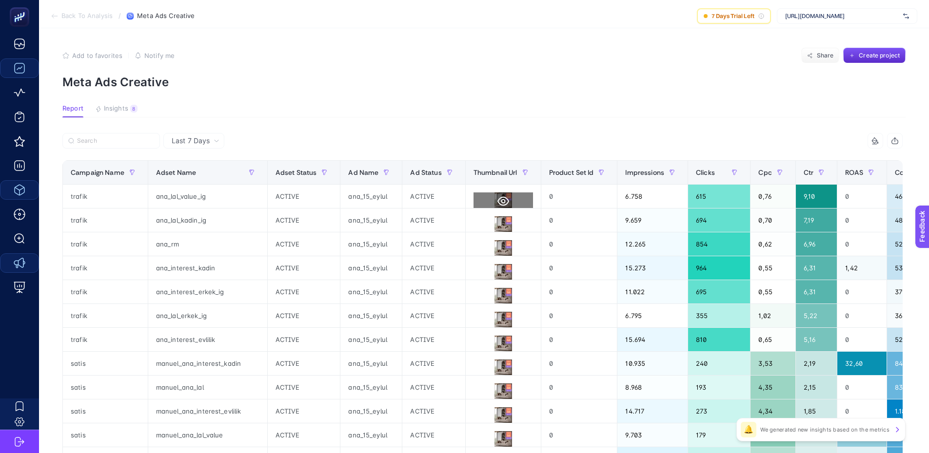
click at [497, 202] on icon at bounding box center [503, 202] width 12 height 12
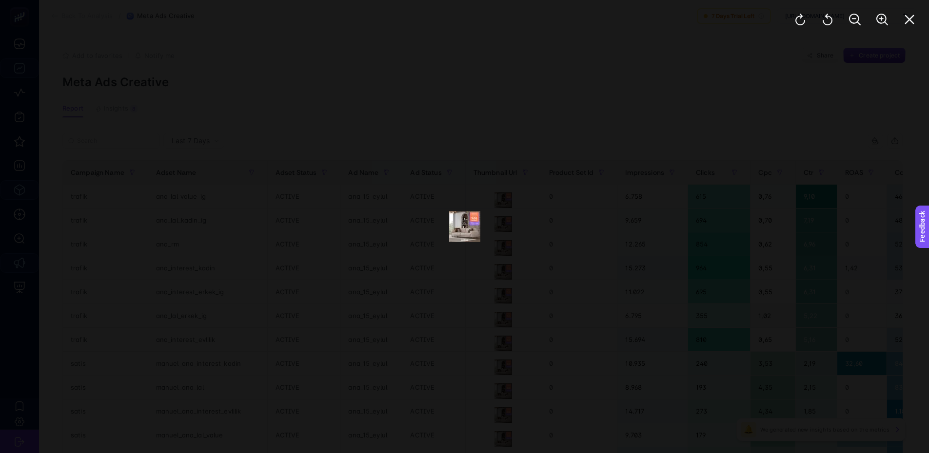
click at [496, 203] on div at bounding box center [464, 226] width 929 height 453
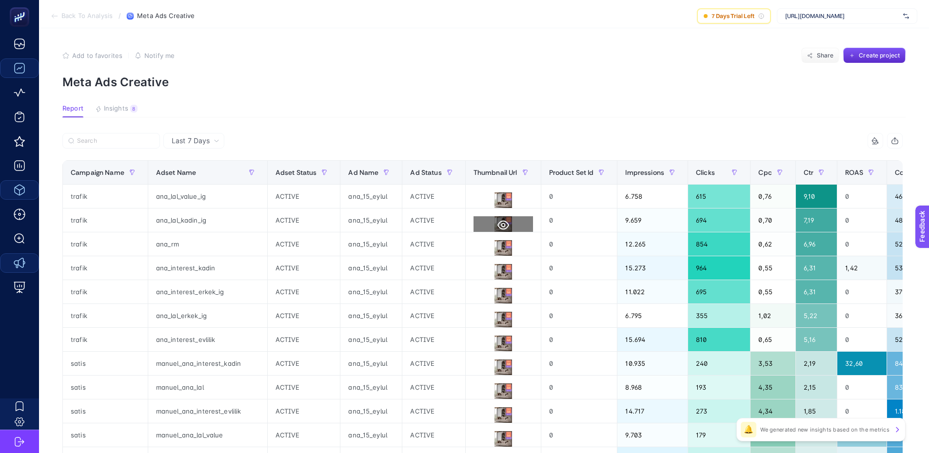
click at [504, 226] on icon at bounding box center [503, 225] width 12 height 12
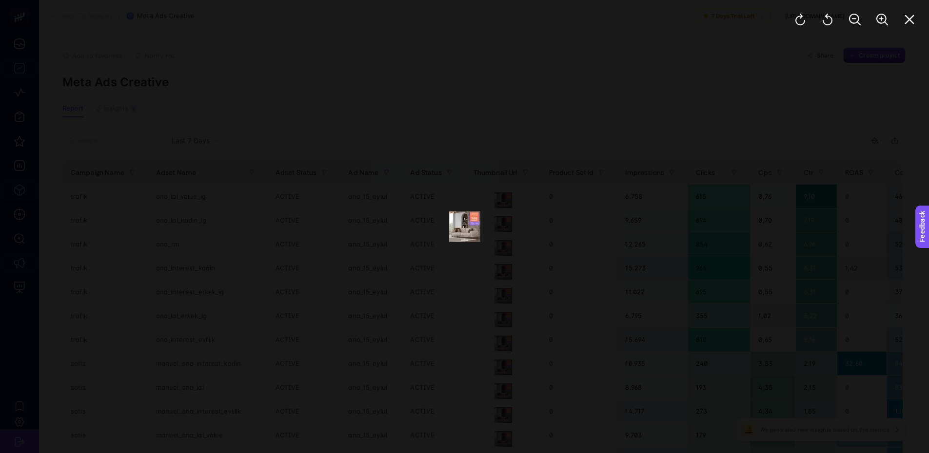
click at [484, 183] on div at bounding box center [464, 226] width 929 height 453
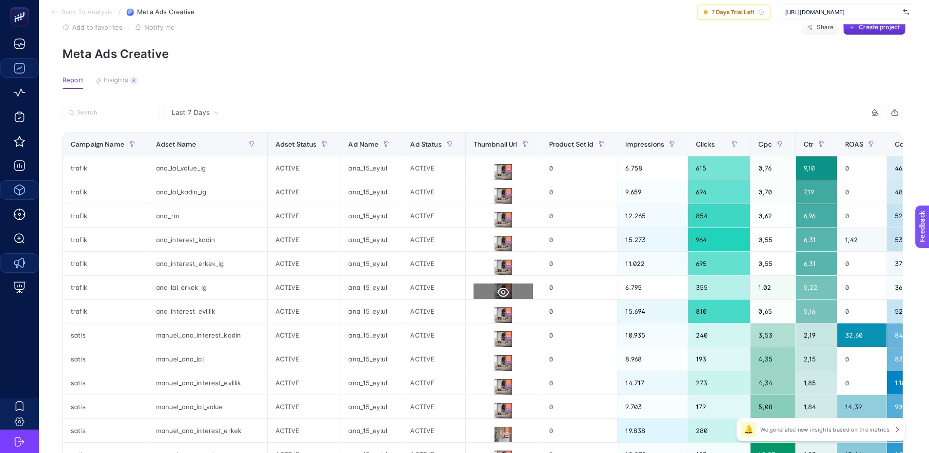
scroll to position [49, 0]
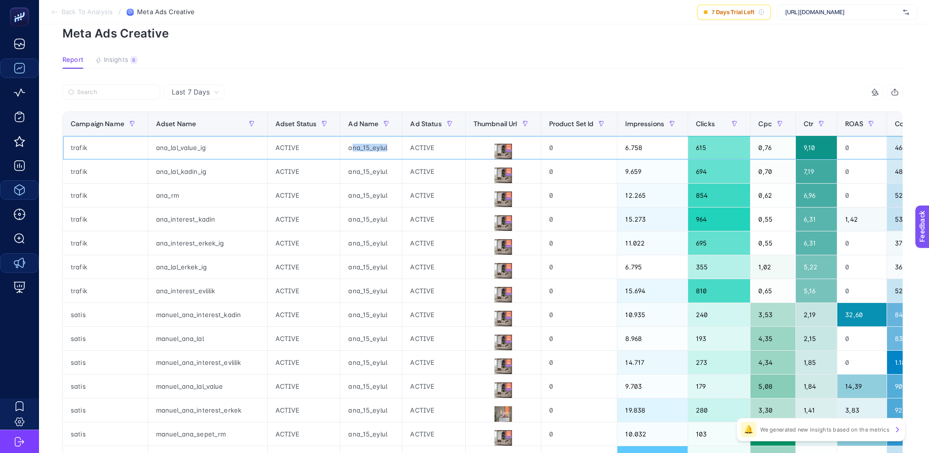
drag, startPoint x: 387, startPoint y: 149, endPoint x: 369, endPoint y: 146, distance: 18.7
click at [349, 145] on div "ana_15_eylul" at bounding box center [370, 147] width 61 height 23
click at [650, 58] on section "Report Insights 8 We generated new insights based on the metrics" at bounding box center [483, 62] width 843 height 13
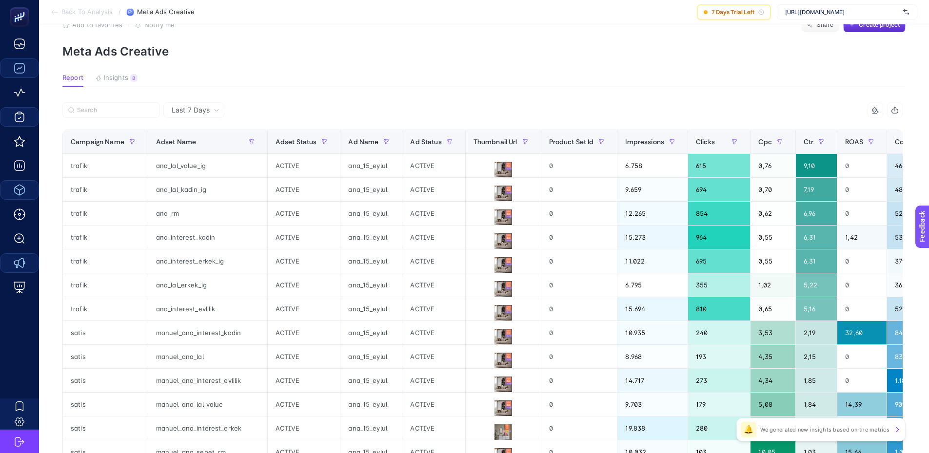
scroll to position [0, 0]
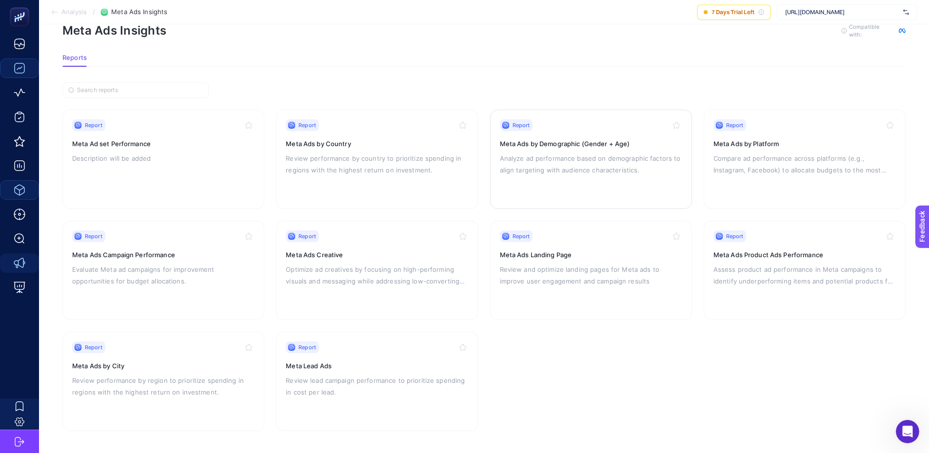
click at [579, 155] on p "Analyze ad performance based on demographic factors to align targeting with aud…" at bounding box center [591, 164] width 182 height 23
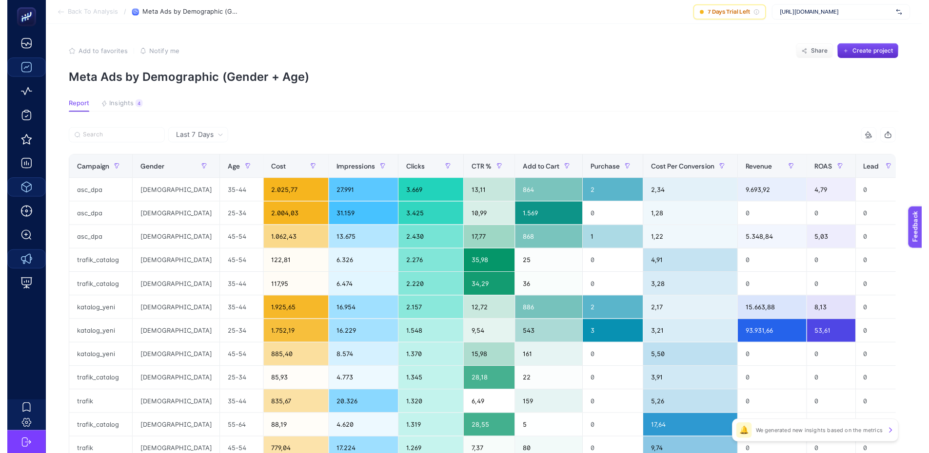
scroll to position [29, 0]
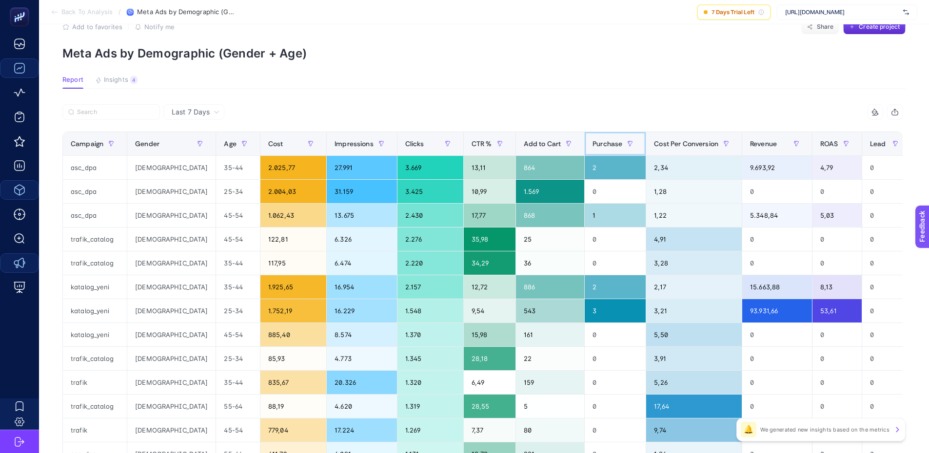
drag, startPoint x: 579, startPoint y: 156, endPoint x: 577, endPoint y: 147, distance: 8.4
click at [592, 146] on span "Purchase" at bounding box center [607, 144] width 30 height 8
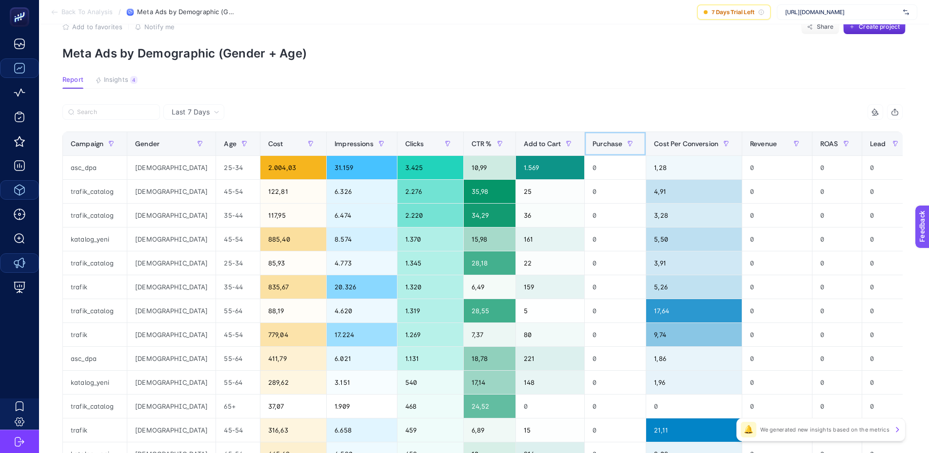
click at [592, 141] on span "Purchase" at bounding box center [607, 144] width 30 height 8
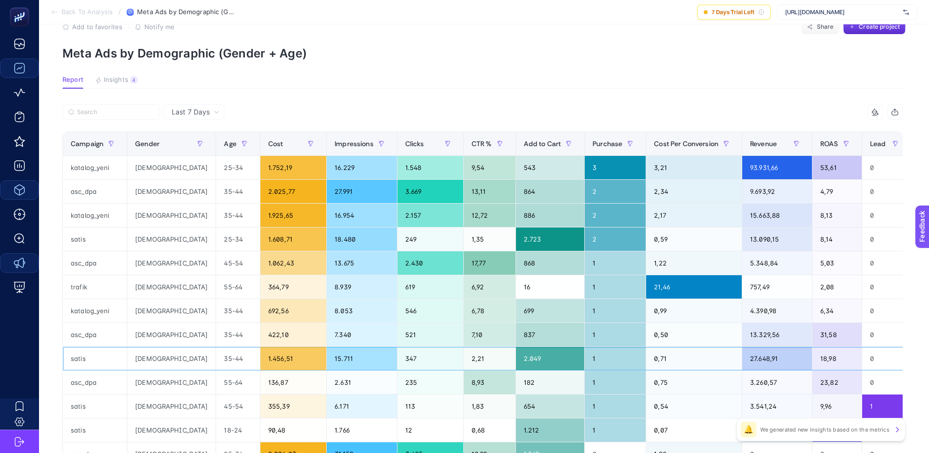
drag, startPoint x: 552, startPoint y: 375, endPoint x: 530, endPoint y: 421, distance: 51.5
drag, startPoint x: 530, startPoint y: 421, endPoint x: 206, endPoint y: 283, distance: 351.5
click at [216, 283] on div "55-64" at bounding box center [237, 287] width 43 height 23
click at [566, 34] on section "Add to favorites false Notify me Share Create project Meta Ads by Demographic (…" at bounding box center [483, 39] width 843 height 41
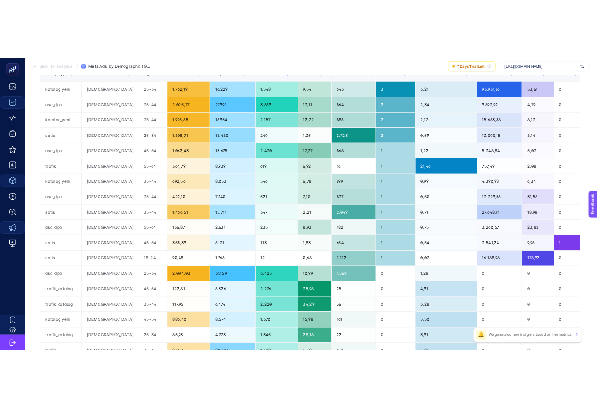
scroll to position [0, 0]
